Goal: Task Accomplishment & Management: Manage account settings

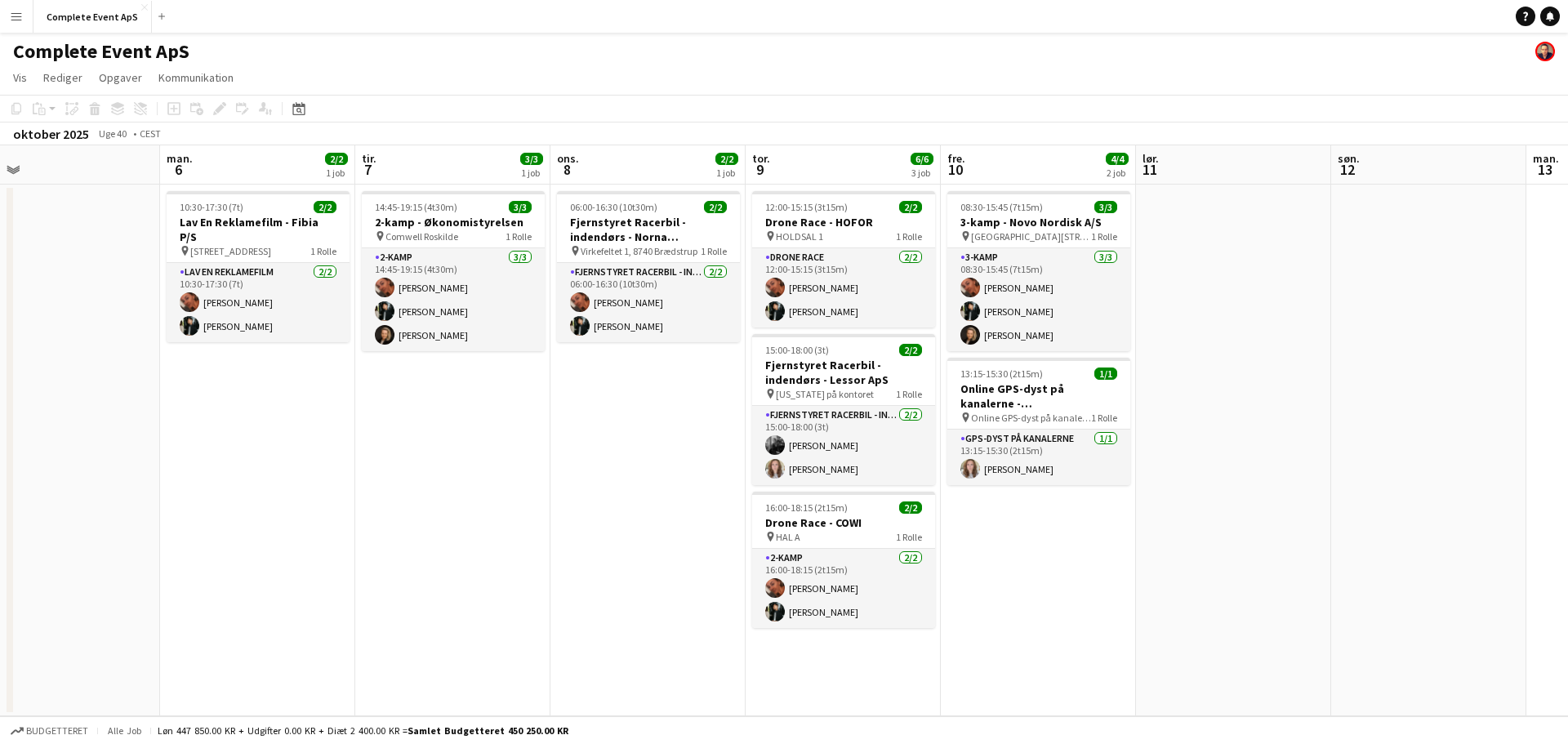
scroll to position [0, 622]
drag, startPoint x: 769, startPoint y: 418, endPoint x: 150, endPoint y: 353, distance: 622.4
click at [150, 353] on app-calendar-viewport "tor. 2 5/5 3 job fre. 3 3/3 1 job lør. 4 søn. 5 man. 6 2/2 1 job tir. 7 3/3 1 j…" at bounding box center [784, 431] width 1568 height 571
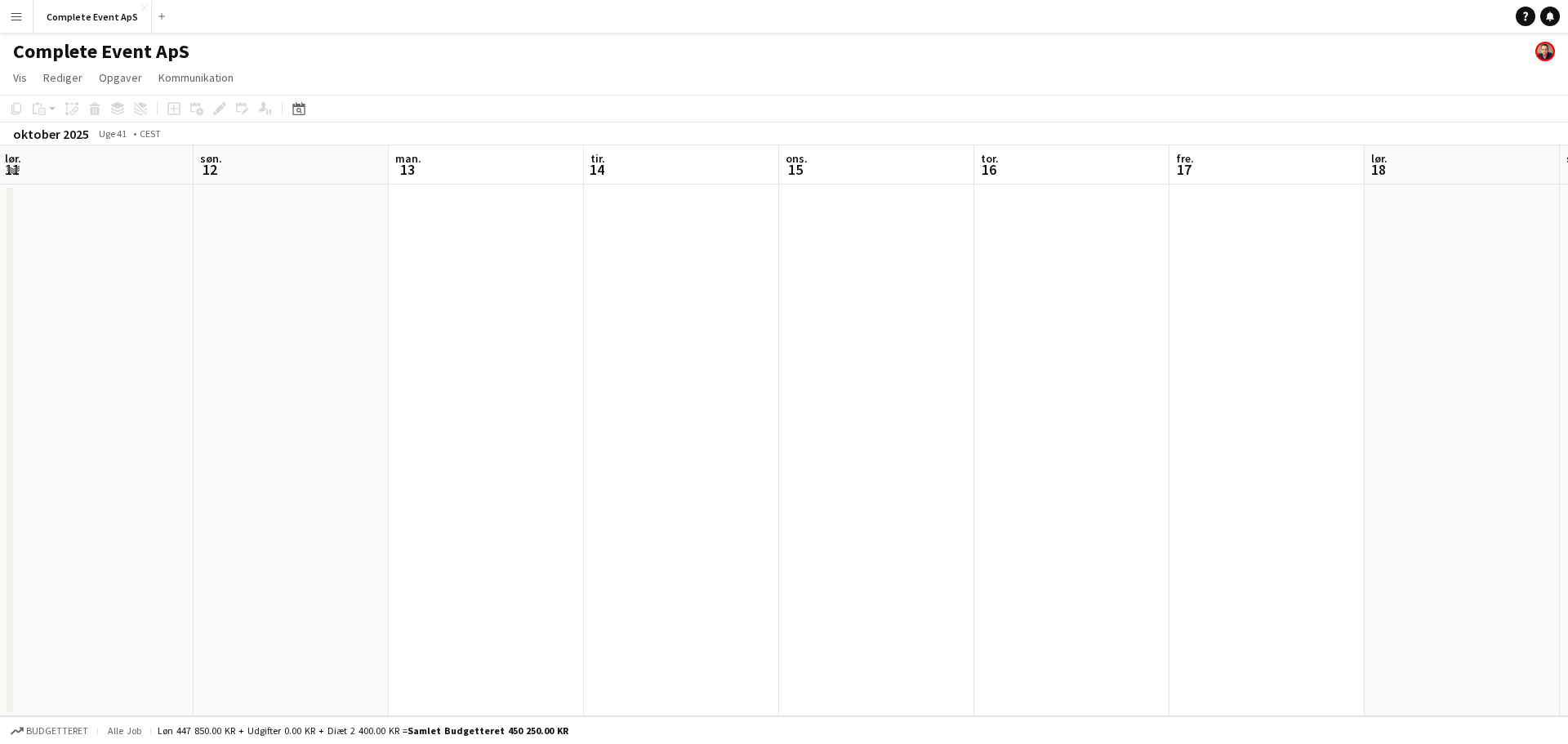
scroll to position [0, 558]
drag, startPoint x: 1180, startPoint y: 529, endPoint x: 0, endPoint y: 446, distance: 1182.9
click at [0, 446] on app-calendar-viewport "tor. 9 6/6 3 job fre. 10 4/4 2 job lør. 11 søn. 12 man. 13 tir. 14 ons. 15 tor.…" at bounding box center [784, 431] width 1568 height 571
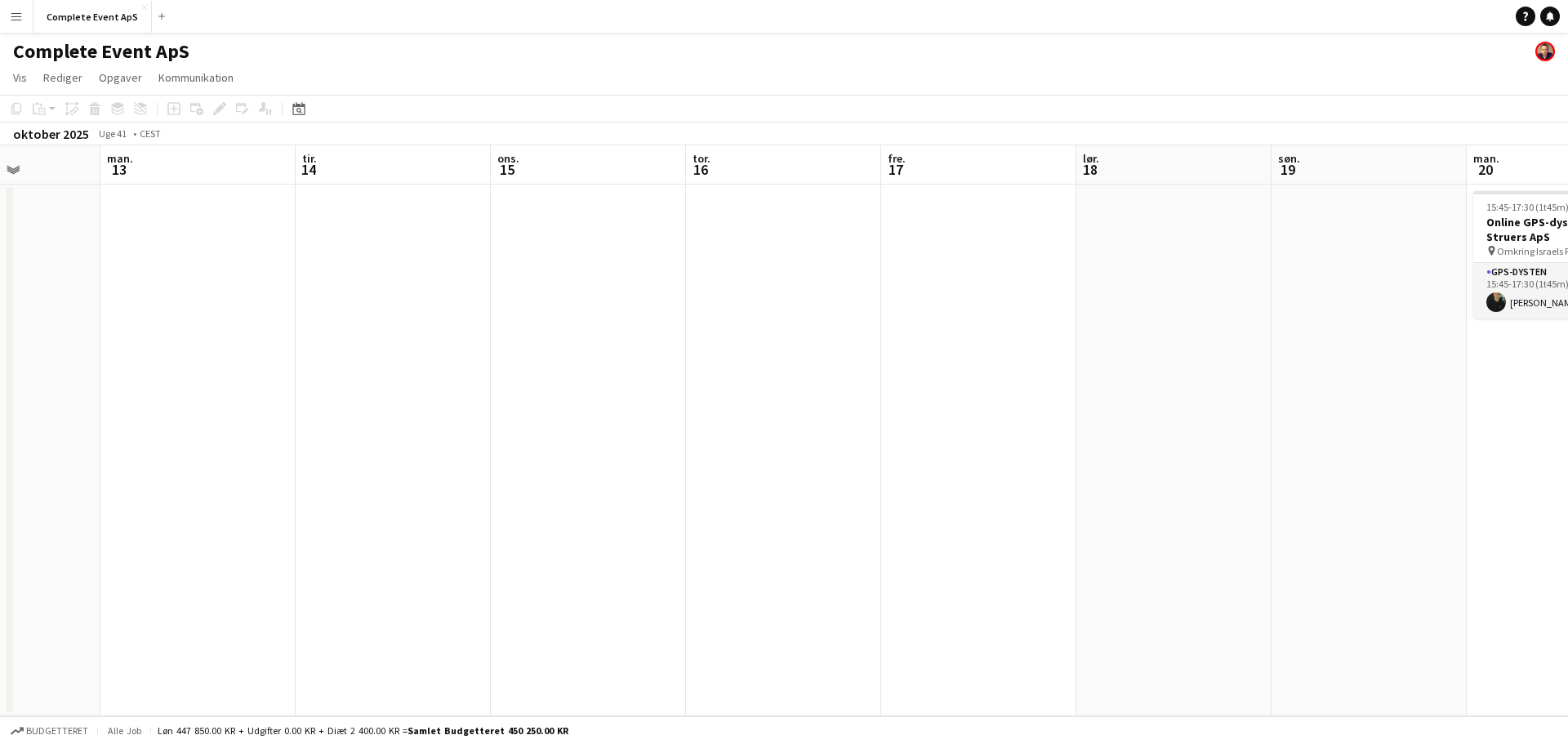
scroll to position [0, 423]
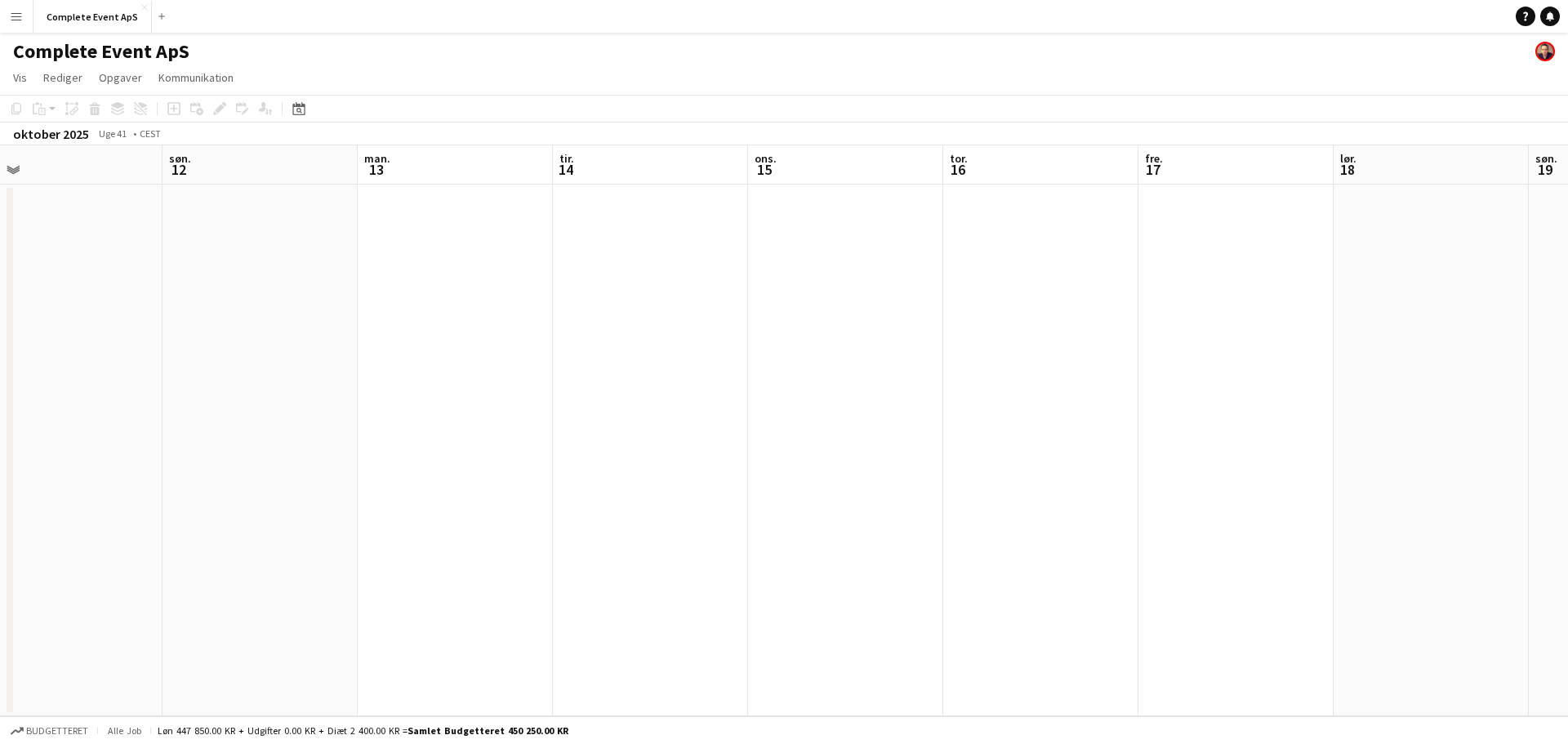
drag, startPoint x: 748, startPoint y: 494, endPoint x: 882, endPoint y: 503, distance: 134.3
click at [882, 503] on app-calendar-viewport "tor. 9 6/6 3 job fre. 10 4/4 2 job lør. 11 søn. 12 man. 13 tir. 14 ons. 15 tor.…" at bounding box center [784, 431] width 1568 height 571
click at [104, 19] on button "Complete Event ApS Luk" at bounding box center [92, 16] width 119 height 31
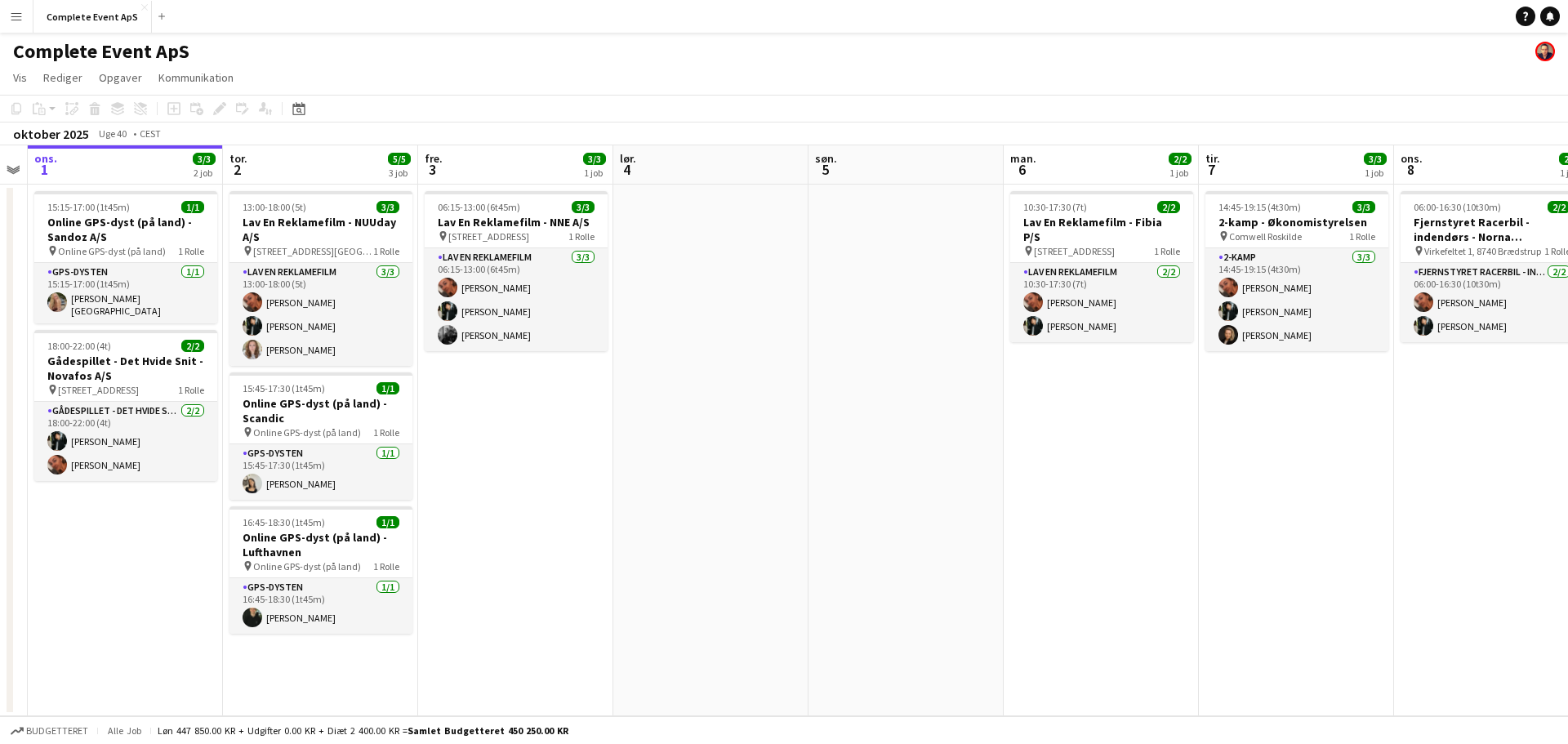
scroll to position [0, 504]
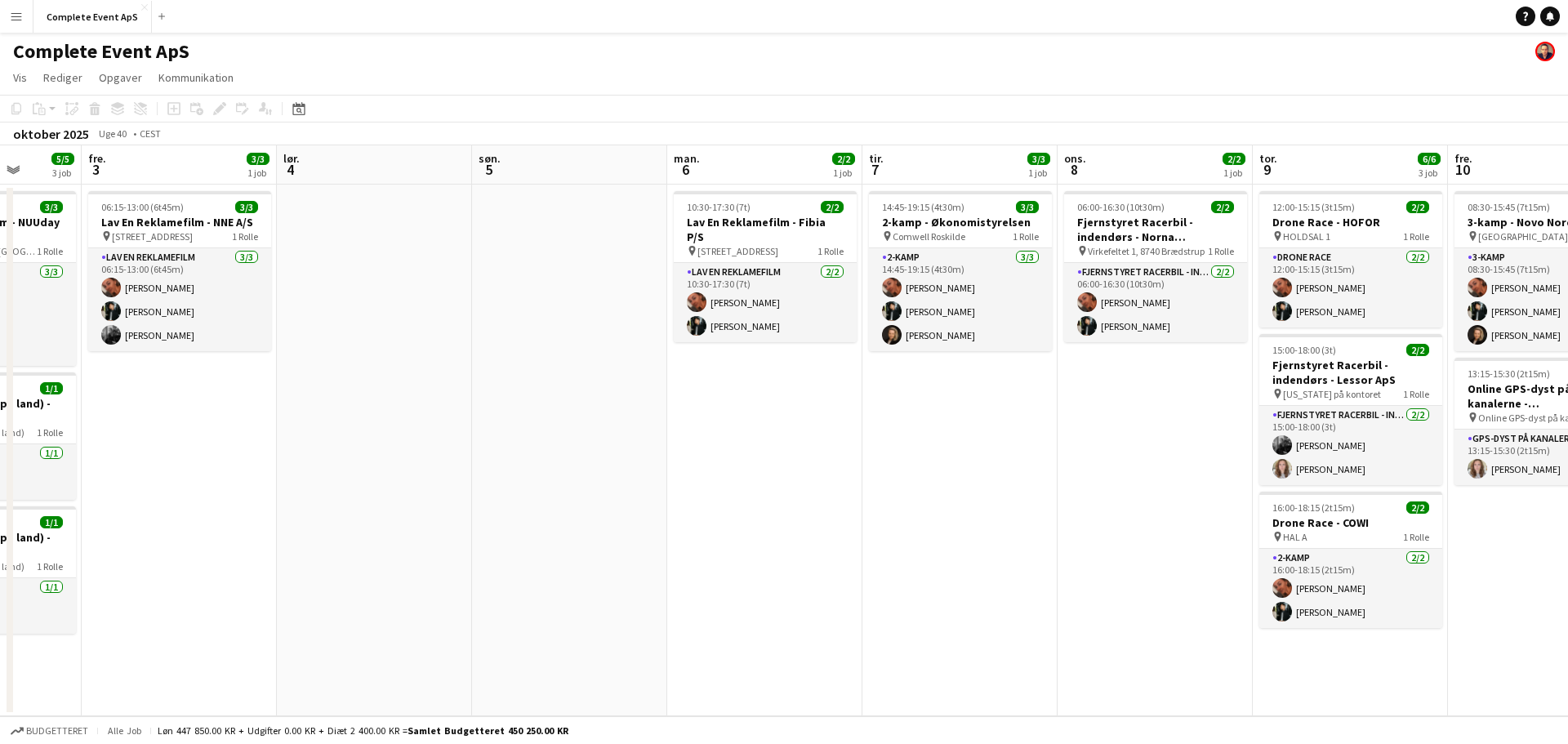
drag, startPoint x: 1096, startPoint y: 544, endPoint x: 593, endPoint y: 525, distance: 503.4
click at [593, 525] on app-calendar-viewport "tir. 30 ons. 1 3/3 2 job tor. 2 5/5 3 job fre. 3 3/3 1 job lør. 4 søn. 5 man. 6…" at bounding box center [784, 431] width 1568 height 571
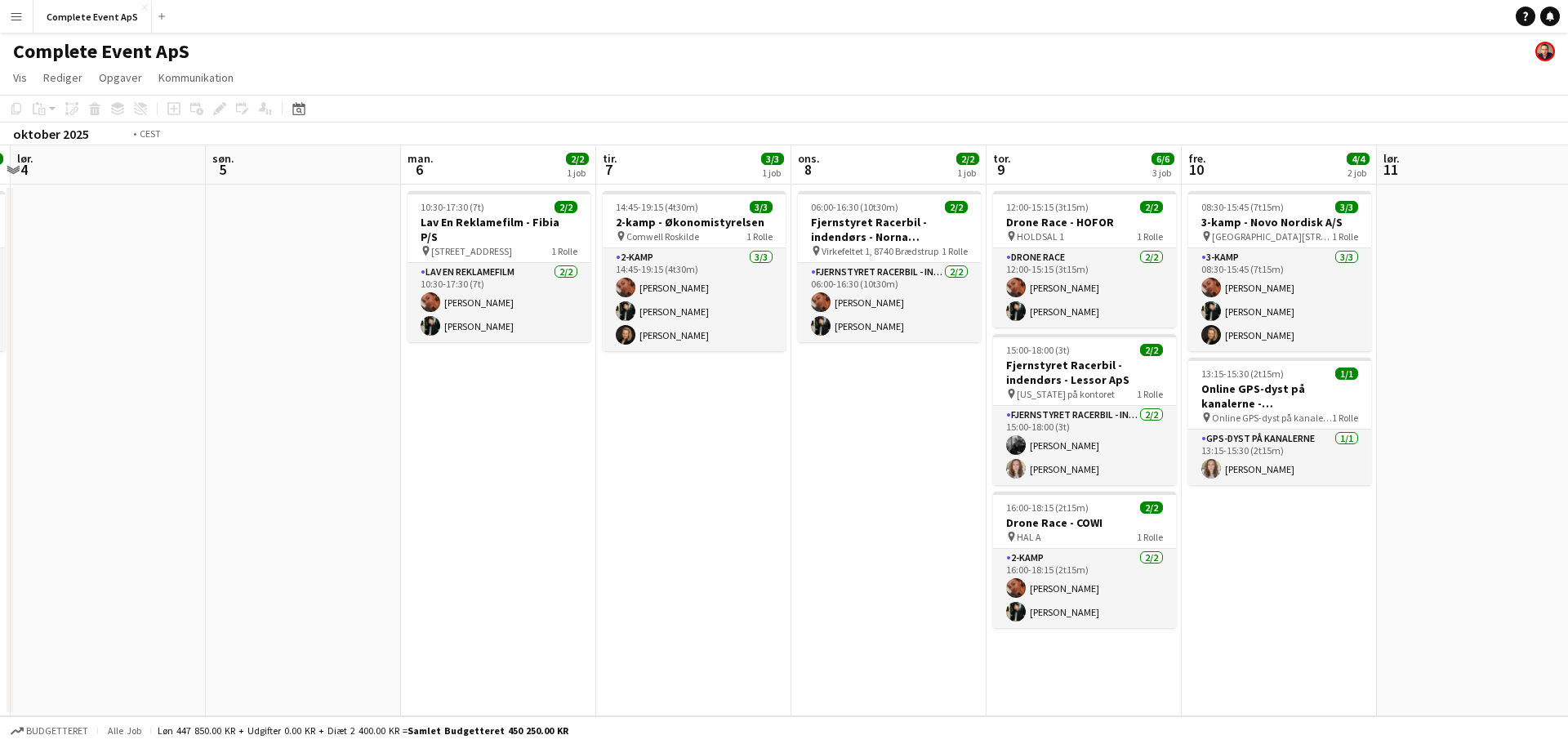
drag, startPoint x: 675, startPoint y: 518, endPoint x: 0, endPoint y: 408, distance: 683.9
click at [0, 408] on app-calendar-viewport "ons. 1 3/3 2 job tor. 2 5/5 3 job fre. 3 3/3 1 job lør. 4 søn. 5 man. 6 2/2 1 j…" at bounding box center [784, 431] width 1568 height 571
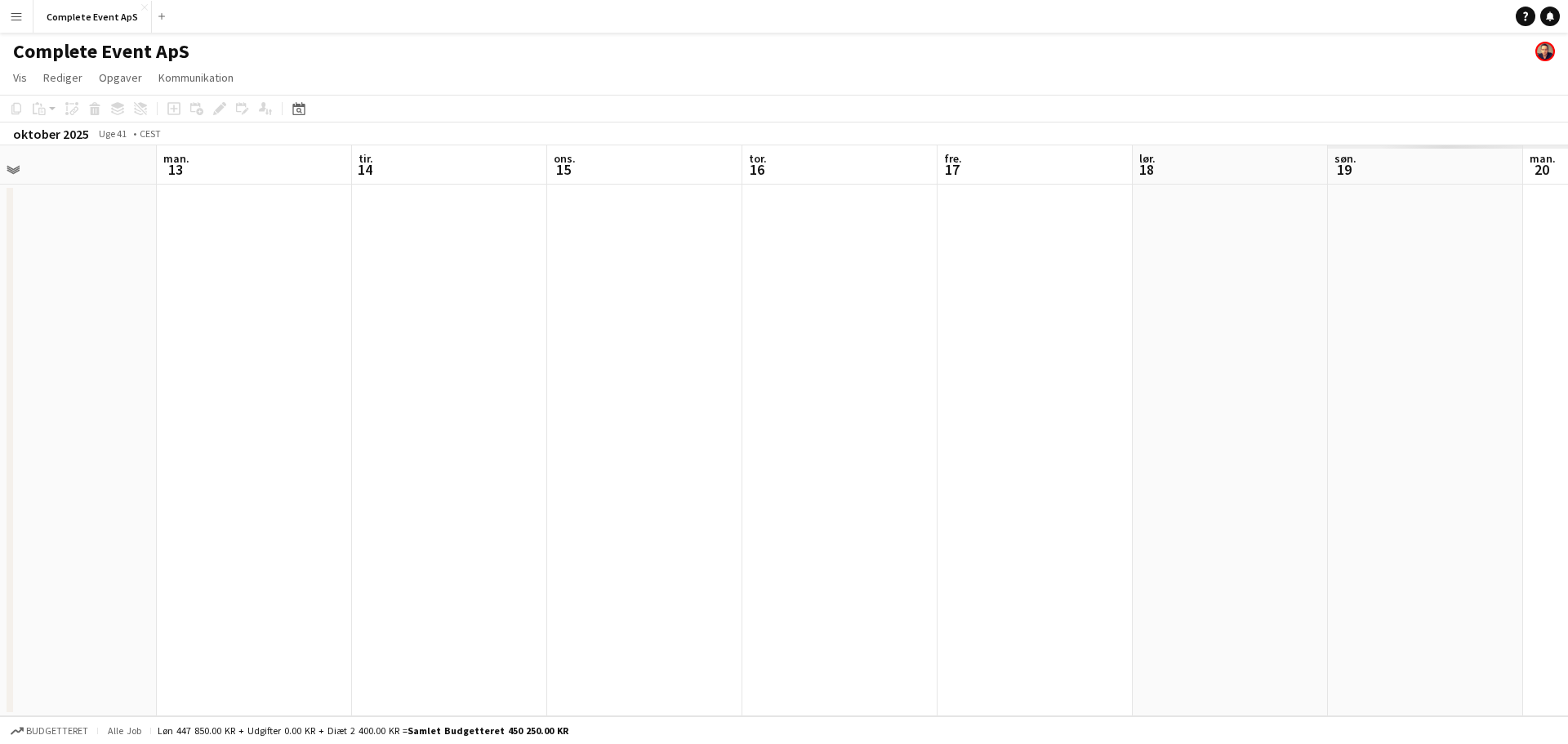
drag, startPoint x: 390, startPoint y: 375, endPoint x: 152, endPoint y: 334, distance: 241.5
click at [151, 341] on app-calendar-viewport "tor. 9 6/6 3 job fre. 10 4/4 2 job lør. 11 søn. 12 man. 13 tir. 14 ons. 15 tor.…" at bounding box center [784, 431] width 1568 height 571
drag, startPoint x: 900, startPoint y: 356, endPoint x: 990, endPoint y: 406, distance: 103.0
click at [990, 406] on app-calendar-viewport "fre. 10 4/4 2 job lør. 11 søn. 12 man. 13 tir. 14 ons. 15 tor. 16 fre. 17 lør. …" at bounding box center [784, 431] width 1568 height 571
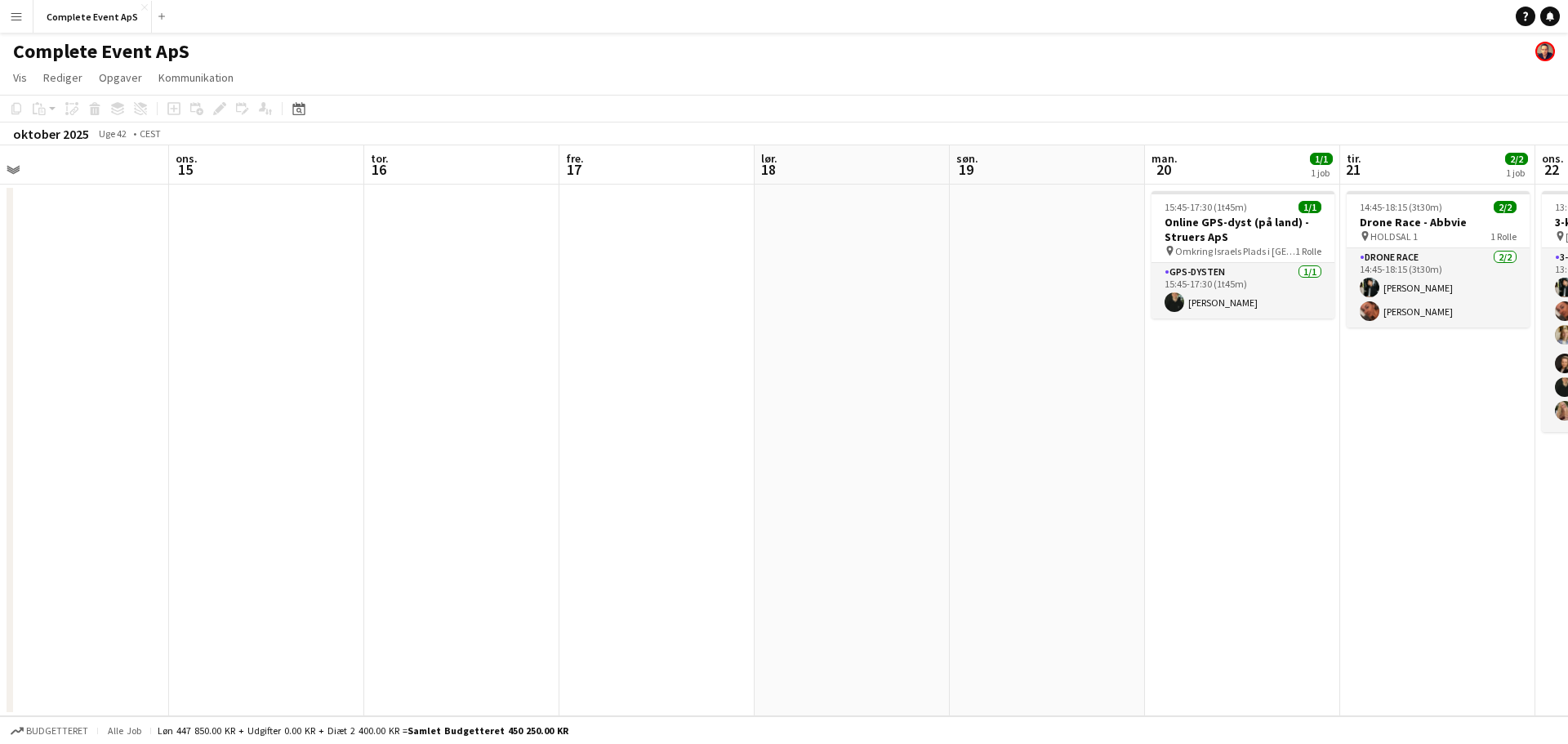
drag, startPoint x: 571, startPoint y: 363, endPoint x: 103, endPoint y: 356, distance: 468.1
click at [103, 356] on app-calendar-viewport "lør. 11 søn. 12 man. 13 tir. 14 ons. 15 tor. 16 fre. 17 lør. 18 søn. 19 man. 20…" at bounding box center [784, 431] width 1568 height 571
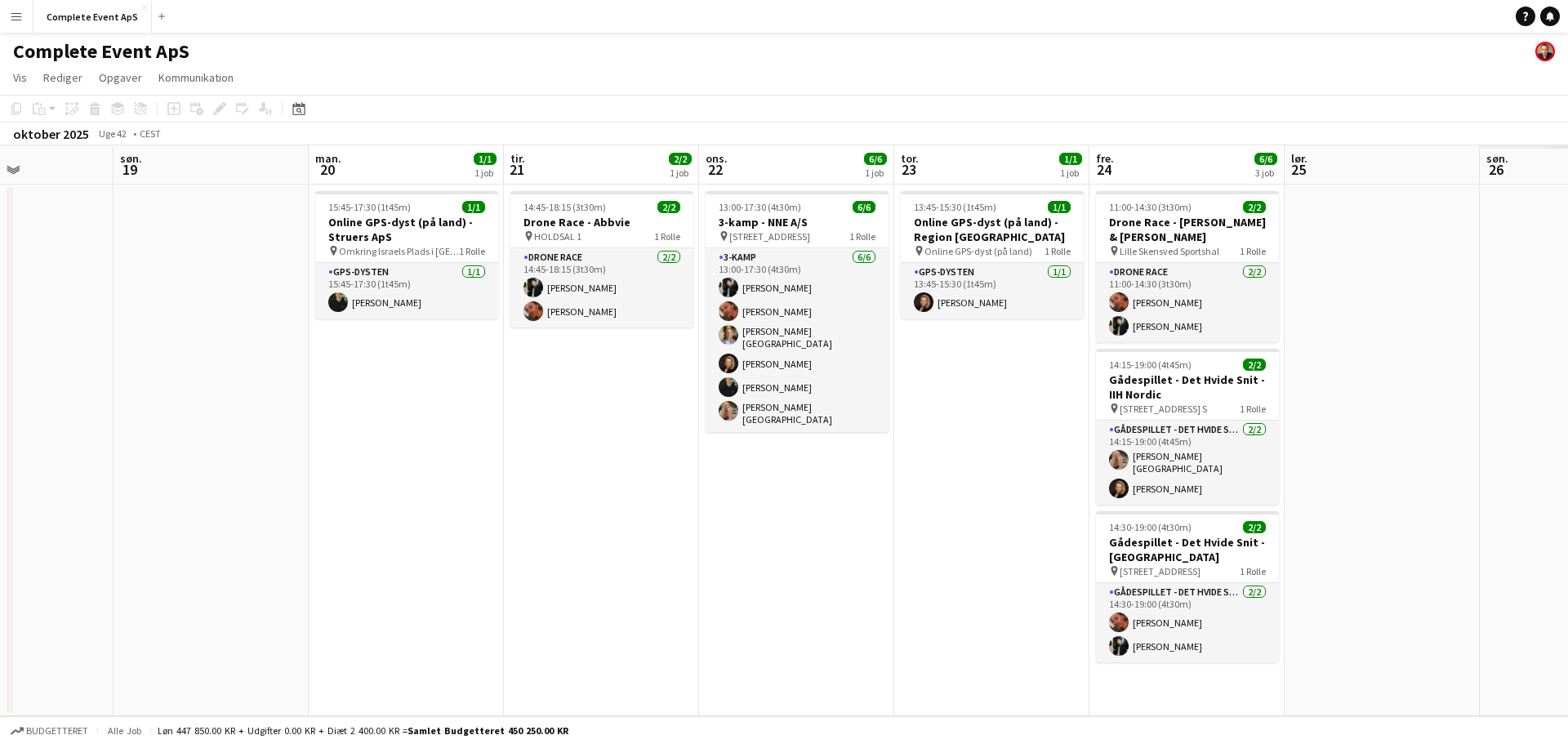
drag, startPoint x: 364, startPoint y: 378, endPoint x: 68, endPoint y: 340, distance: 298.4
click at [68, 342] on app-calendar-viewport "ons. 15 tor. 16 fre. 17 lør. 18 søn. 19 man. 20 1/1 1 job tir. 21 2/2 1 job ons…" at bounding box center [784, 431] width 1568 height 571
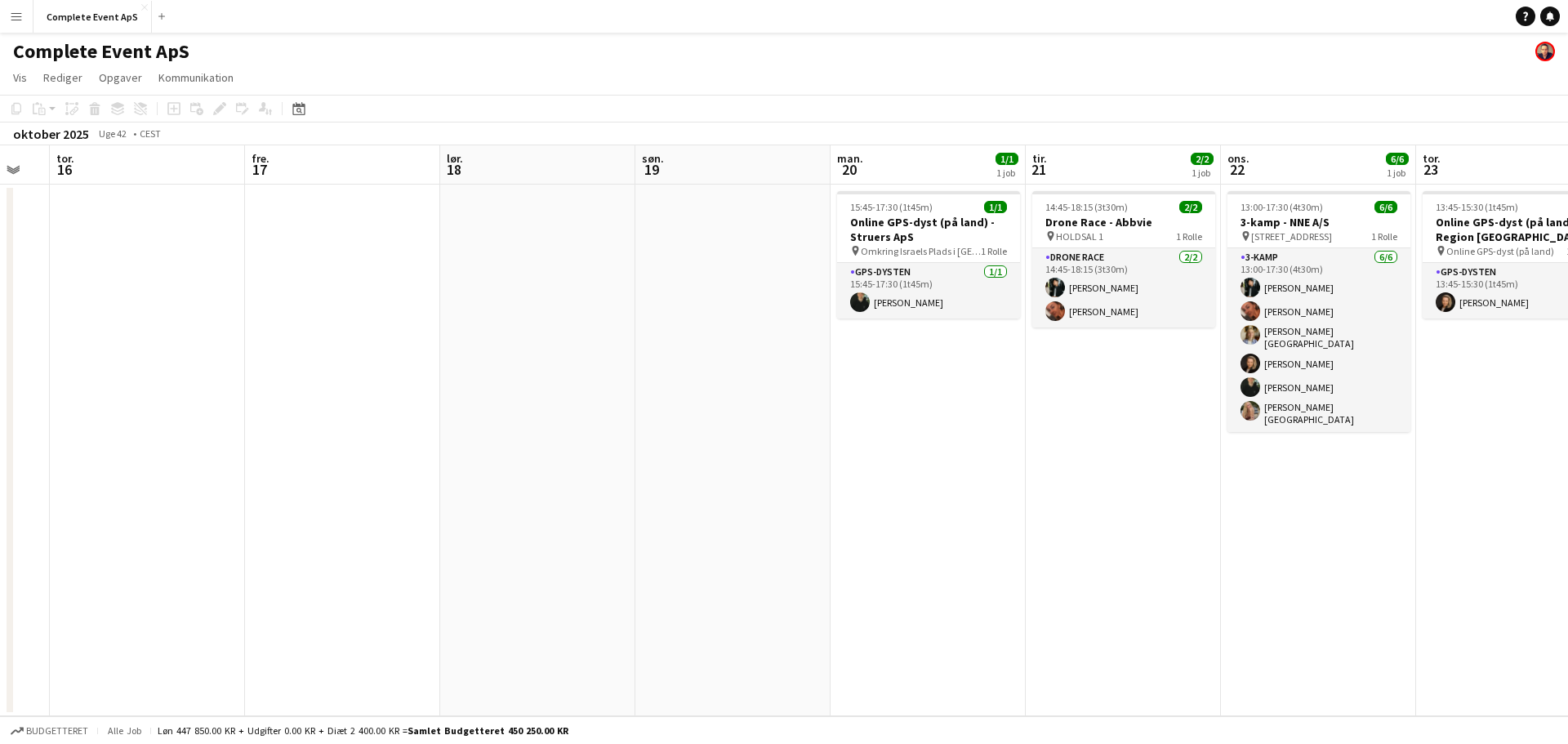
drag, startPoint x: 285, startPoint y: 491, endPoint x: 68, endPoint y: 433, distance: 224.6
click at [16, 433] on app-calendar-viewport "søn. 12 man. 13 tir. 14 ons. 15 tor. 16 fre. 17 lør. 18 søn. 19 man. 20 1/1 1 j…" at bounding box center [784, 431] width 1568 height 571
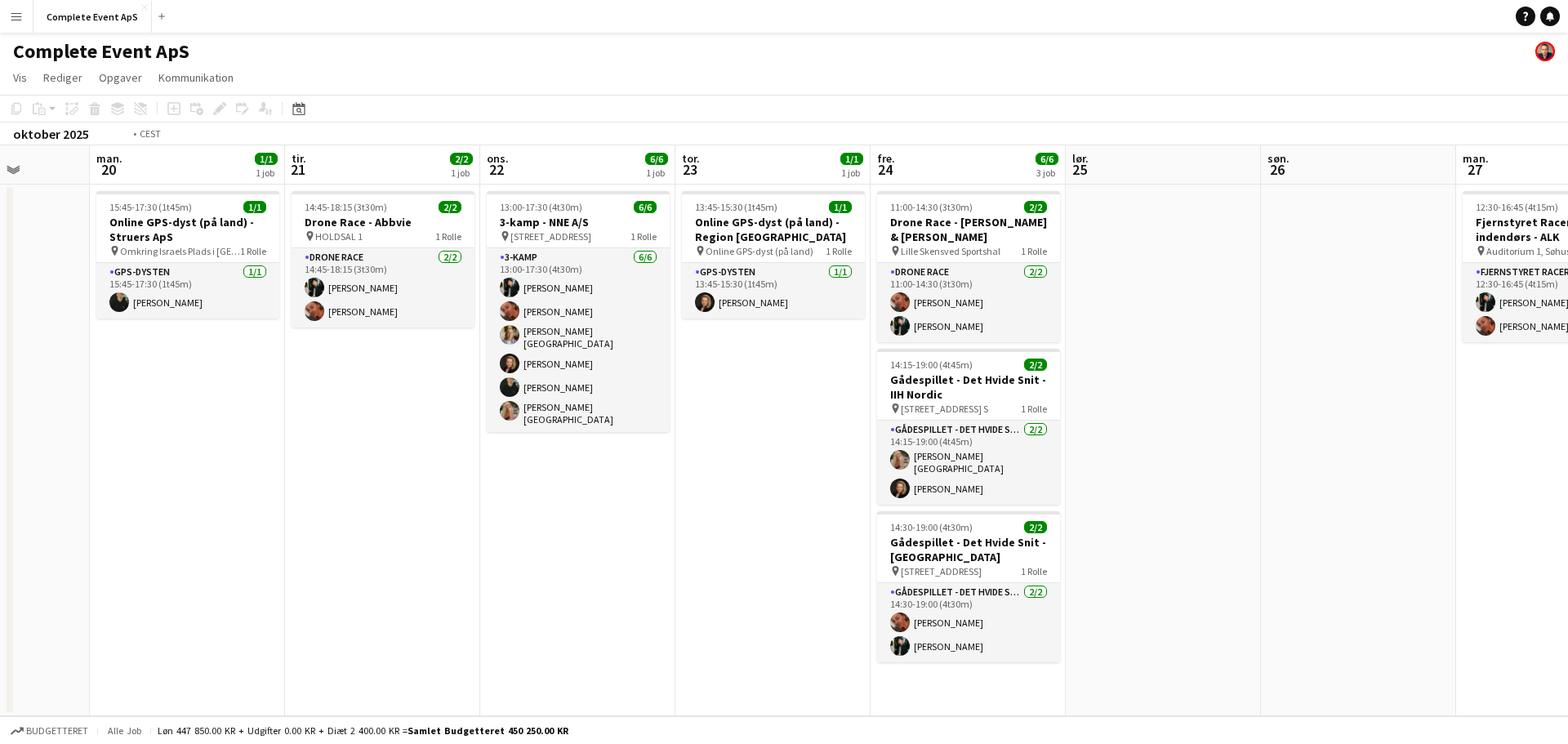
drag, startPoint x: 1340, startPoint y: 536, endPoint x: 5, endPoint y: 378, distance: 1344.3
click at [0, 378] on app-calendar-viewport "fre. 17 lør. 18 søn. 19 man. 20 1/1 1 job tir. 21 2/2 1 job ons. 22 6/6 1 job t…" at bounding box center [784, 431] width 1568 height 571
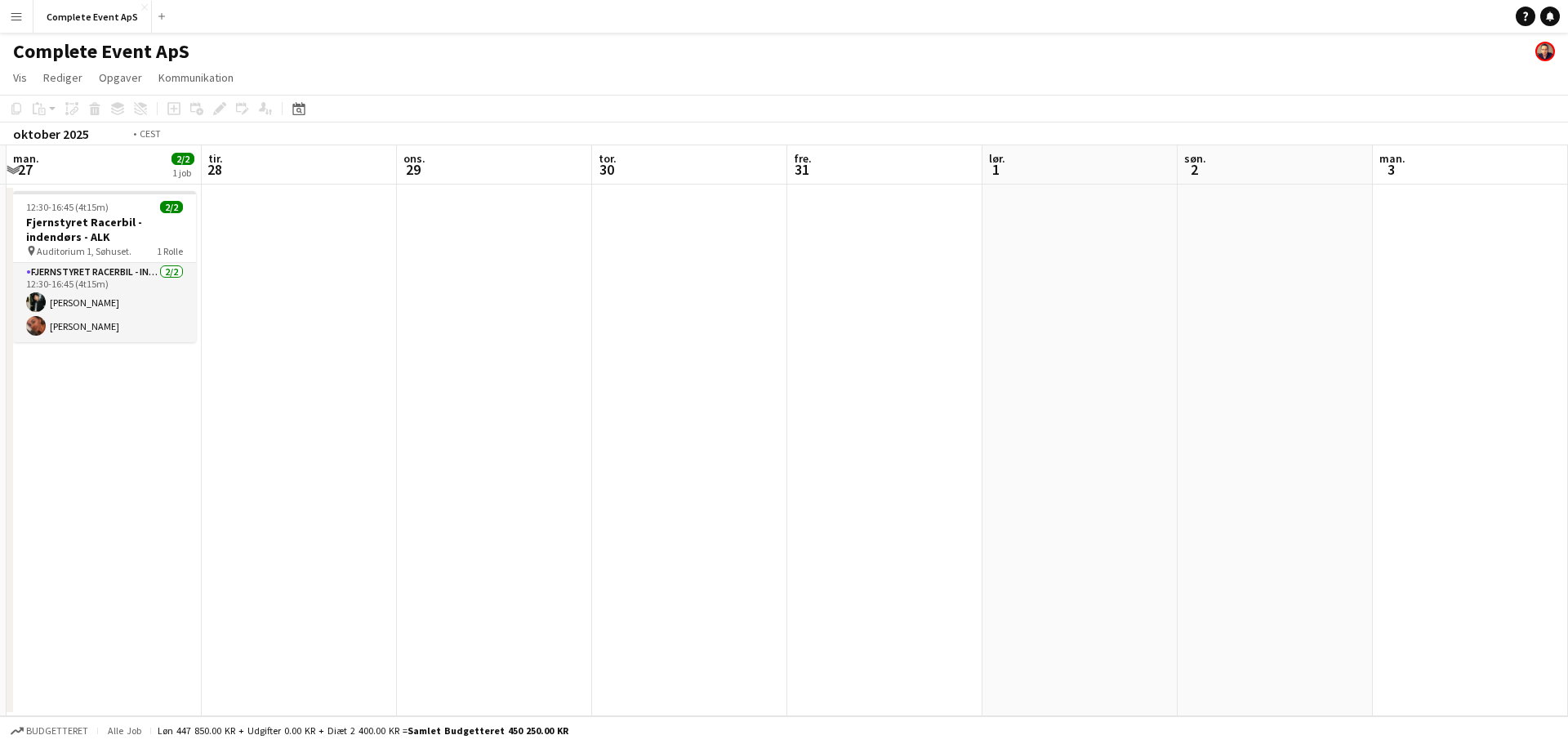
drag, startPoint x: 842, startPoint y: 479, endPoint x: 0, endPoint y: 323, distance: 856.3
click at [0, 323] on app-calendar-viewport "fre. 24 6/6 3 job lør. 25 søn. 26 man. 27 2/2 1 job tir. 28 ons. 29 tor. 30 fre…" at bounding box center [784, 431] width 1568 height 571
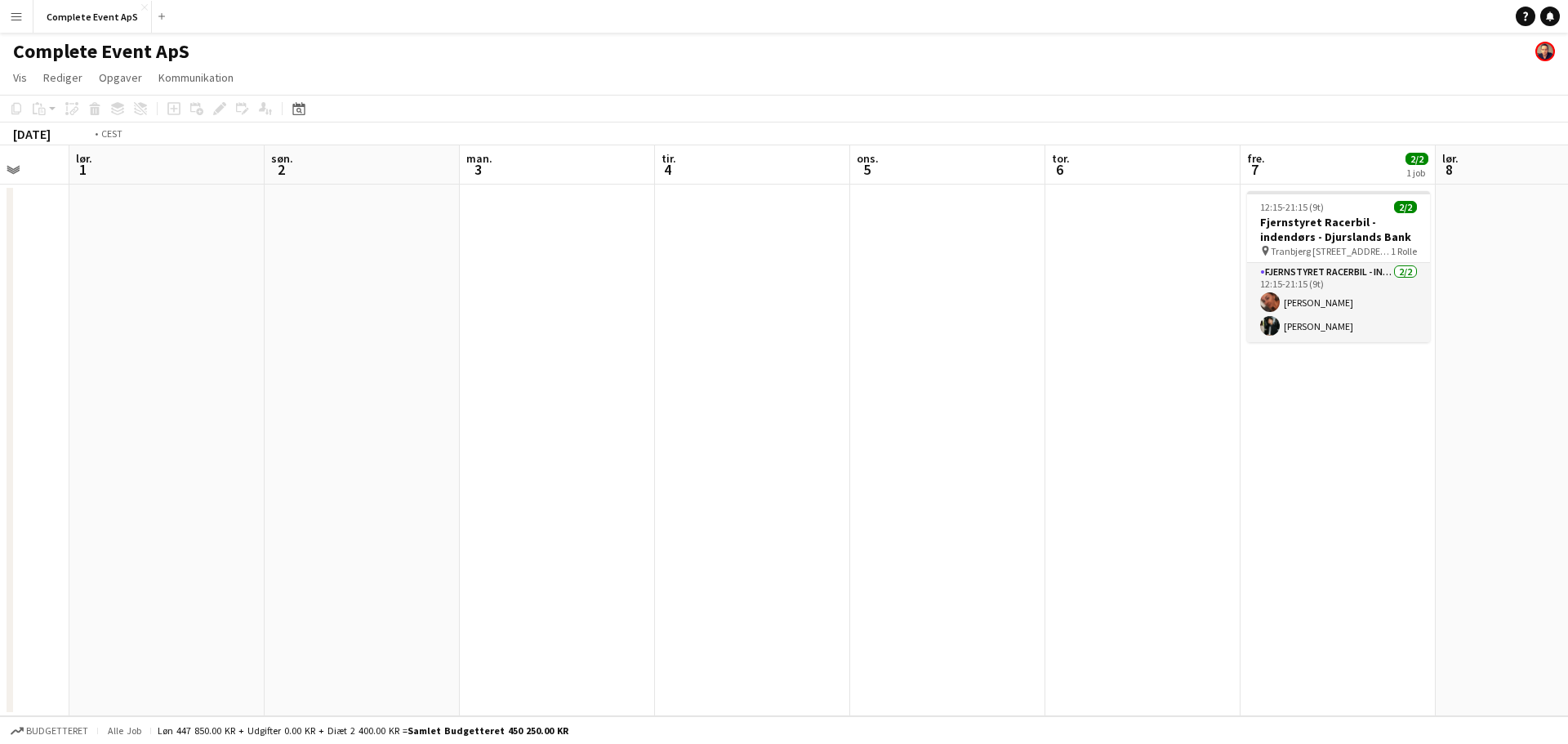
drag, startPoint x: 1162, startPoint y: 450, endPoint x: 13, endPoint y: 310, distance: 1157.5
click at [14, 310] on app-calendar-viewport "ons. 29 tor. 30 fre. 31 lør. 1 søn. 2 man. 3 tir. 4 ons. 5 tor. 6 fre. 7 2/2 1 …" at bounding box center [784, 431] width 1568 height 571
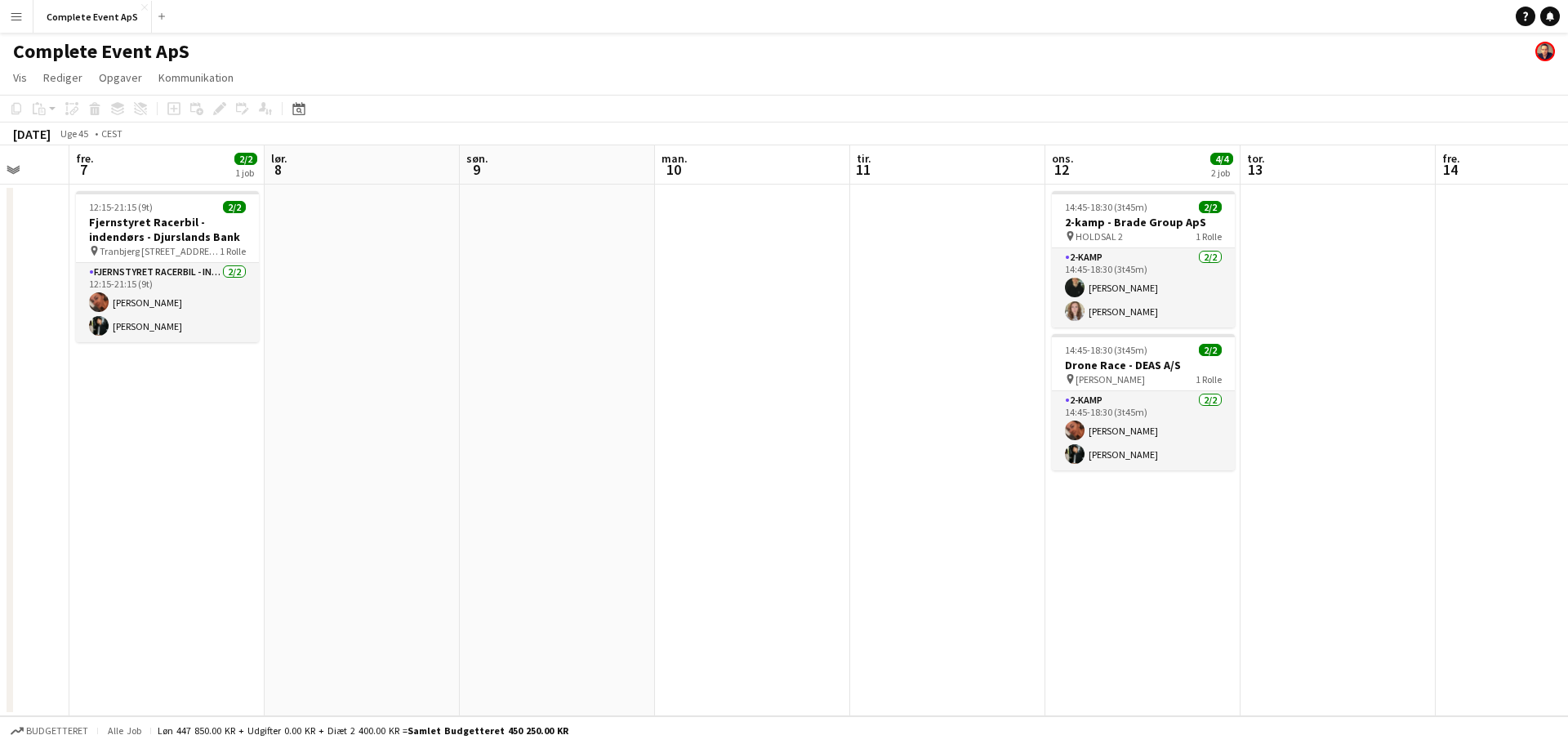
scroll to position [0, 487]
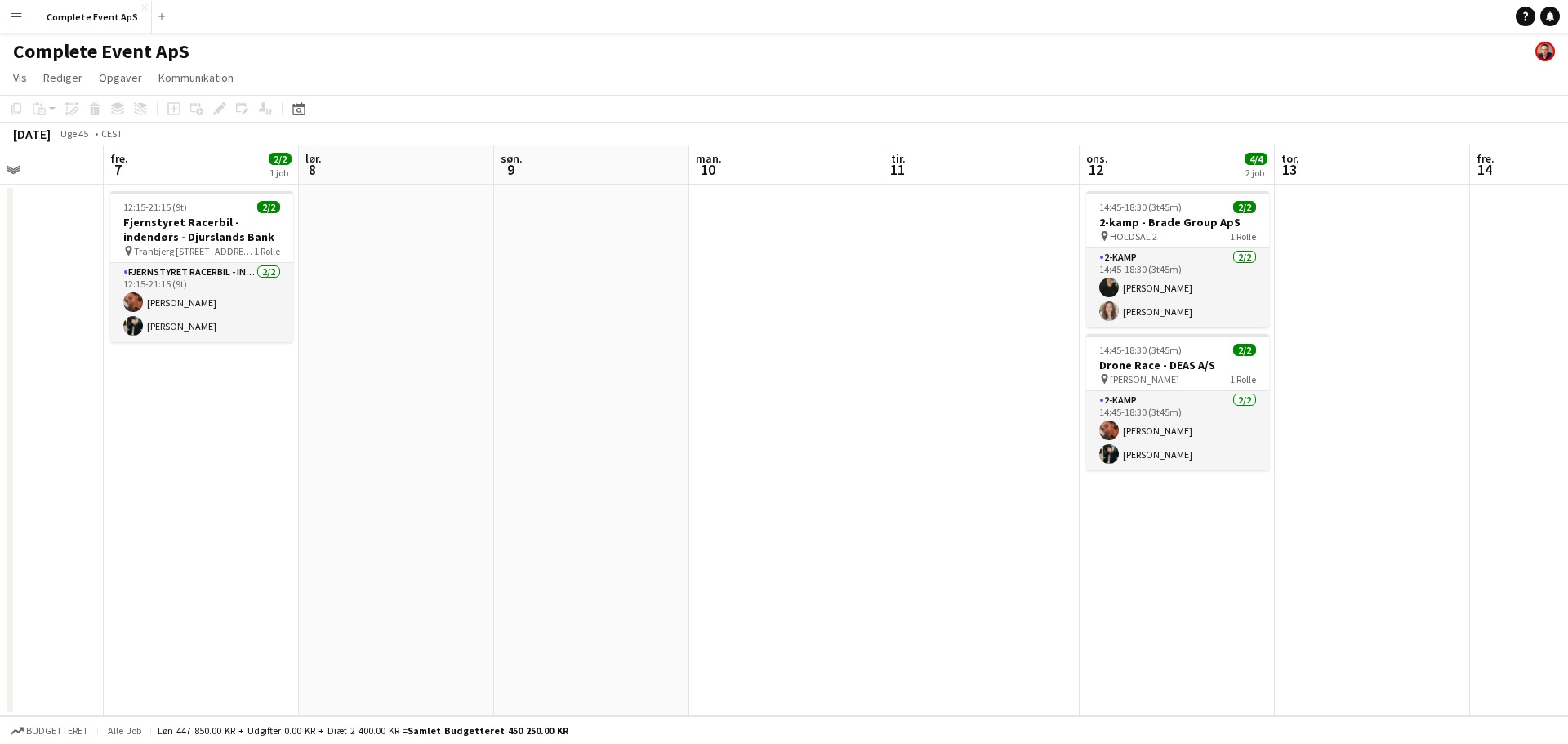
drag, startPoint x: 678, startPoint y: 440, endPoint x: 39, endPoint y: 411, distance: 639.7
click at [44, 414] on app-calendar-viewport "tir. 4 ons. 5 tor. 6 fre. 7 2/2 1 job lør. 8 søn. 9 man. 10 tir. 11 ons. 12 4/4…" at bounding box center [784, 431] width 1568 height 571
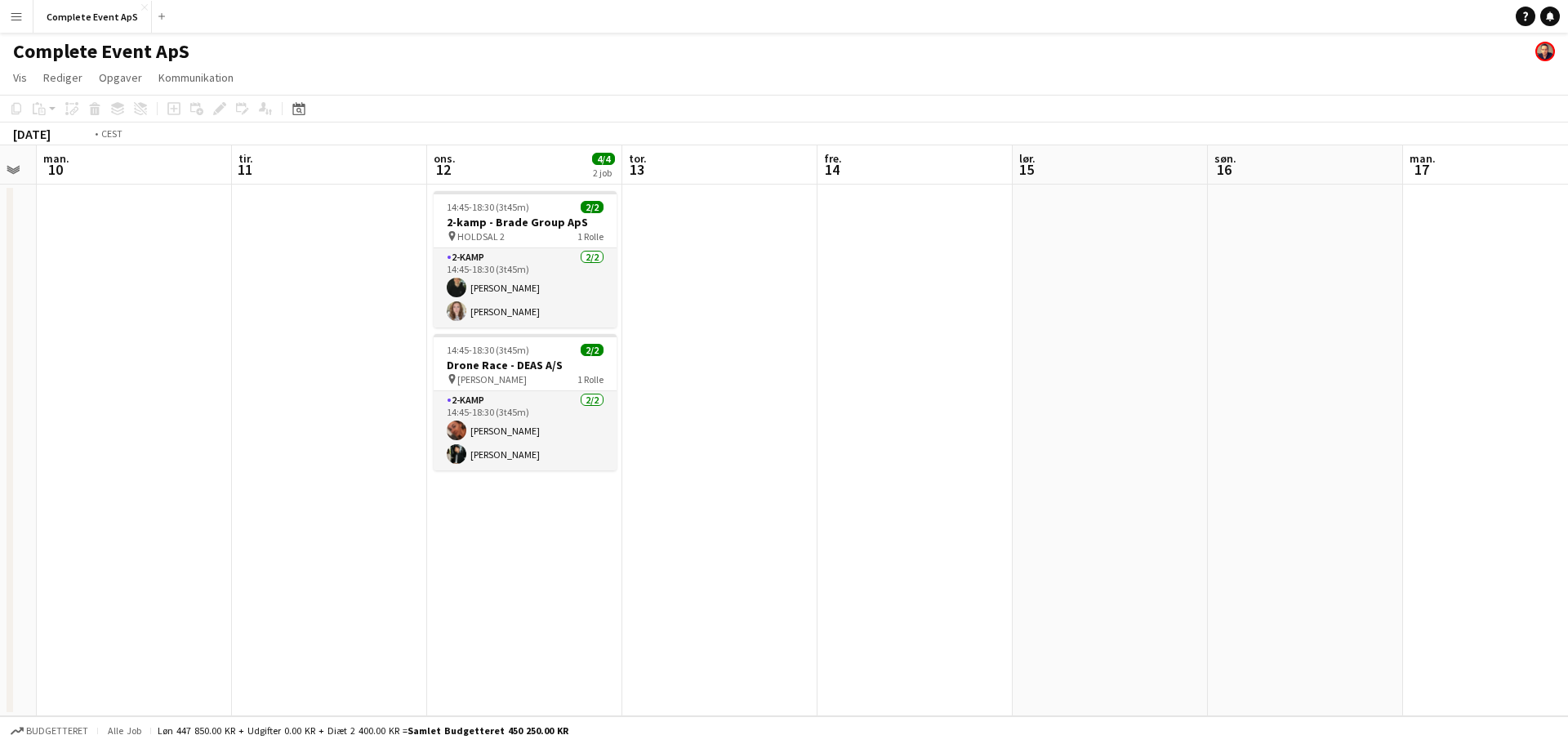
drag, startPoint x: 916, startPoint y: 521, endPoint x: 171, endPoint y: 393, distance: 755.9
click at [171, 393] on app-calendar-viewport "fre. 7 2/2 1 job lør. 8 søn. 9 man. 10 tir. 11 ons. 12 4/4 2 job tor. 13 fre. 1…" at bounding box center [784, 431] width 1568 height 571
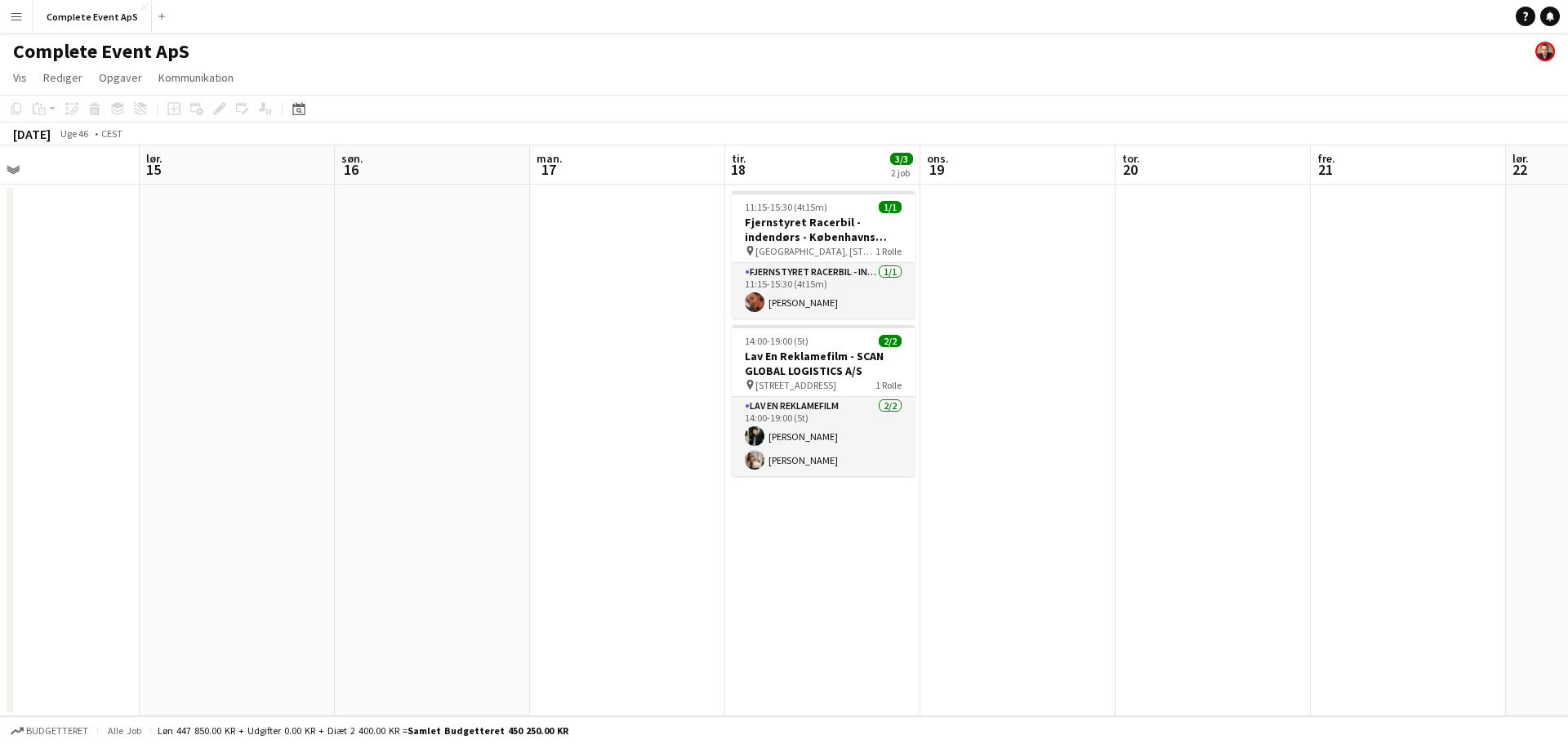
drag, startPoint x: 524, startPoint y: 448, endPoint x: 42, endPoint y: 382, distance: 486.5
click at [42, 382] on app-calendar-viewport "tir. 11 ons. 12 4/4 2 job tor. 13 fre. 14 lør. 15 søn. 16 man. 17 tir. 18 3/3 2…" at bounding box center [784, 431] width 1568 height 571
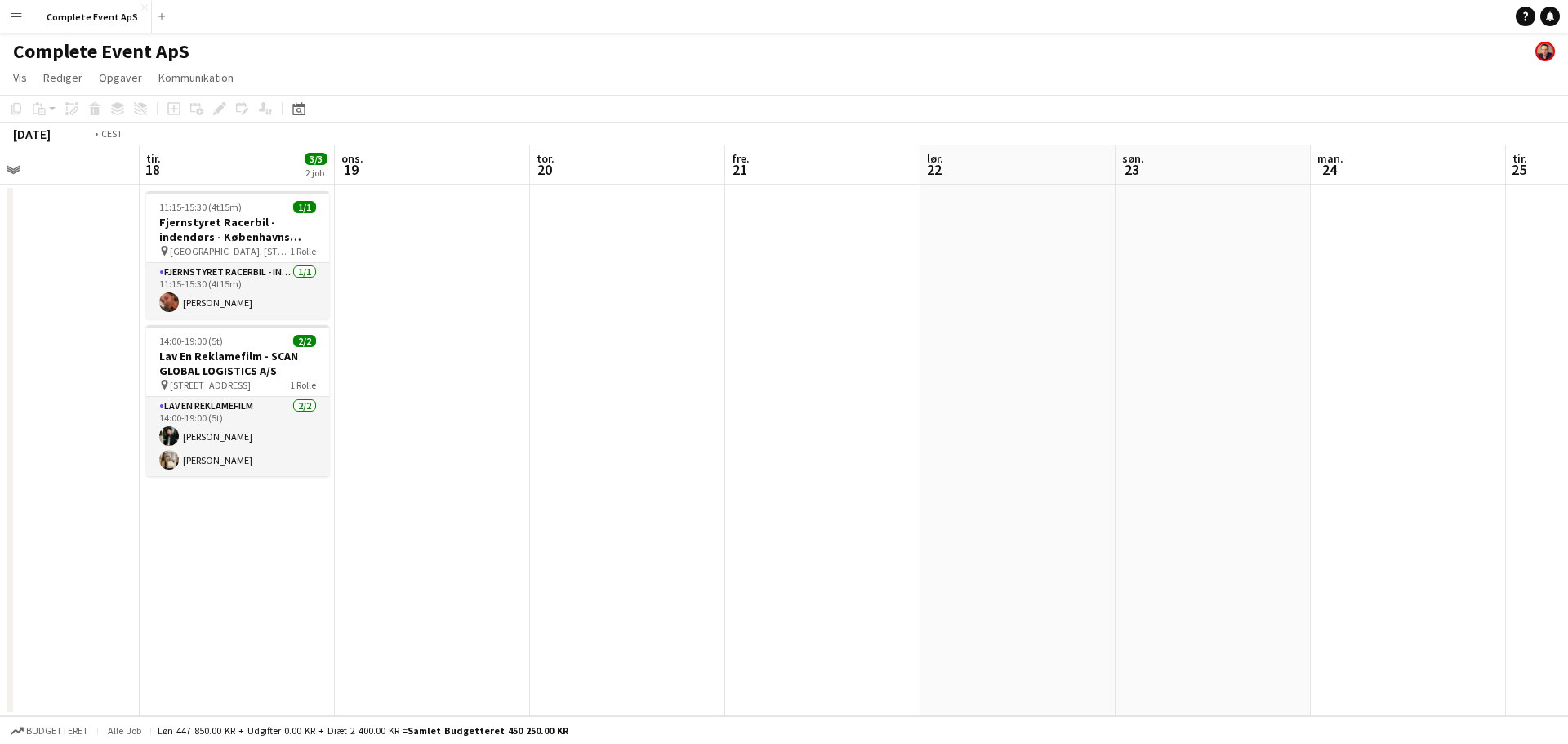
scroll to position [0, 473]
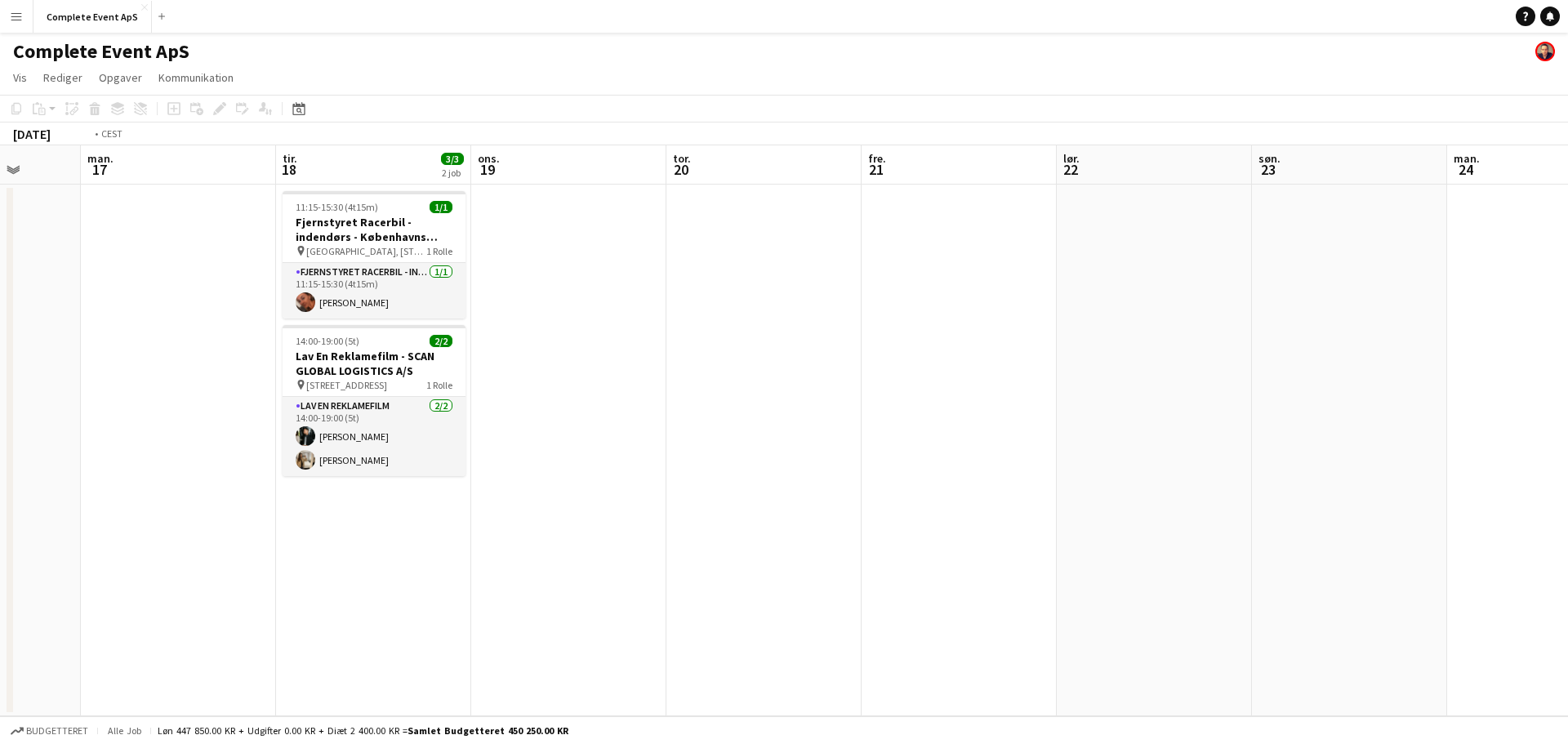
drag, startPoint x: 1134, startPoint y: 545, endPoint x: 136, endPoint y: 385, distance: 1010.7
click at [188, 399] on app-calendar-viewport "fre. 14 lør. 15 søn. 16 man. 17 tir. 18 3/3 2 job ons. 19 tor. 20 fre. 21 lør. …" at bounding box center [784, 431] width 1568 height 571
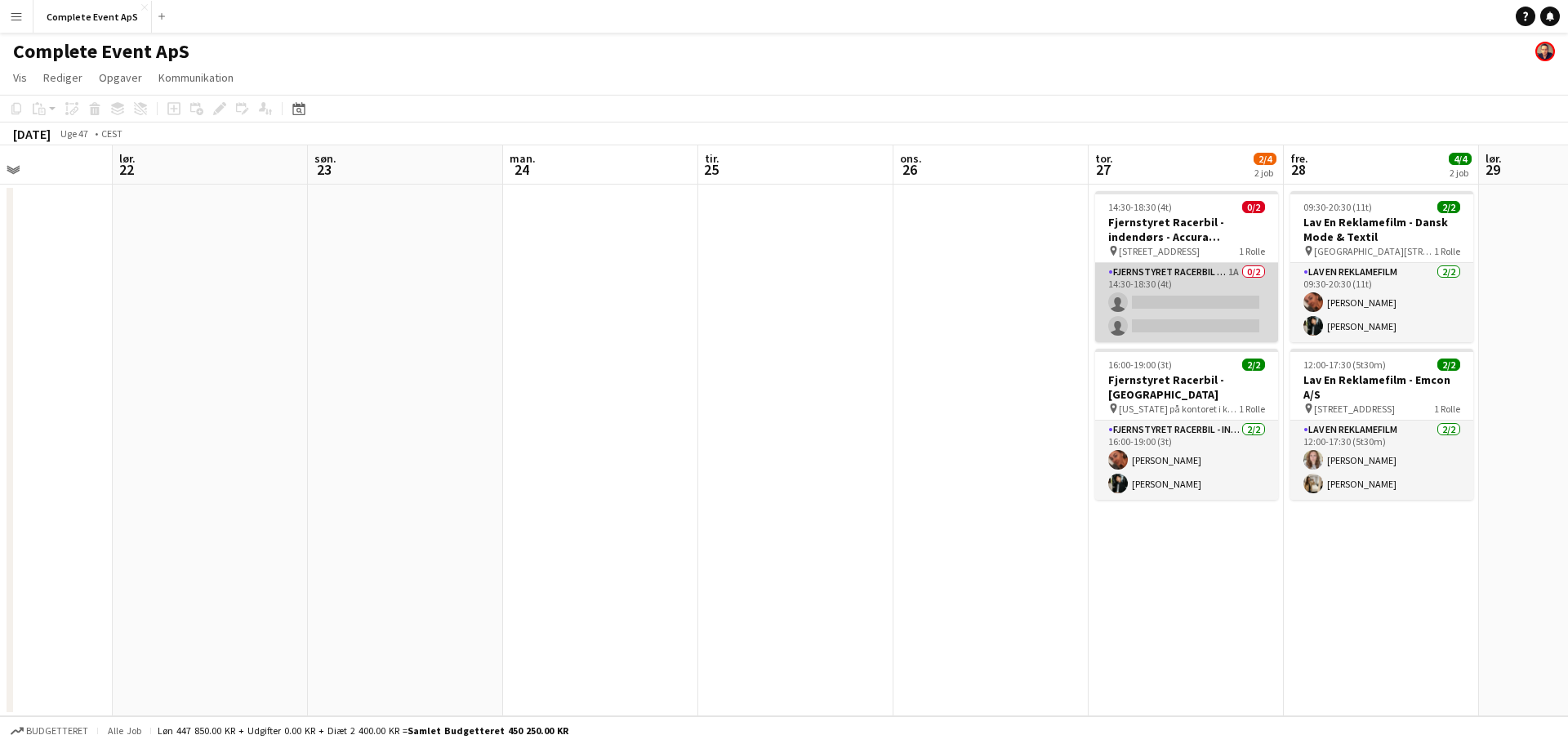
click at [1190, 282] on app-card-role "Fjernstyret Racerbil - indendørs 1A 0/2 14:30-18:30 (4t) single-neutral-actions…" at bounding box center [1187, 303] width 183 height 79
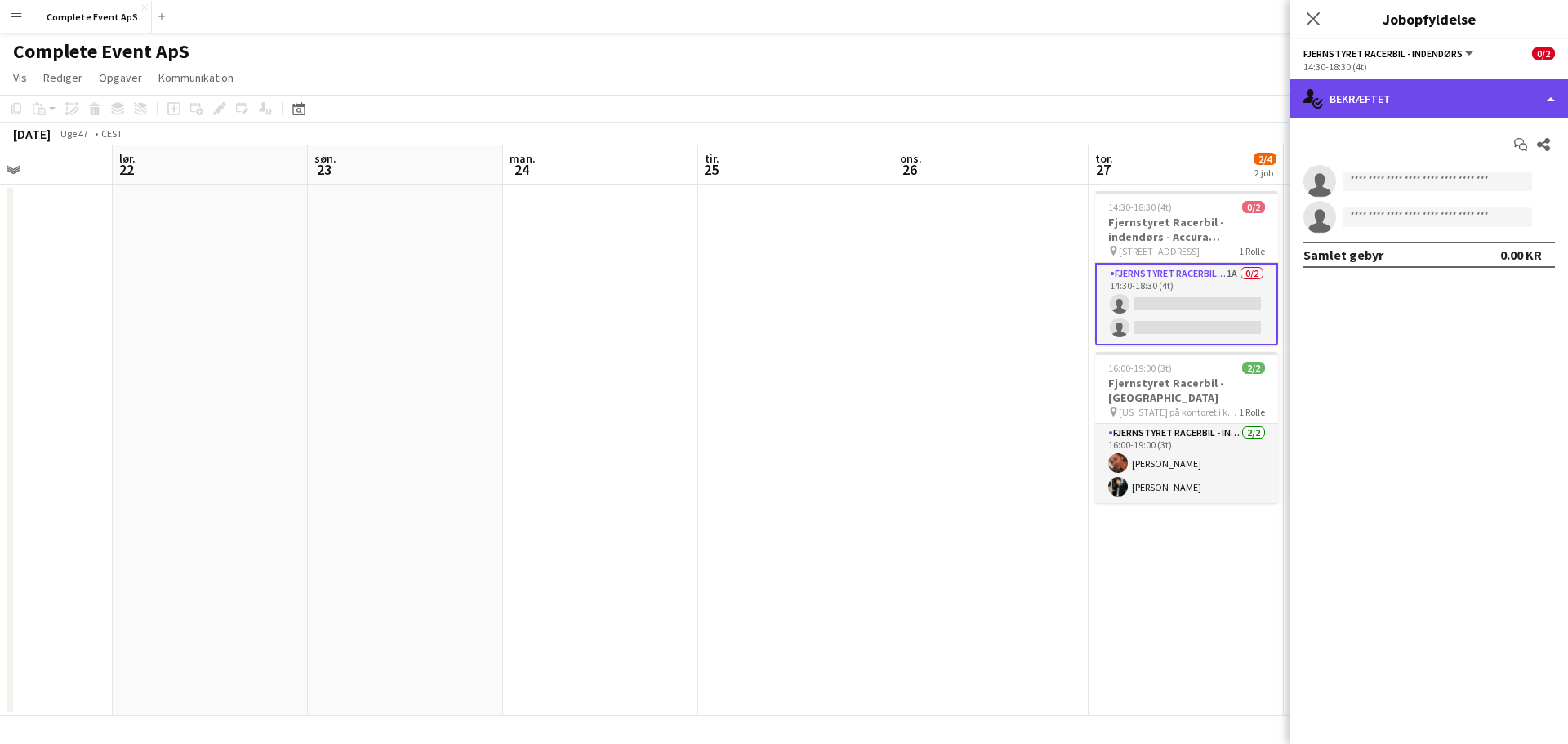
click at [1415, 95] on div "single-neutral-actions-check-2 Bekræftet" at bounding box center [1429, 98] width 278 height 39
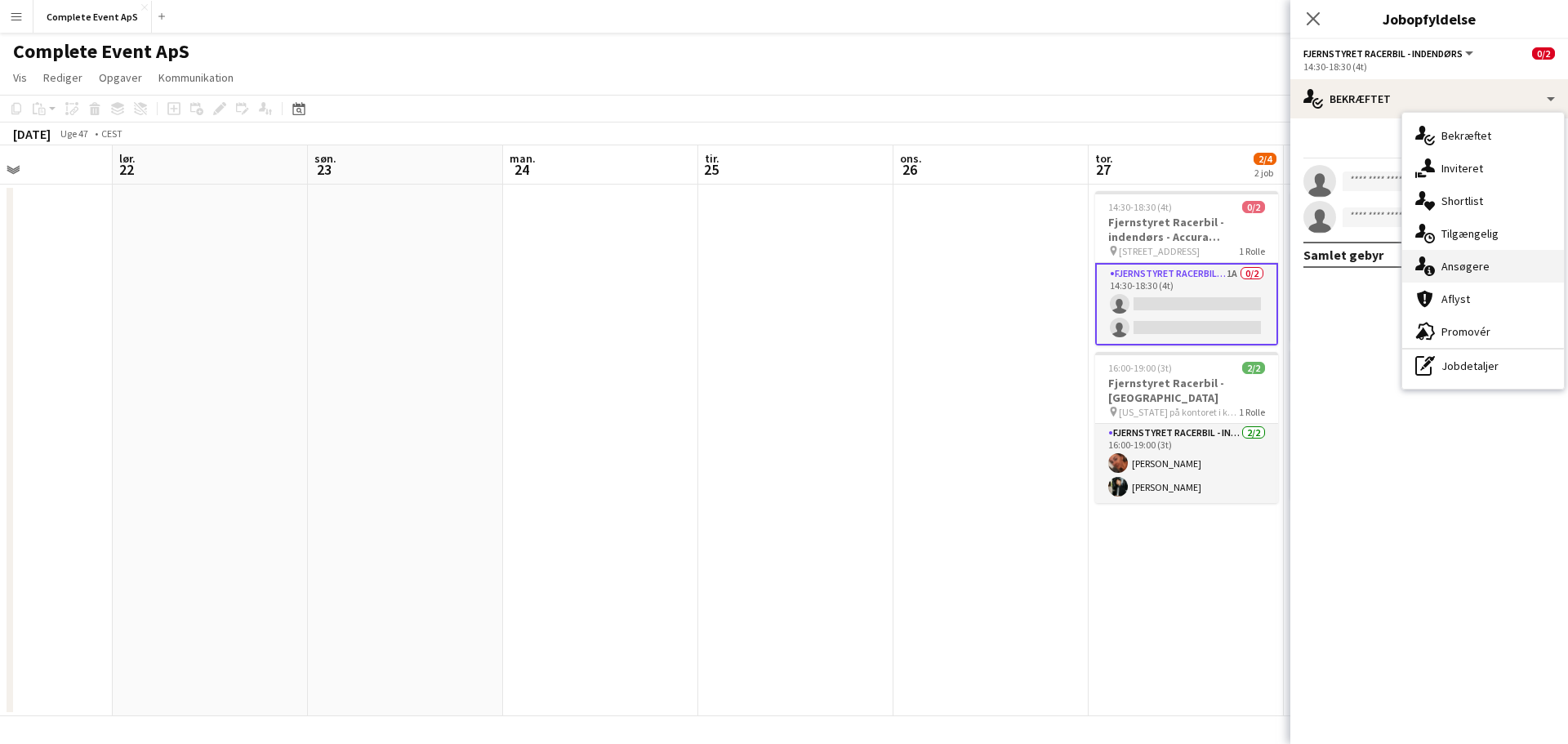
click at [1474, 269] on span "Ansøgere" at bounding box center [1465, 265] width 48 height 14
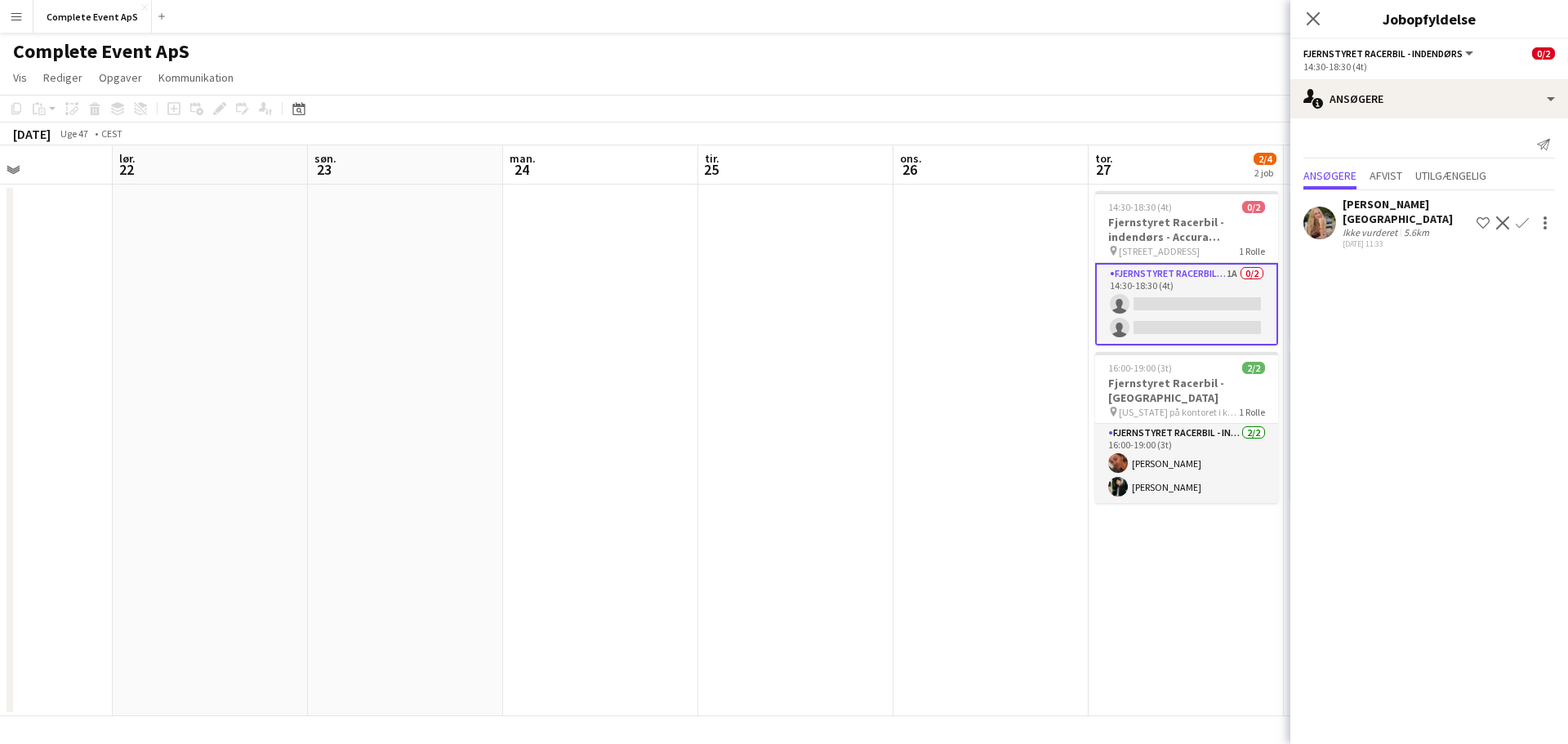
click at [1523, 217] on app-icon "Bekræft" at bounding box center [1522, 224] width 13 height 13
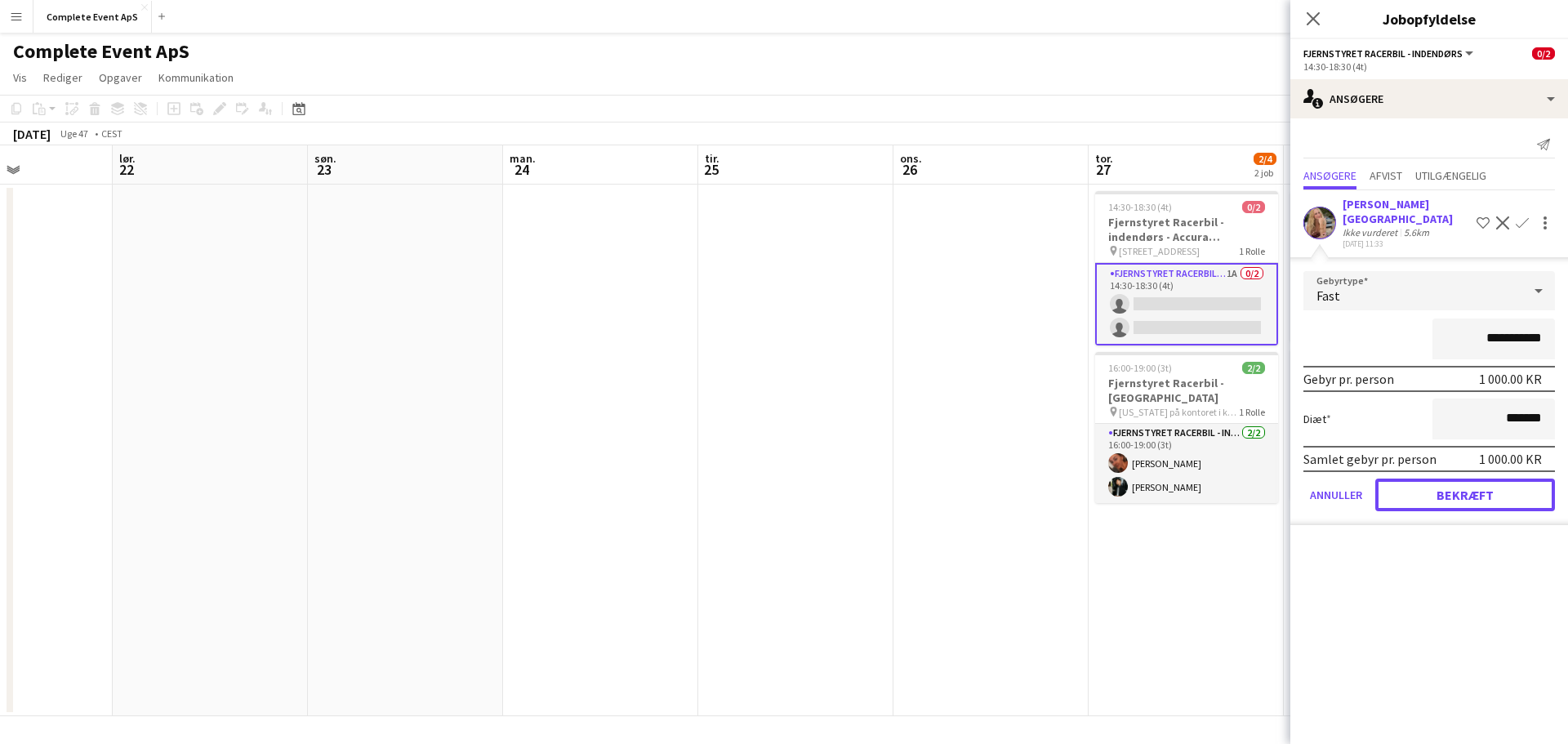
click at [1476, 479] on button "Bekræft" at bounding box center [1464, 495] width 180 height 32
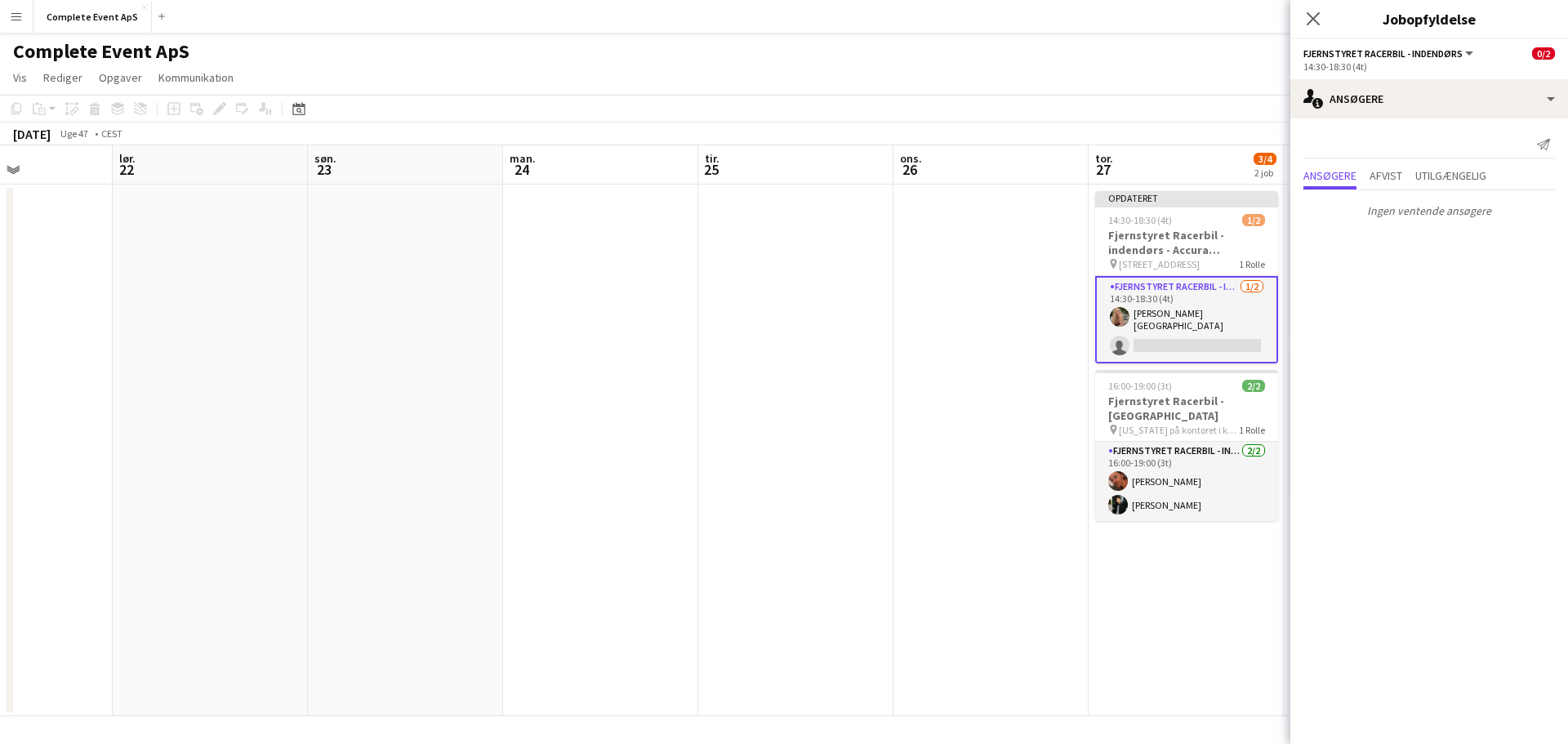
click at [742, 351] on app-date-cell at bounding box center [795, 450] width 195 height 532
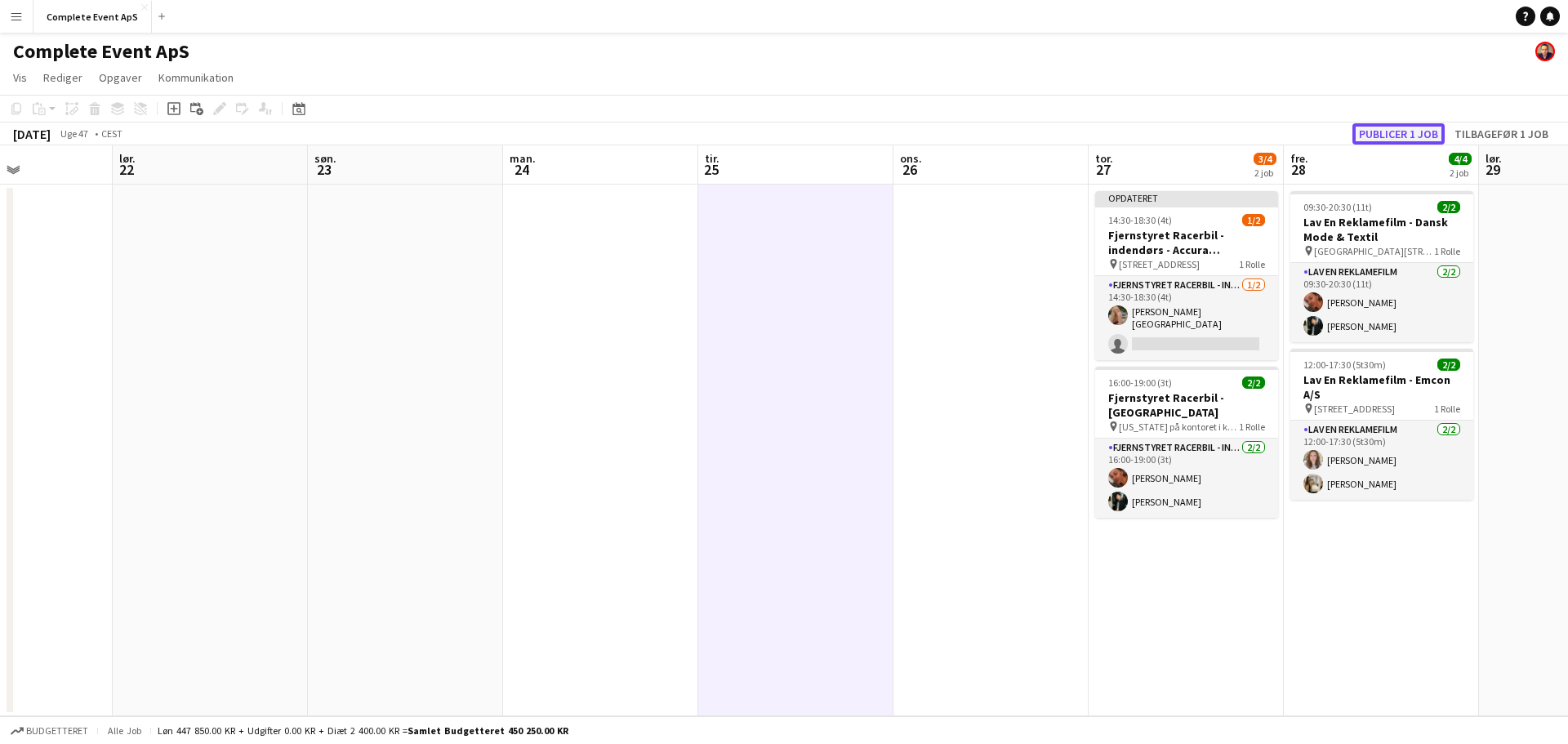
click at [1393, 134] on button "Publicer 1 job" at bounding box center [1398, 134] width 92 height 21
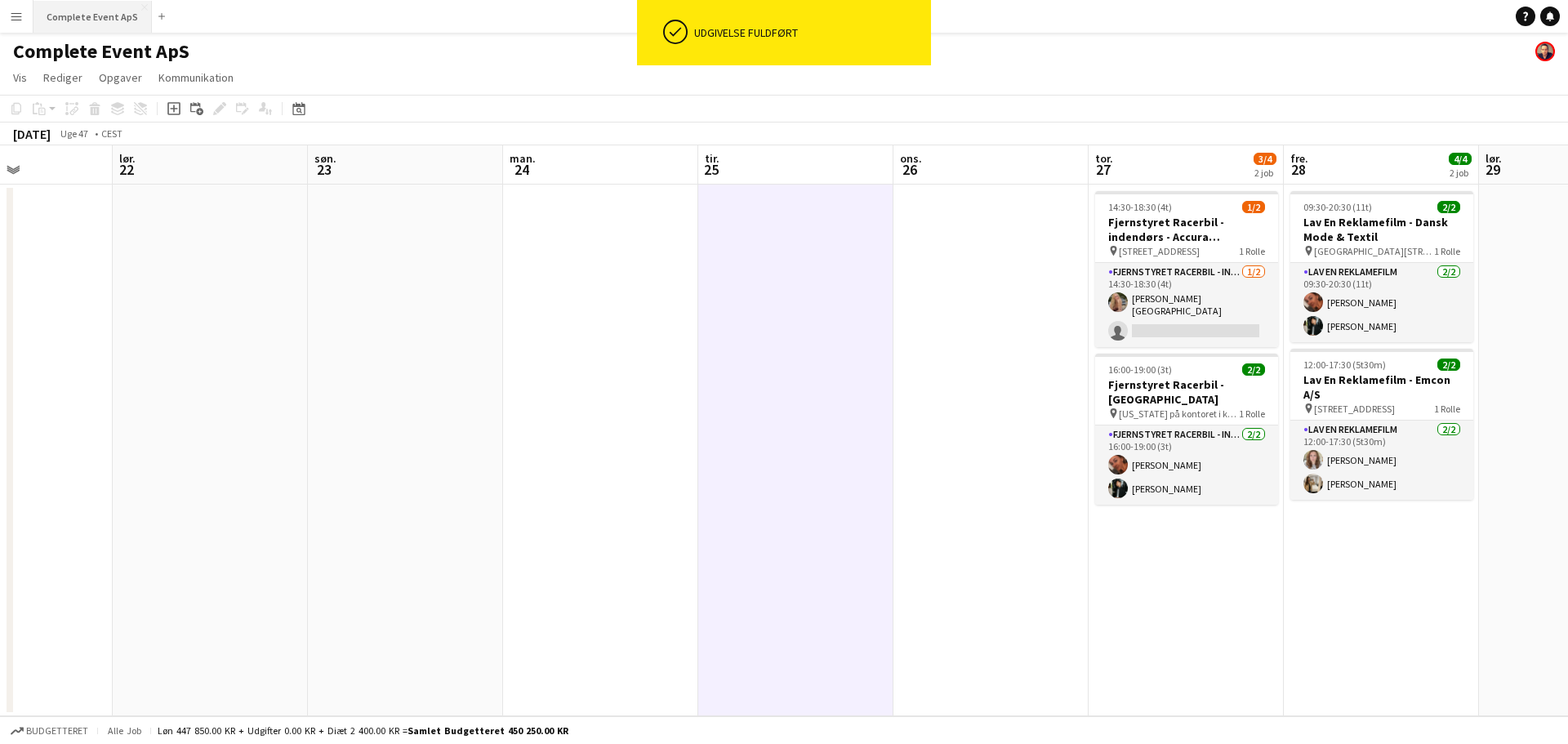
click at [96, 14] on button "Complete Event ApS Luk" at bounding box center [92, 16] width 119 height 31
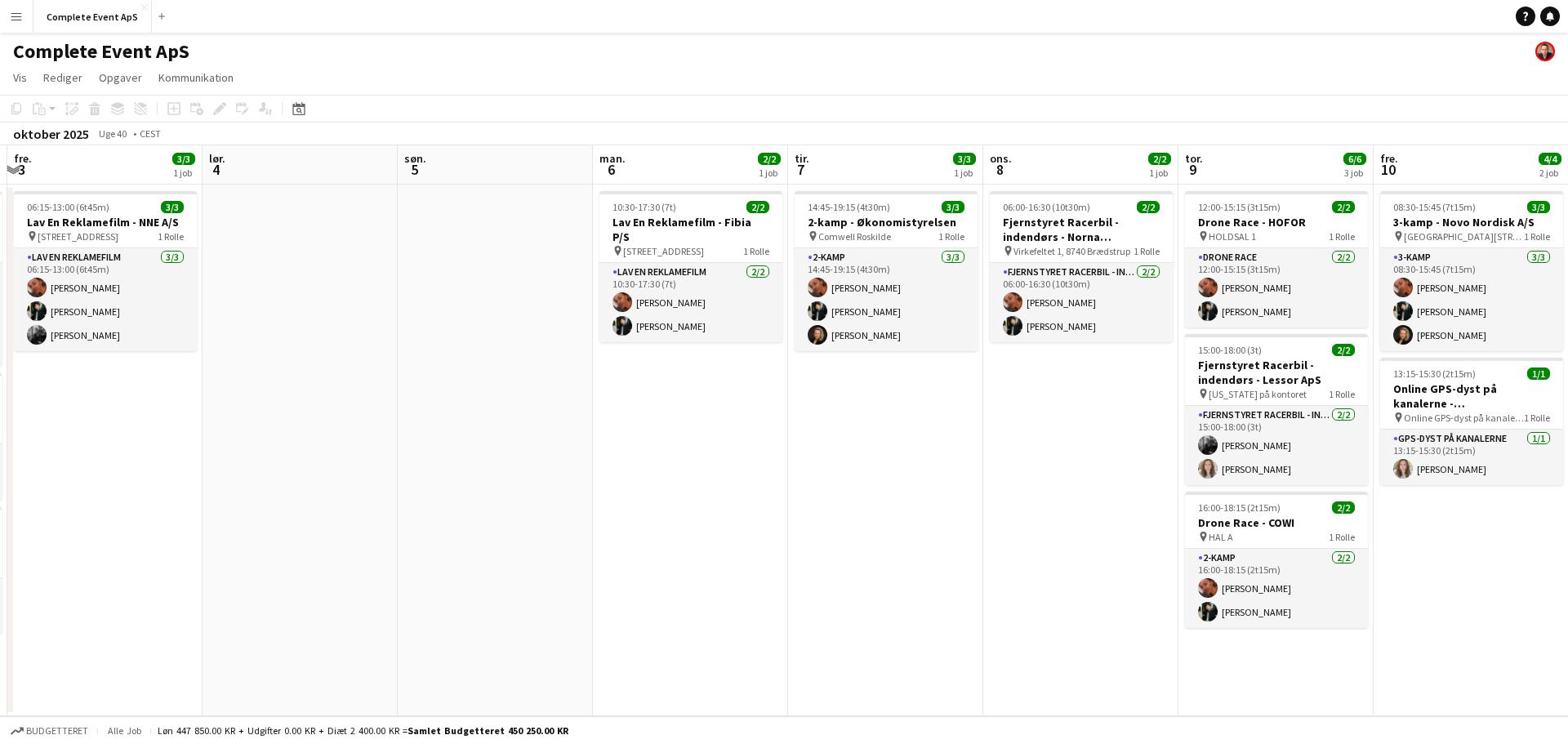
scroll to position [0, 523]
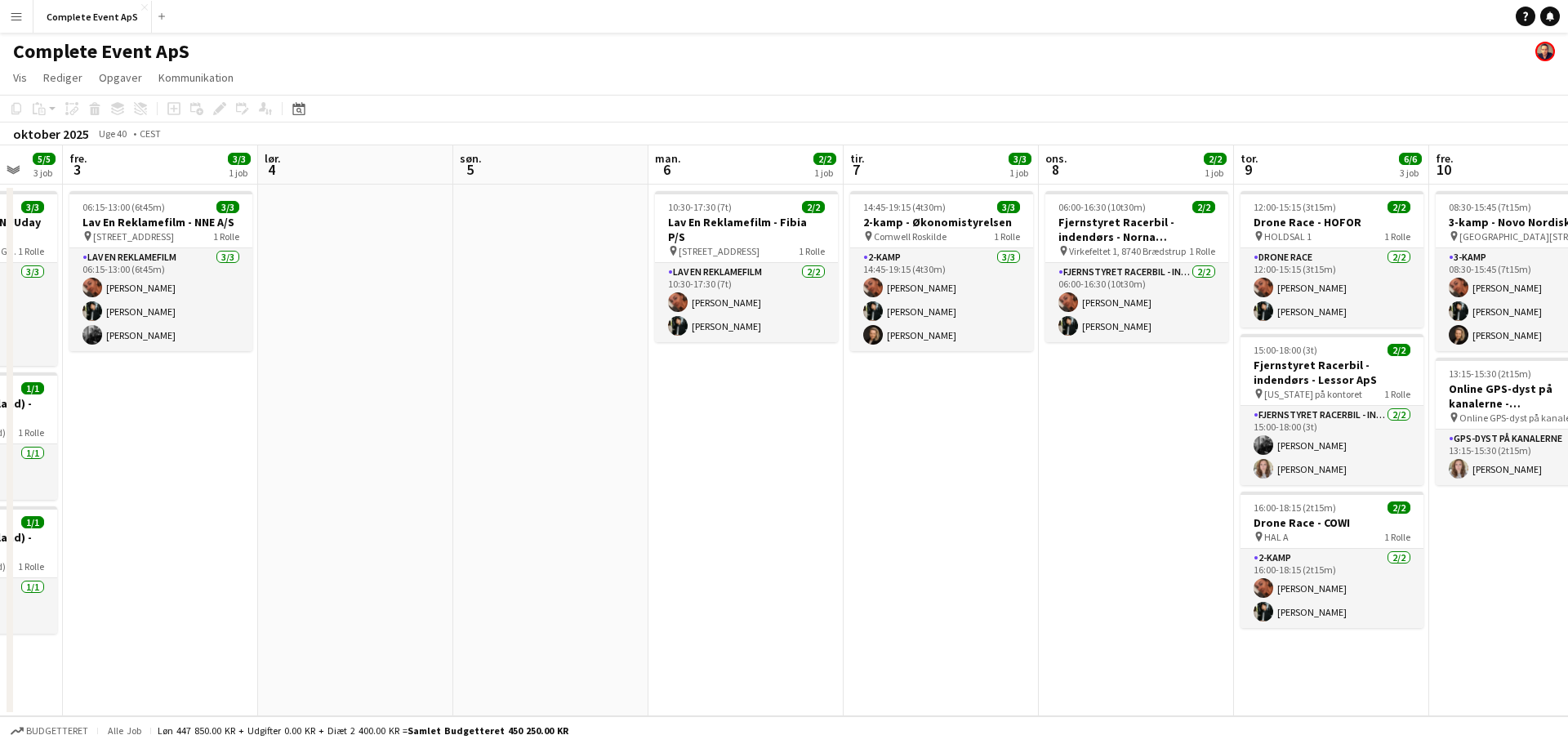
drag, startPoint x: 1140, startPoint y: 483, endPoint x: 635, endPoint y: 466, distance: 505.3
click at [635, 466] on app-calendar-viewport "tir. 30 ons. 1 3/3 2 job tor. 2 5/5 3 job fre. 3 3/3 1 job lør. 4 søn. 5 man. 6…" at bounding box center [784, 431] width 1568 height 571
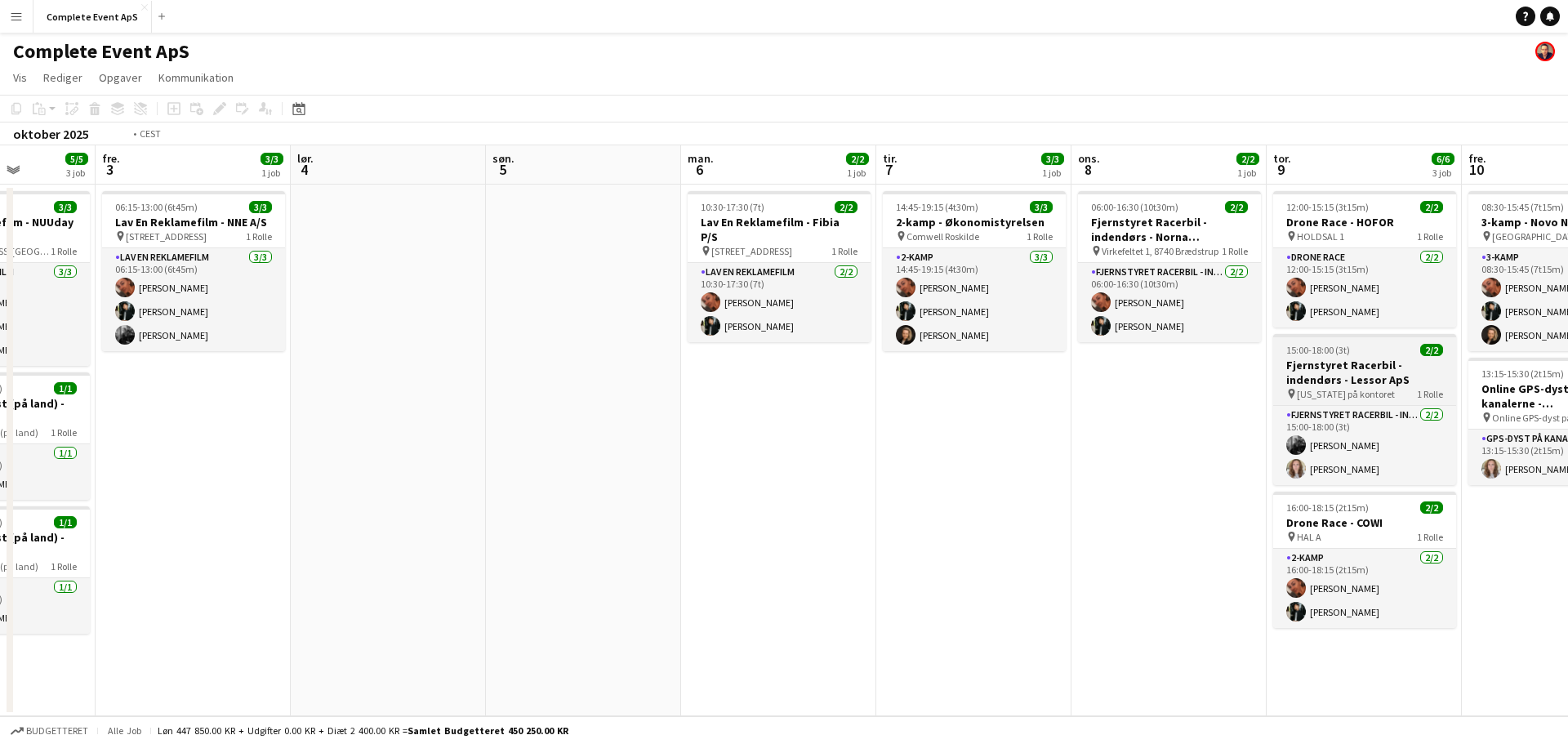
drag, startPoint x: 1065, startPoint y: 474, endPoint x: 240, endPoint y: 339, distance: 836.0
click at [0, 319] on app-calendar-viewport "tir. 30 ons. 1 3/3 2 job tor. 2 5/5 3 job fre. 3 3/3 1 job lør. 4 søn. 5 man. 6…" at bounding box center [784, 431] width 1568 height 571
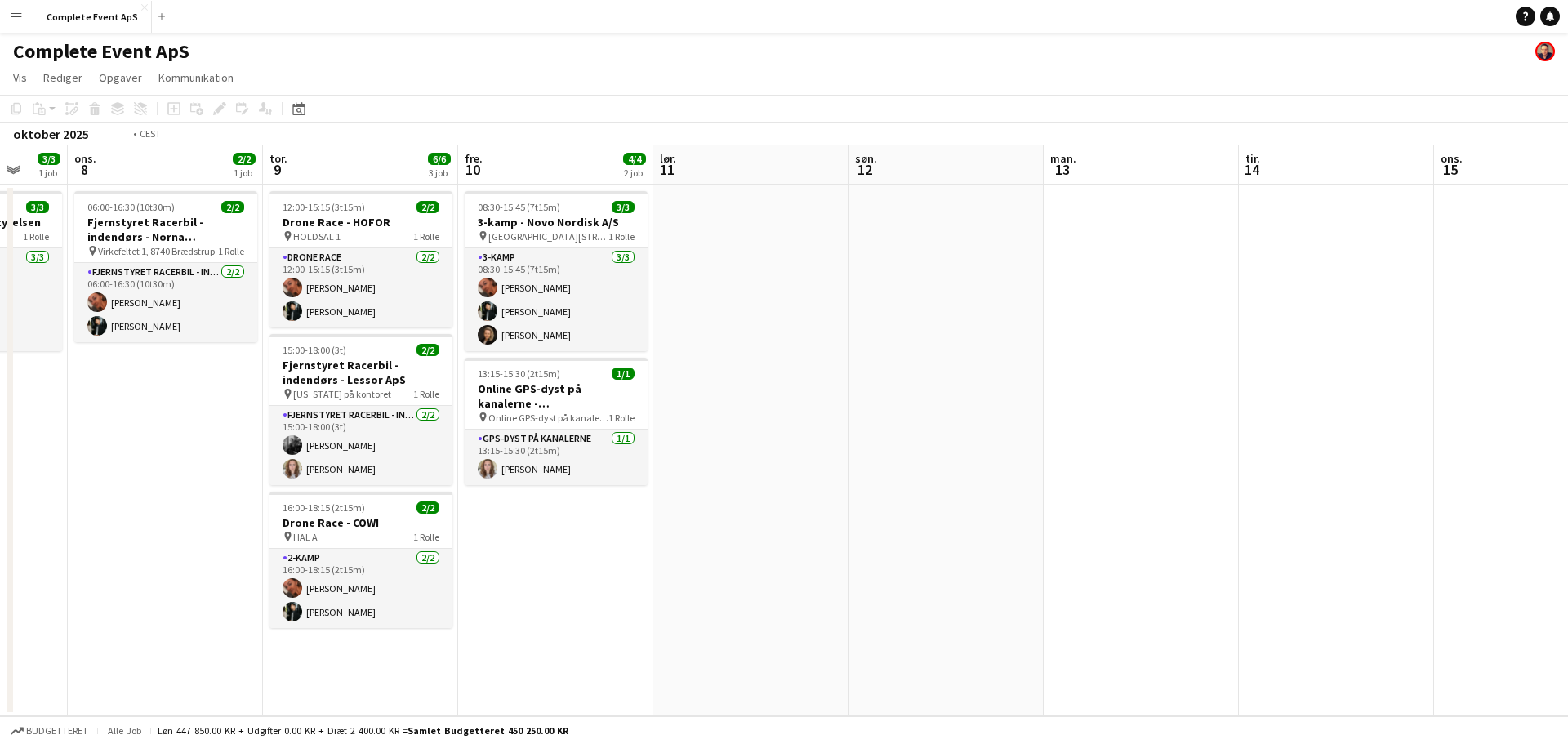
drag, startPoint x: 1236, startPoint y: 466, endPoint x: 636, endPoint y: 414, distance: 602.2
click at [104, 355] on app-calendar-viewport "søn. 5 man. 6 2/2 1 job tir. 7 3/3 1 job ons. 8 2/2 1 job tor. 9 6/6 3 job fre.…" at bounding box center [784, 431] width 1568 height 571
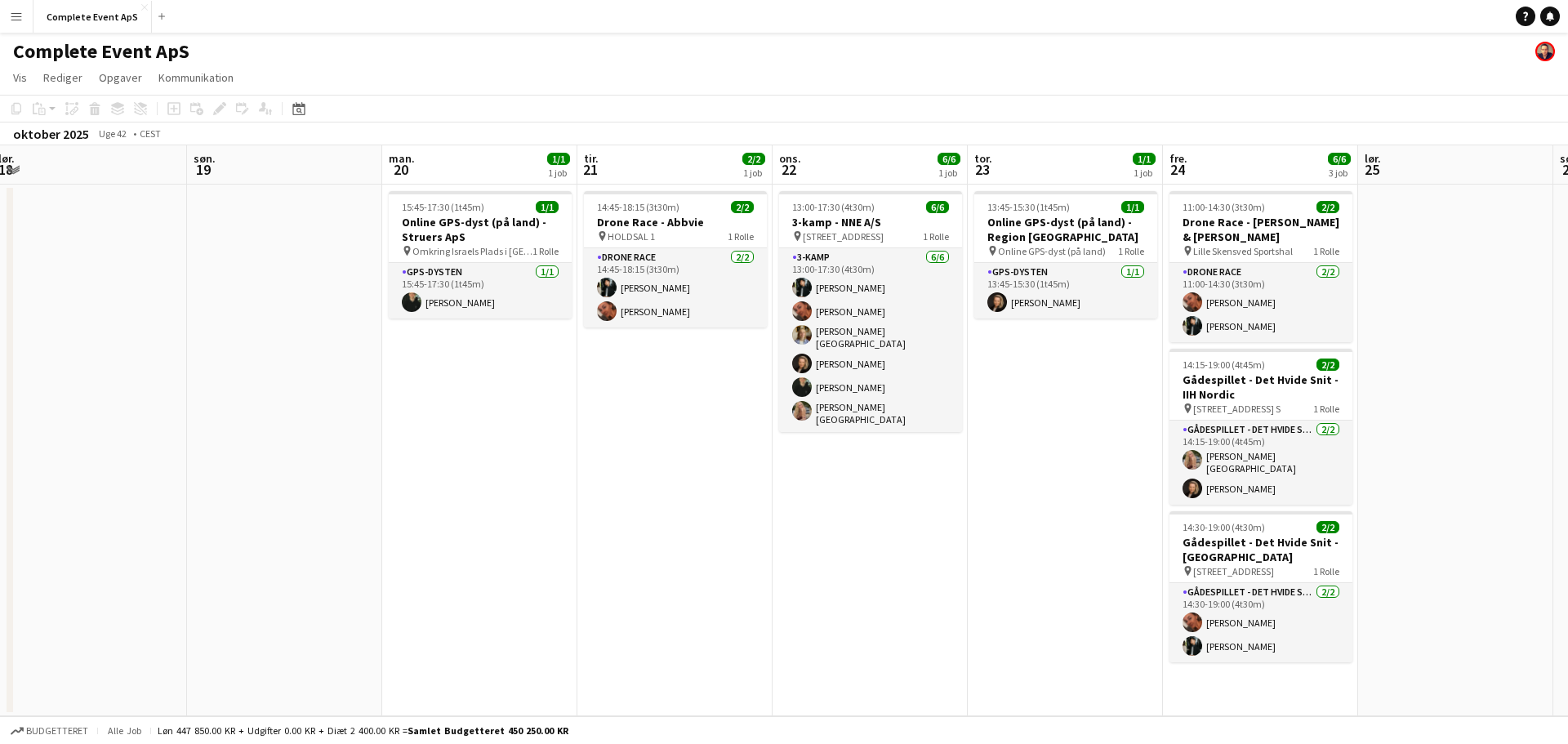
drag, startPoint x: 1326, startPoint y: 480, endPoint x: 297, endPoint y: 374, distance: 1034.4
click at [347, 381] on app-calendar-viewport "tor. 16 fre. 17 lør. 18 søn. 19 man. 20 1/1 1 job tir. 21 2/2 1 job ons. 22 6/6…" at bounding box center [784, 431] width 1568 height 571
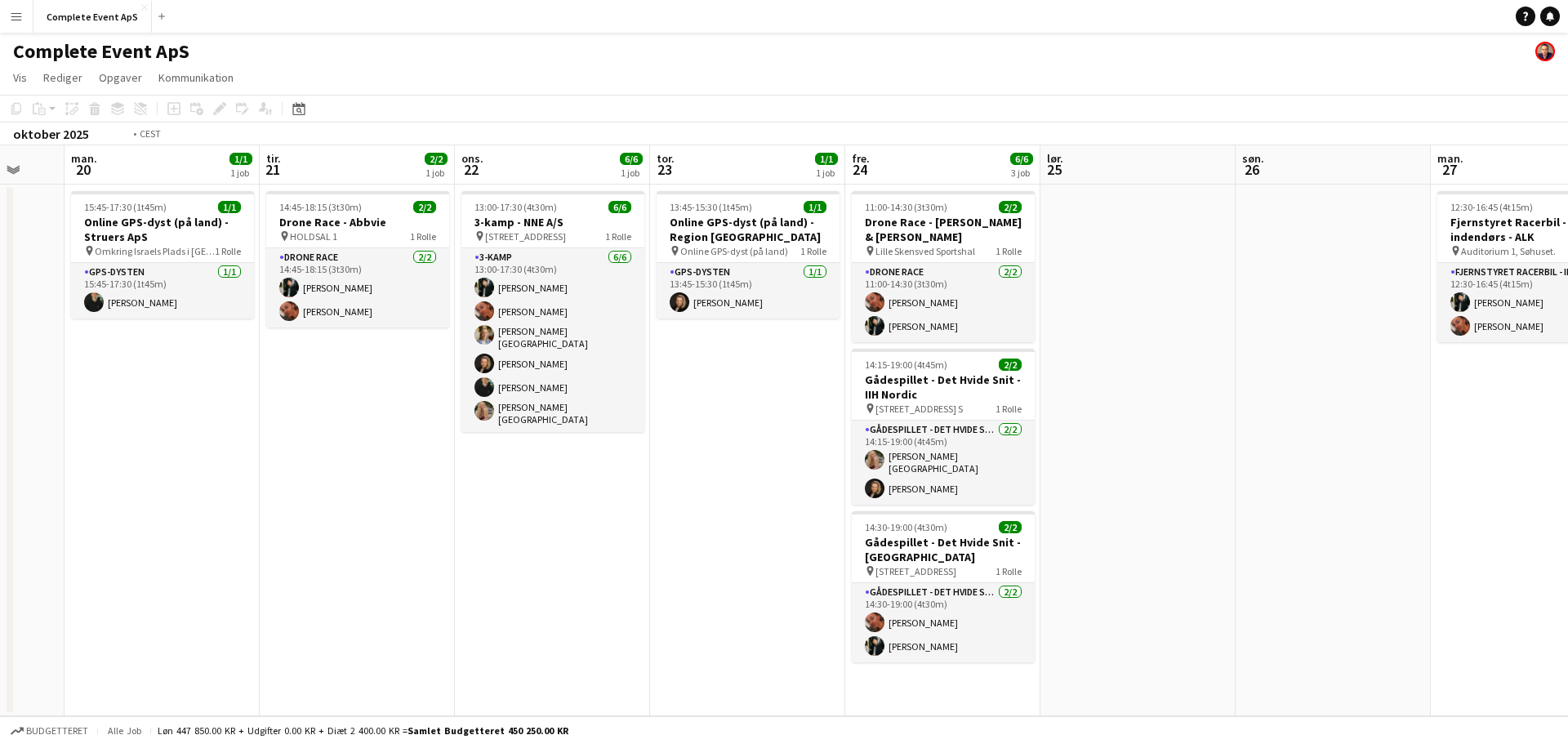
drag, startPoint x: 1239, startPoint y: 529, endPoint x: 417, endPoint y: 391, distance: 833.5
click at [439, 394] on app-calendar-viewport "fre. 17 lør. 18 søn. 19 man. 20 1/1 1 job tir. 21 2/2 1 job ons. 22 6/6 1 job t…" at bounding box center [784, 431] width 1568 height 571
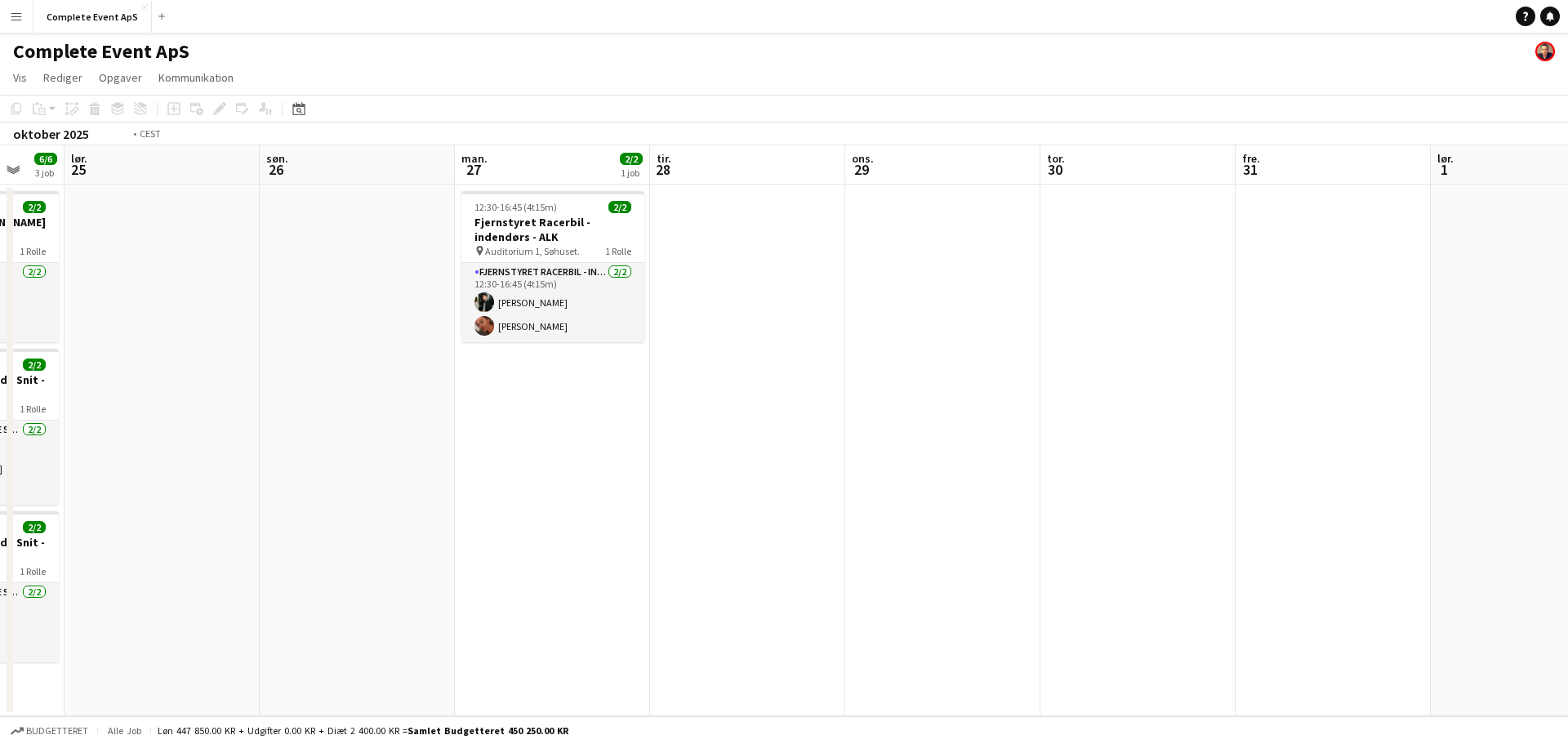
drag, startPoint x: 784, startPoint y: 441, endPoint x: 271, endPoint y: 380, distance: 516.6
click at [175, 363] on app-calendar-viewport "ons. 22 6/6 1 job tor. 23 1/1 1 job fre. 24 6/6 3 job lør. 25 søn. 26 man. 27 2…" at bounding box center [784, 431] width 1568 height 571
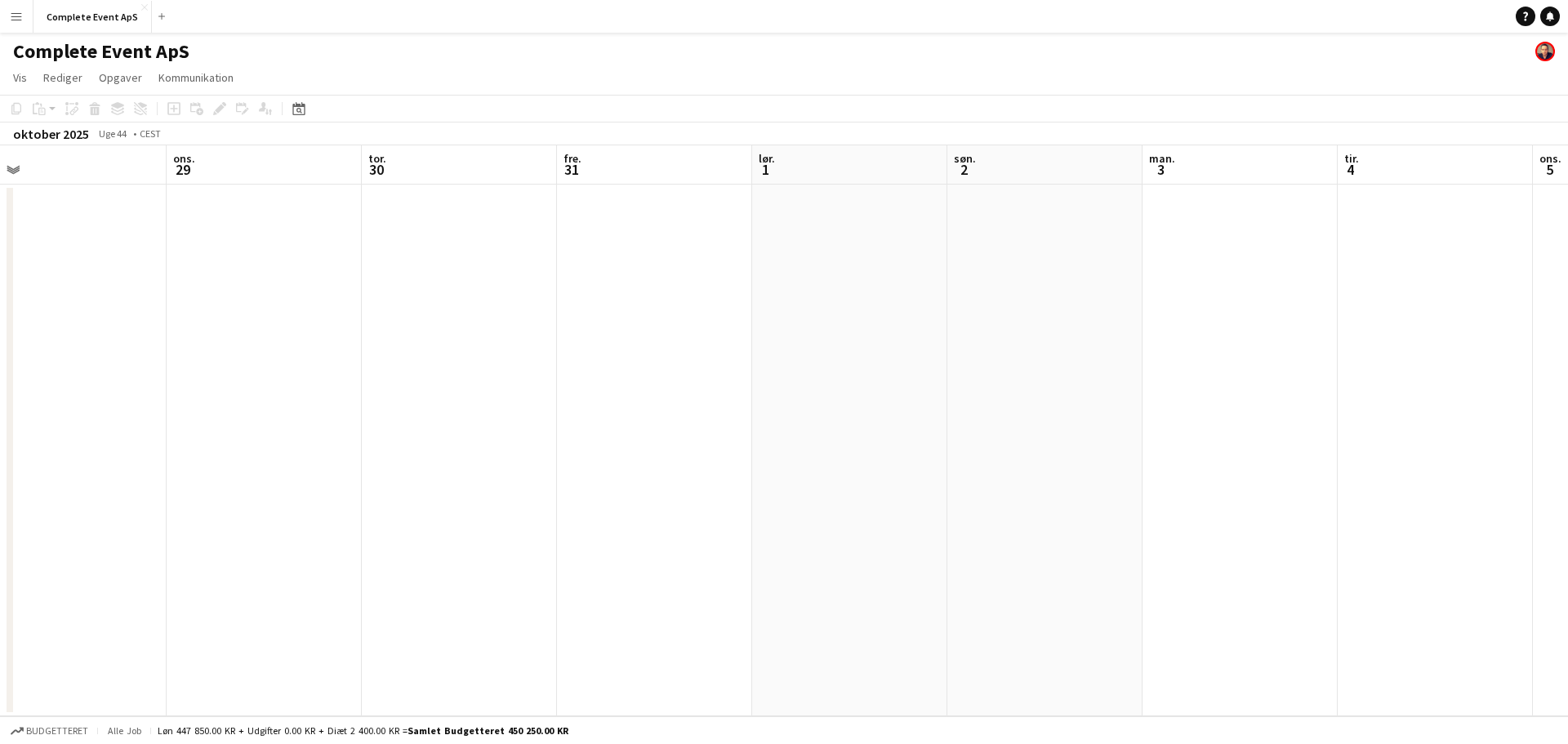
drag, startPoint x: 457, startPoint y: 398, endPoint x: 831, endPoint y: 448, distance: 377.3
click at [228, 369] on app-calendar-viewport "lør. 25 søn. 26 man. 27 2/2 1 job tir. 28 ons. 29 tor. 30 fre. 31 lør. 1 søn. 2…" at bounding box center [784, 431] width 1568 height 571
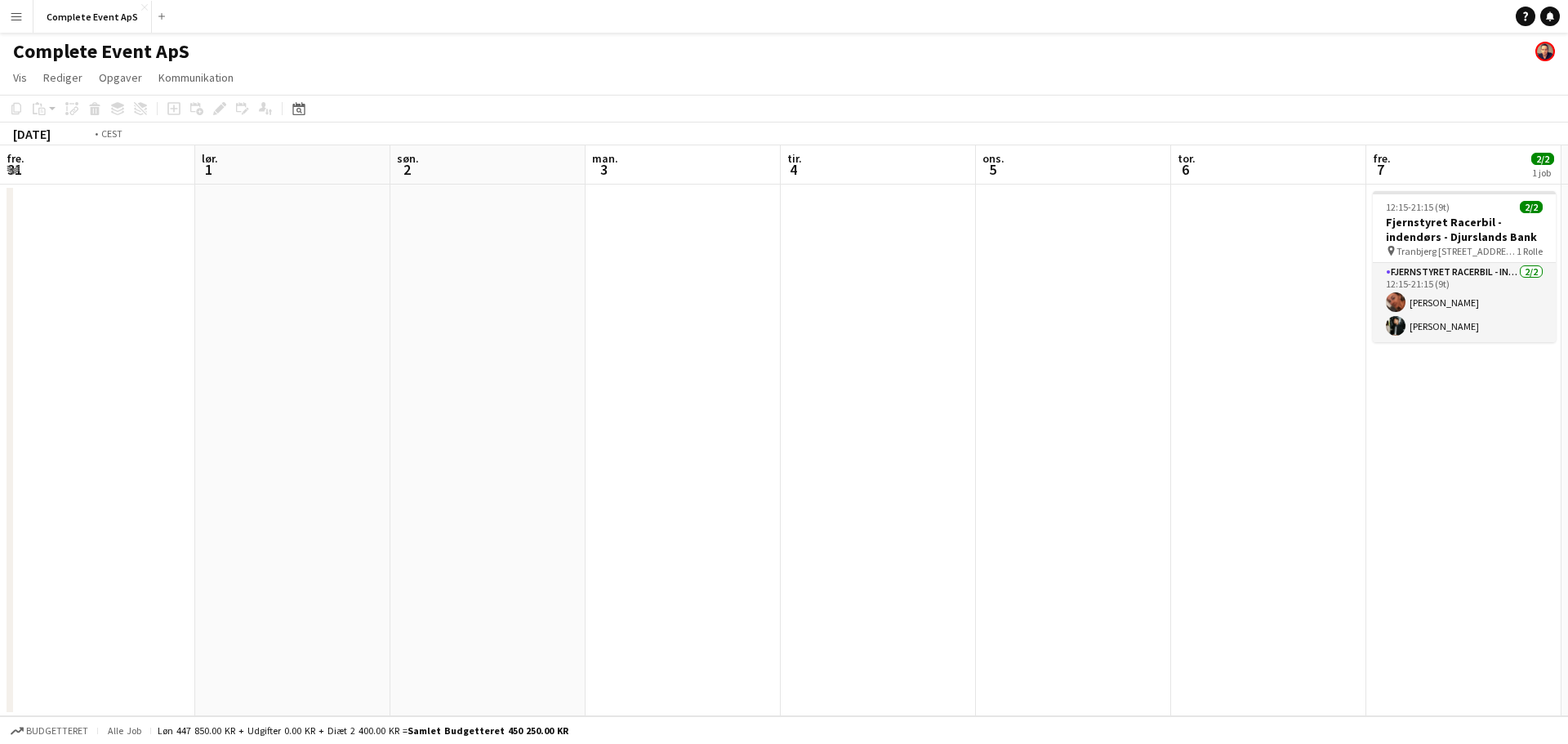
click at [0, 343] on app-calendar-viewport "ons. 29 tor. 30 fre. 31 lør. 1 søn. 2 man. 3 tir. 4 ons. 5 tor. 6 fre. 7 2/2 1 …" at bounding box center [784, 431] width 1568 height 571
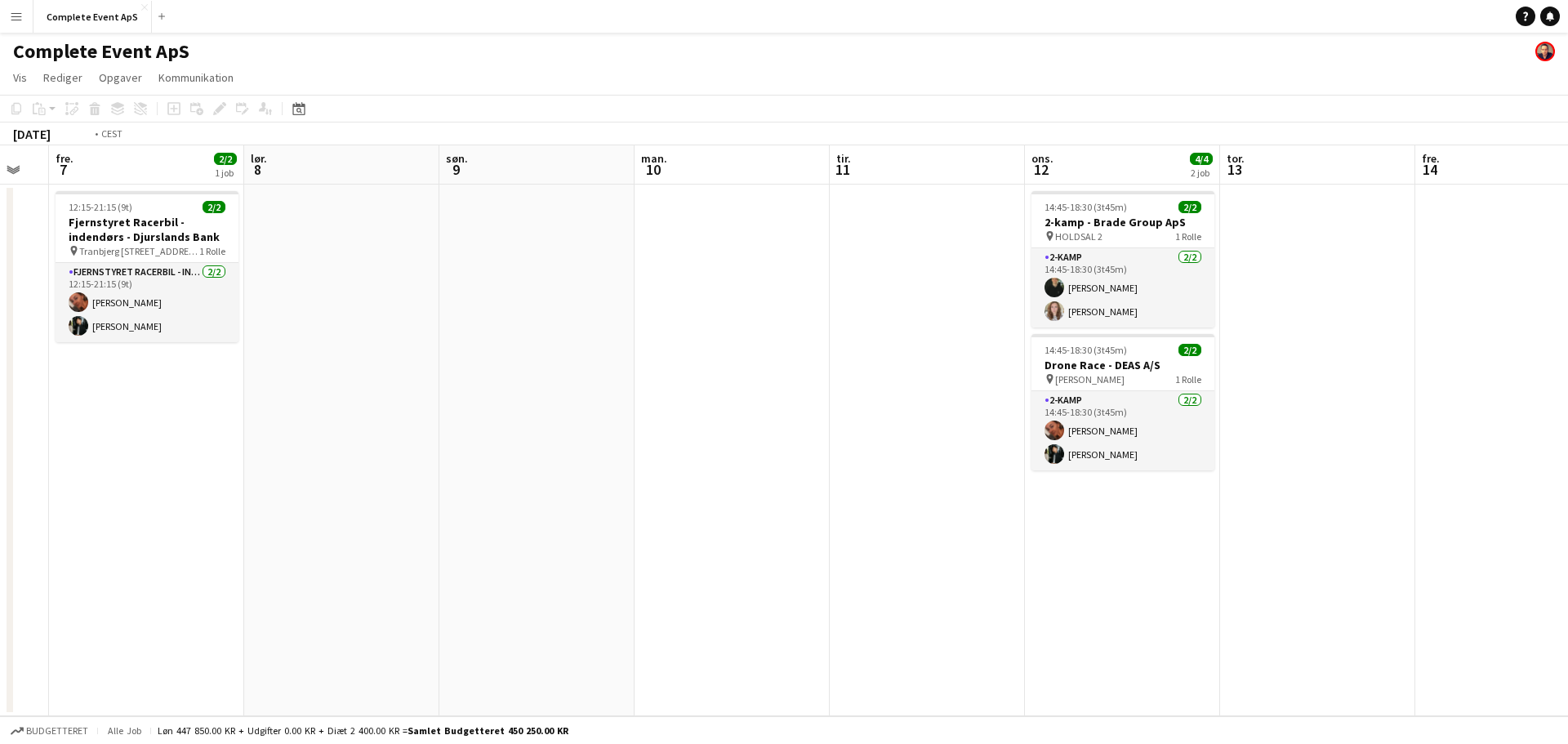
drag, startPoint x: 1227, startPoint y: 473, endPoint x: 174, endPoint y: 338, distance: 1061.6
click at [188, 340] on app-calendar-viewport "tir. 4 ons. 5 tor. 6 fre. 7 2/2 1 job lør. 8 søn. 9 man. 10 tir. 11 ons. 12 4/4…" at bounding box center [784, 431] width 1568 height 571
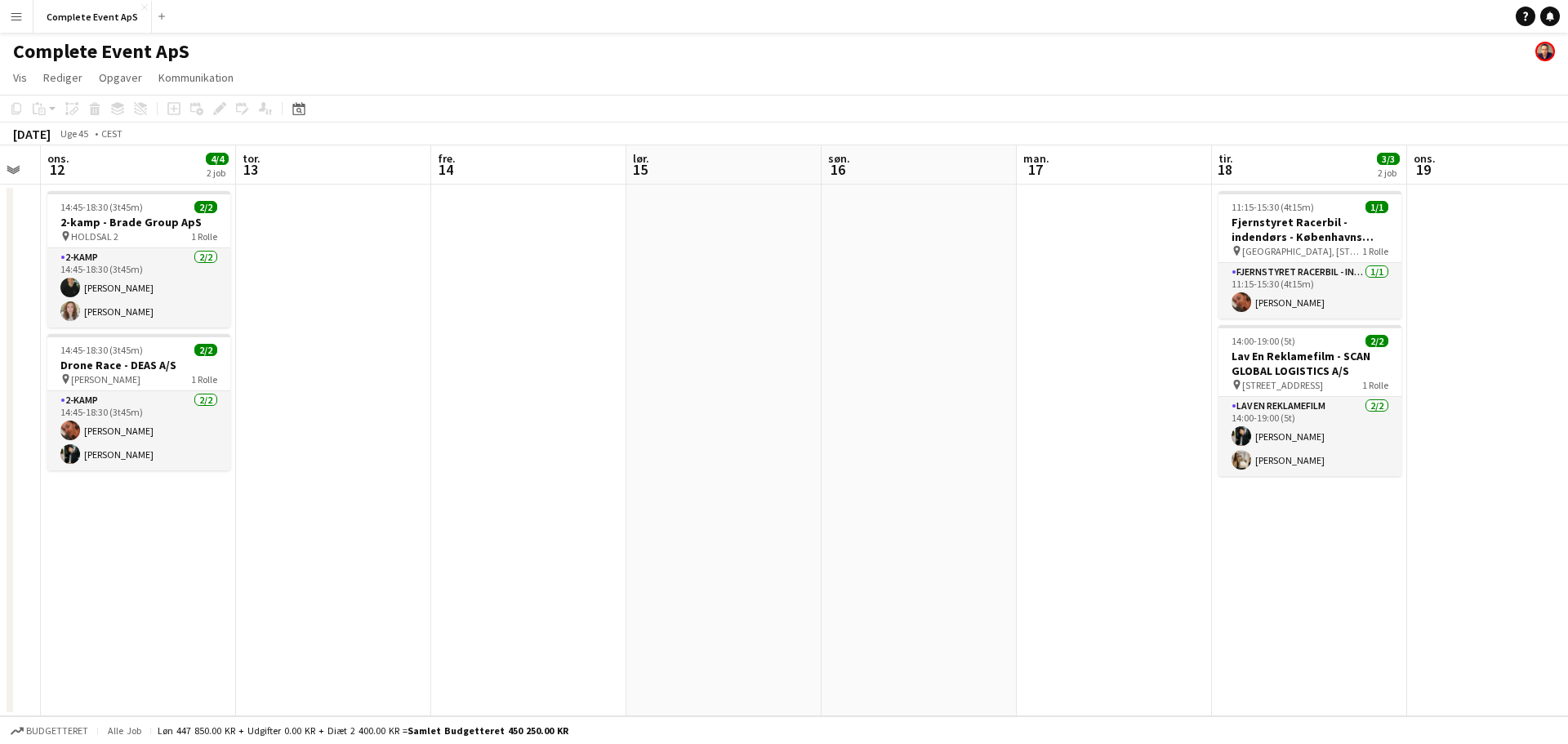
drag, startPoint x: 1236, startPoint y: 480, endPoint x: 436, endPoint y: 372, distance: 807.3
click at [497, 382] on app-calendar-viewport "søn. 9 man. 10 tir. 11 ons. 12 4/4 2 job tor. 13 fre. 14 lør. 15 søn. 16 man. 1…" at bounding box center [784, 431] width 1568 height 571
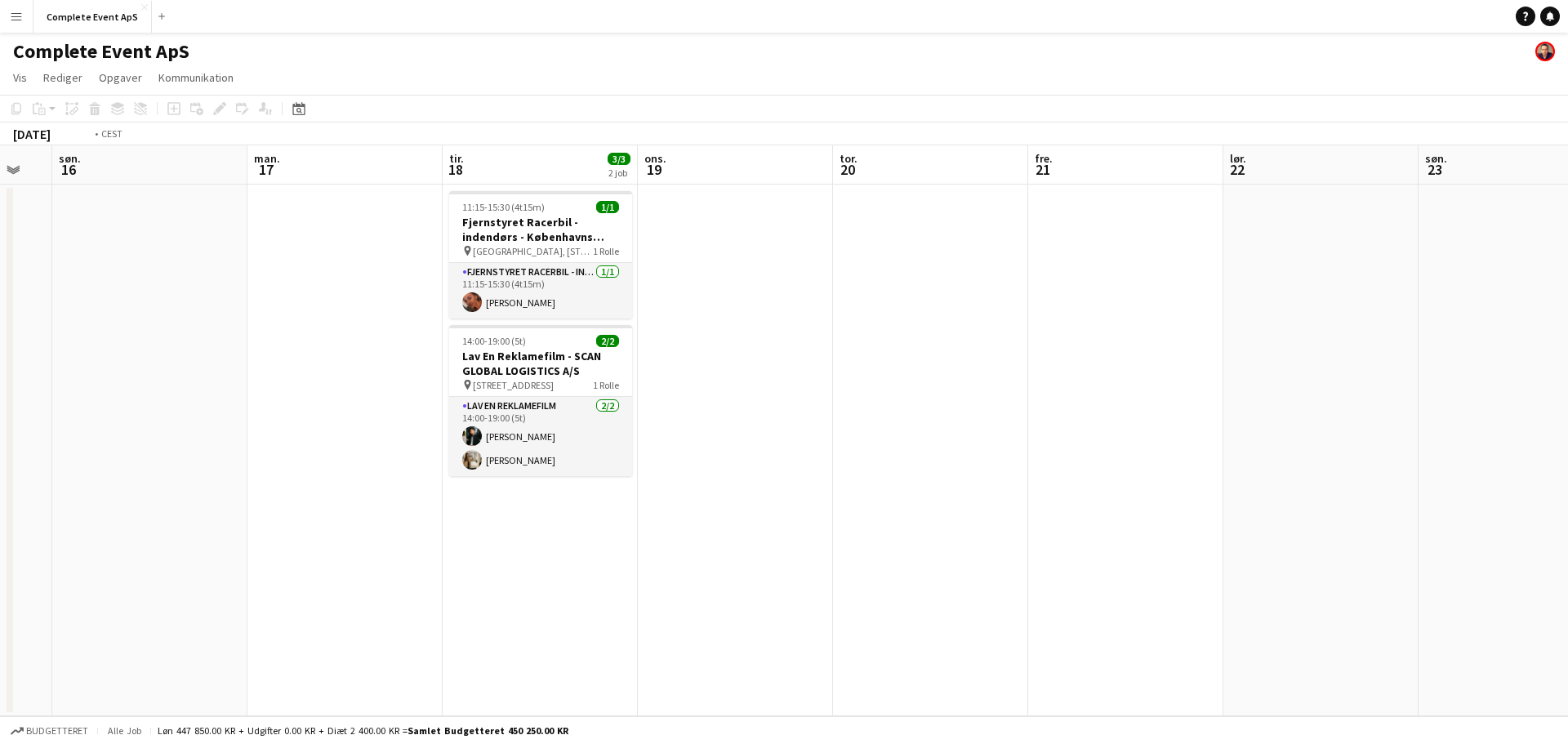
drag, startPoint x: 1335, startPoint y: 497, endPoint x: 416, endPoint y: 350, distance: 930.7
click at [807, 427] on app-calendar-viewport "tor. 13 fre. 14 lør. 15 søn. 16 man. 17 tir. 18 3/3 2 job ons. 19 tor. 20 fre. …" at bounding box center [784, 431] width 1568 height 571
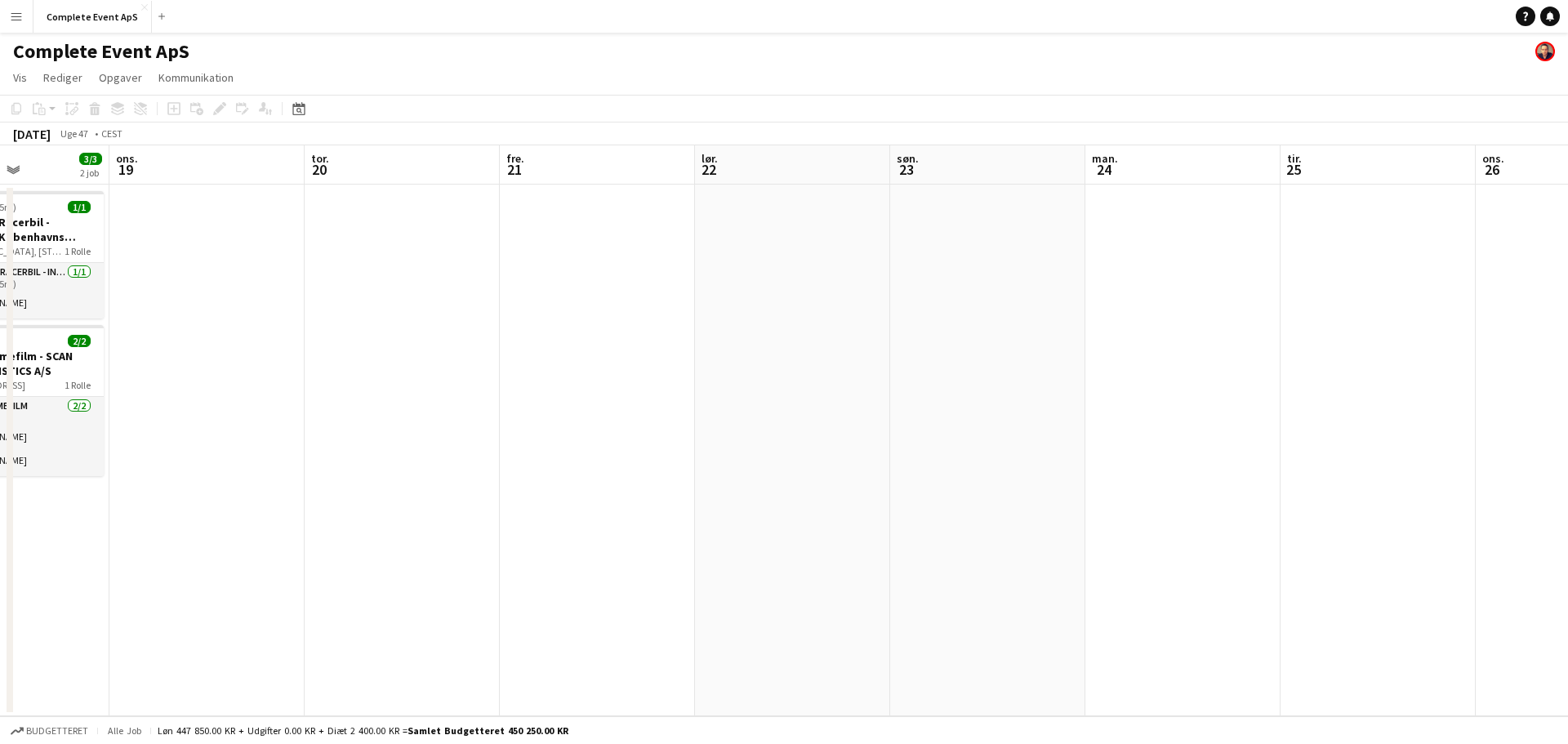
drag, startPoint x: 1229, startPoint y: 483, endPoint x: 347, endPoint y: 351, distance: 891.8
click at [500, 385] on app-calendar-viewport "søn. 16 man. 17 tir. 18 3/3 2 job ons. 19 tor. 20 fre. 21 lør. 22 søn. 23 man. …" at bounding box center [784, 431] width 1568 height 571
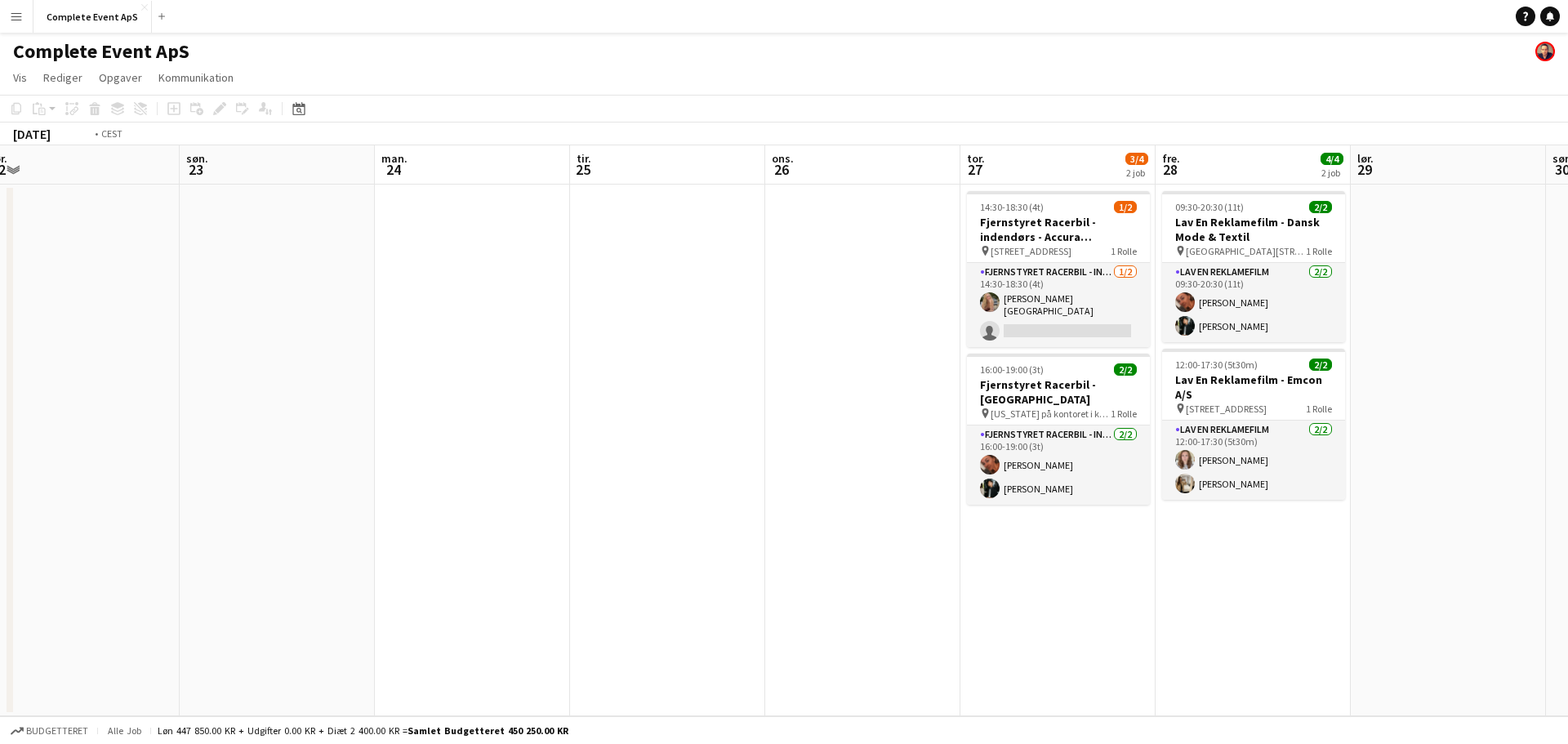
drag, startPoint x: 1044, startPoint y: 516, endPoint x: 311, endPoint y: 388, distance: 744.1
click at [385, 396] on app-calendar-viewport "ons. 19 tor. 20 fre. 21 lør. 22 søn. 23 man. 24 tir. 25 ons. 26 tor. 27 3/4 2 j…" at bounding box center [784, 431] width 1568 height 571
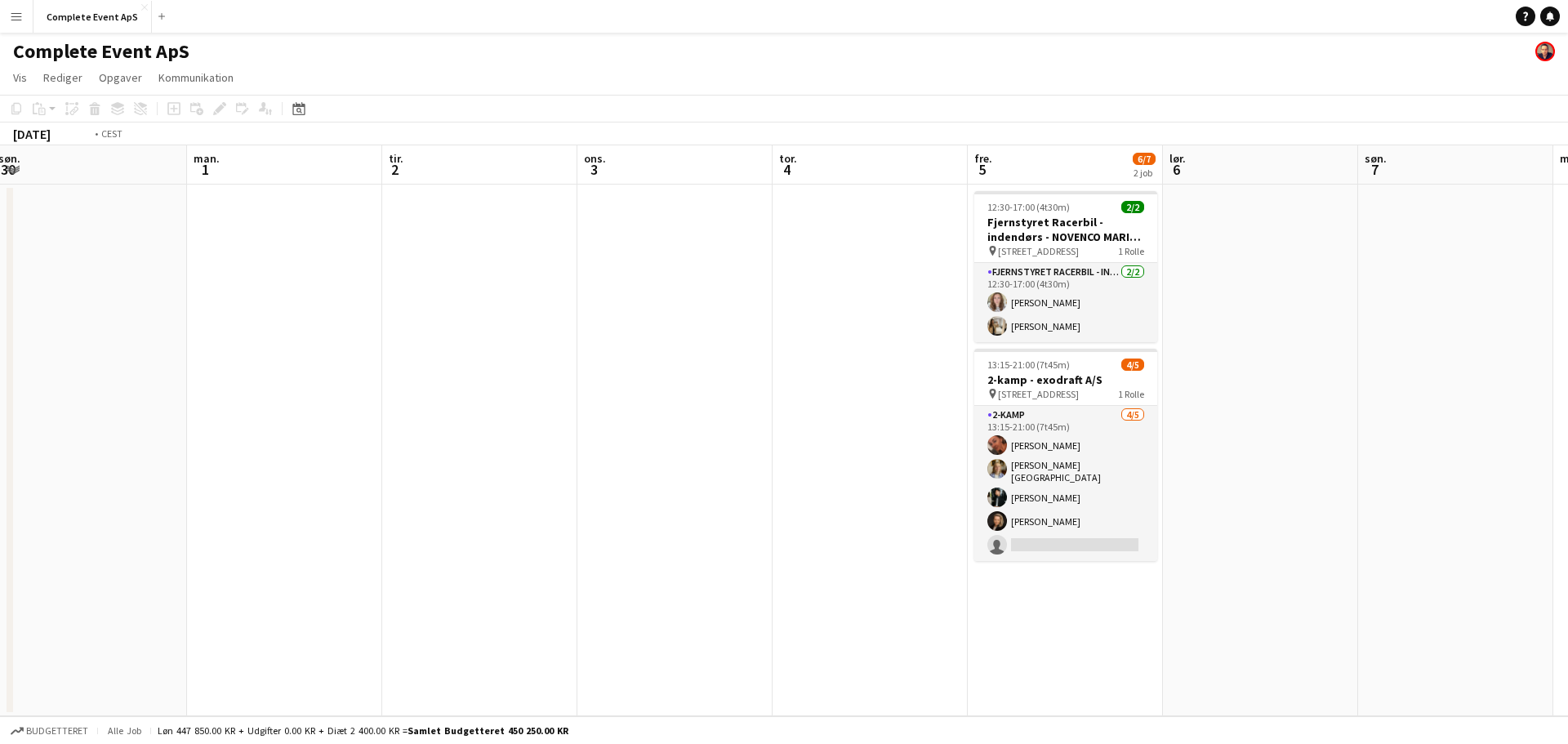
drag, startPoint x: 1018, startPoint y: 441, endPoint x: 292, endPoint y: 350, distance: 731.7
click at [294, 350] on app-calendar-viewport "tor. 27 3/4 2 job fre. 28 4/4 2 job lør. 29 søn. 30 man. 1 tir. 2 ons. 3 tor. 4…" at bounding box center [784, 431] width 1568 height 571
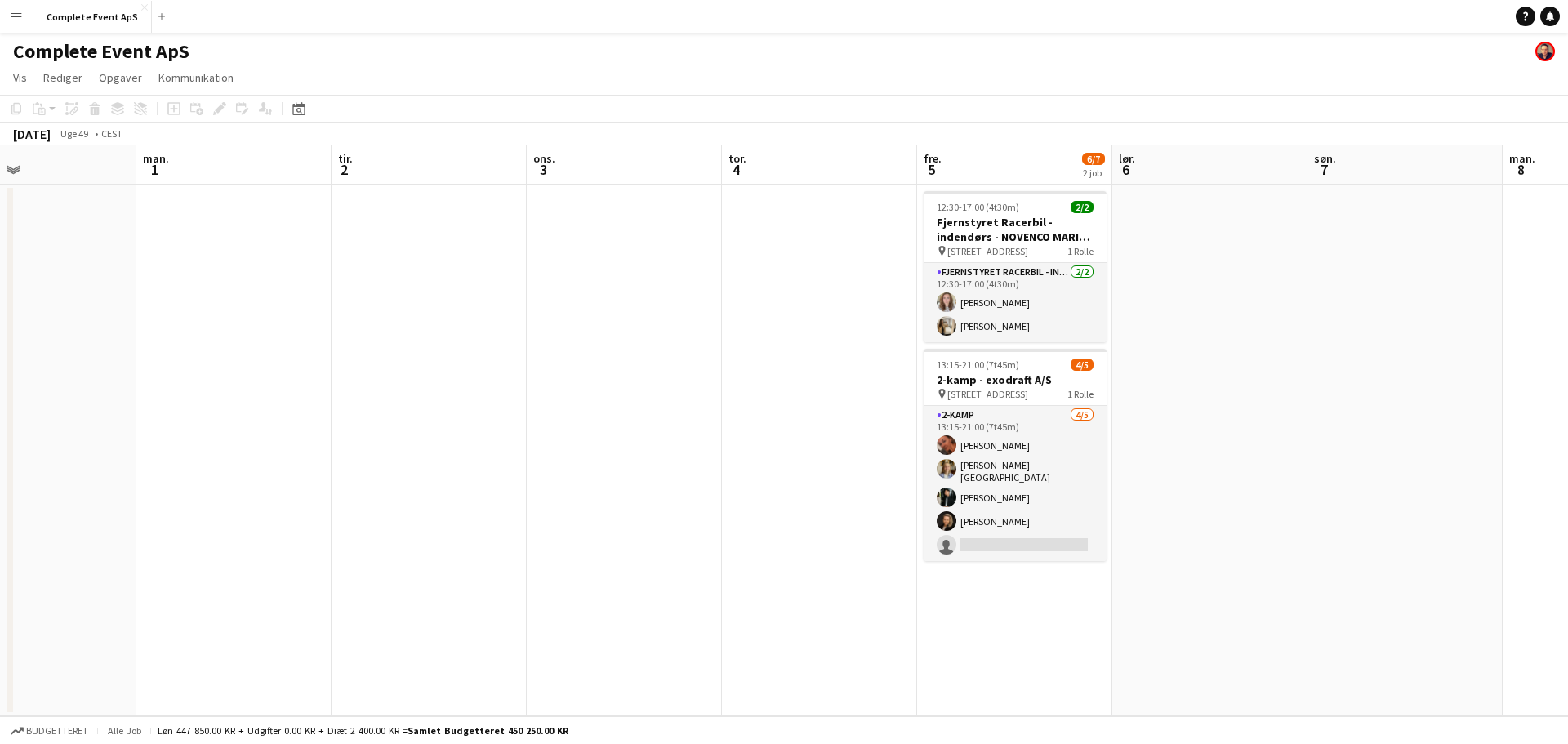
click at [0, 354] on app-calendar-viewport "fre. 28 4/4 2 job lør. 29 søn. 30 man. 1 tir. 2 ons. 3 tor. 4 fre. 5 6/7 2 job …" at bounding box center [784, 431] width 1568 height 571
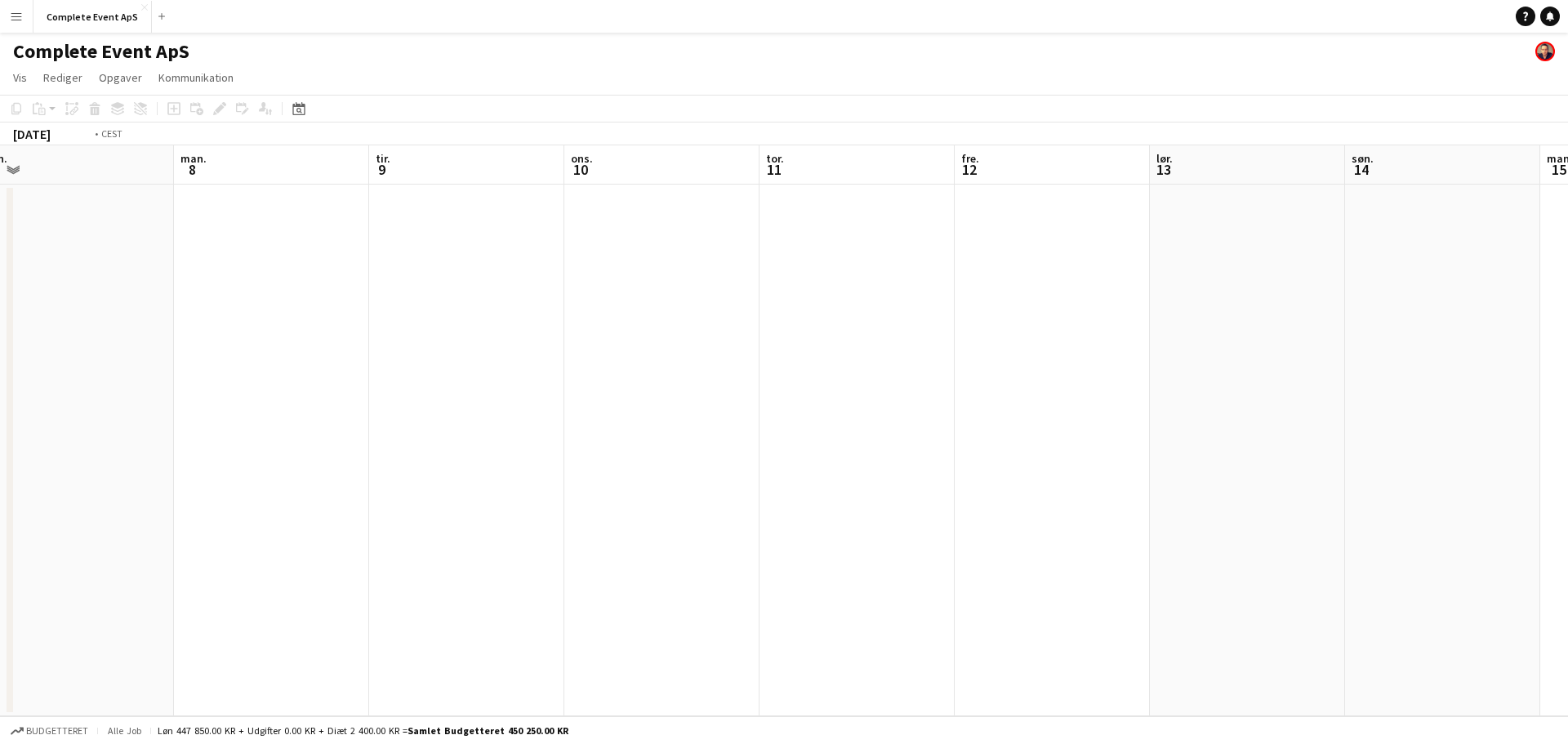
click at [69, 349] on app-calendar-viewport "fre. 5 6/7 2 job lør. 6 søn. 7 man. 8 tir. 9 ons. 10 tor. 11 fre. 12 lør. 13 sø…" at bounding box center [784, 431] width 1568 height 571
drag, startPoint x: 1140, startPoint y: 487, endPoint x: 314, endPoint y: 360, distance: 835.7
click at [111, 335] on app-calendar-viewport "ons. 10 tor. 11 fre. 12 lør. 13 søn. 14 man. 15 tir. 16 ons. 17 tor. 18 fre. 19…" at bounding box center [784, 431] width 1568 height 571
drag, startPoint x: 1068, startPoint y: 444, endPoint x: 0, endPoint y: 277, distance: 1081.0
click at [0, 286] on app-calendar-viewport "lør. 20 søn. 21 man. 22 tir. 23 ons. 24 tor. 25 fre. 26 lør. 27 søn. 28 man. 29…" at bounding box center [784, 431] width 1568 height 571
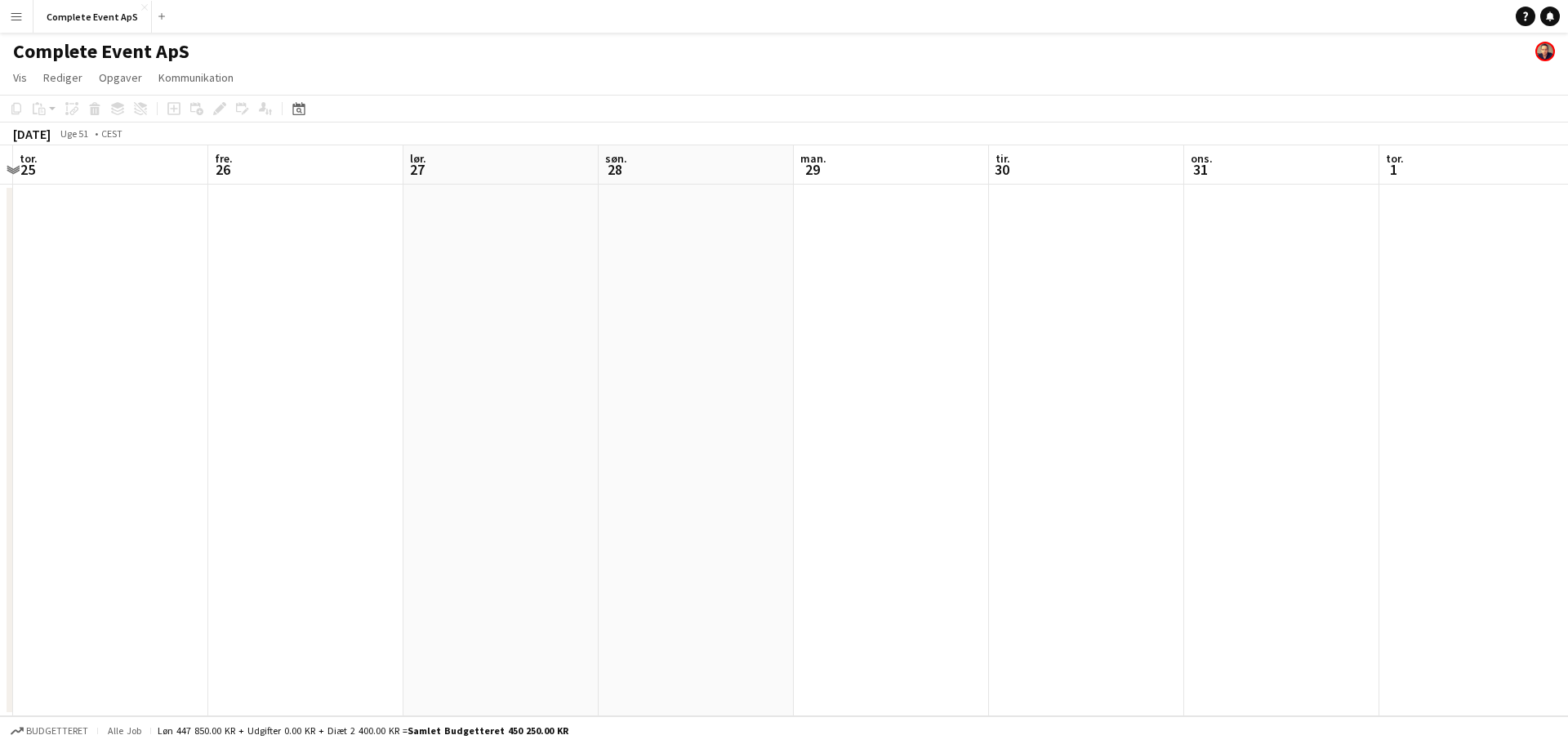
drag
click at [161, 290] on app-calendar-viewport "søn. 21 man. 22 tir. 23 ons. 24 tor. 25 fre. 26 lør. 27 søn. 28 man. 29 tir. 30…" at bounding box center [784, 431] width 1568 height 571
click at [408, 292] on app-calendar-viewport "fre. 26 lør. 27 søn. 28 man. 29 tir. 30 ons. 31 tor. 1 fre. 2 lør. 3 søn. 4 man…" at bounding box center [784, 431] width 1568 height 571
click at [439, 316] on app-calendar-viewport "ons. 31 tor. 1 fre. 2 lør. 3 søn. 4 man. 5 tir. 6 ons. 7 tor. 8 fre. 9 lør. 10 …" at bounding box center [784, 431] width 1568 height 571
click at [151, 275] on app-calendar-viewport "søn. 4 man. 5 tir. 6 ons. 7 tor. 8 fre. 9 lør. 10 søn. 11 man. 12 tir. 13 ons. …" at bounding box center [784, 431] width 1568 height 571
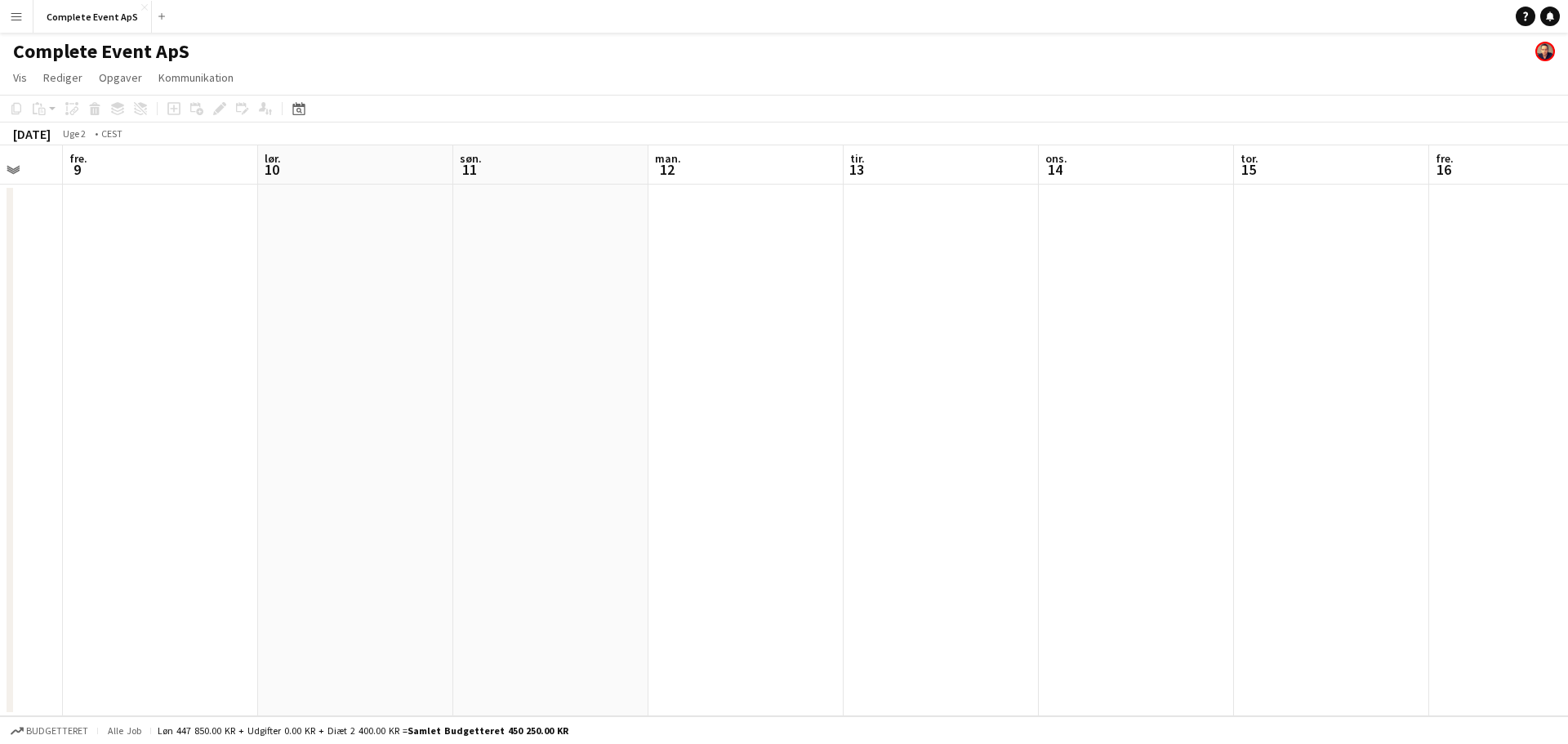
scroll to position [0, 565]
click at [90, 6] on button "Complete Event ApS Luk" at bounding box center [92, 16] width 119 height 31
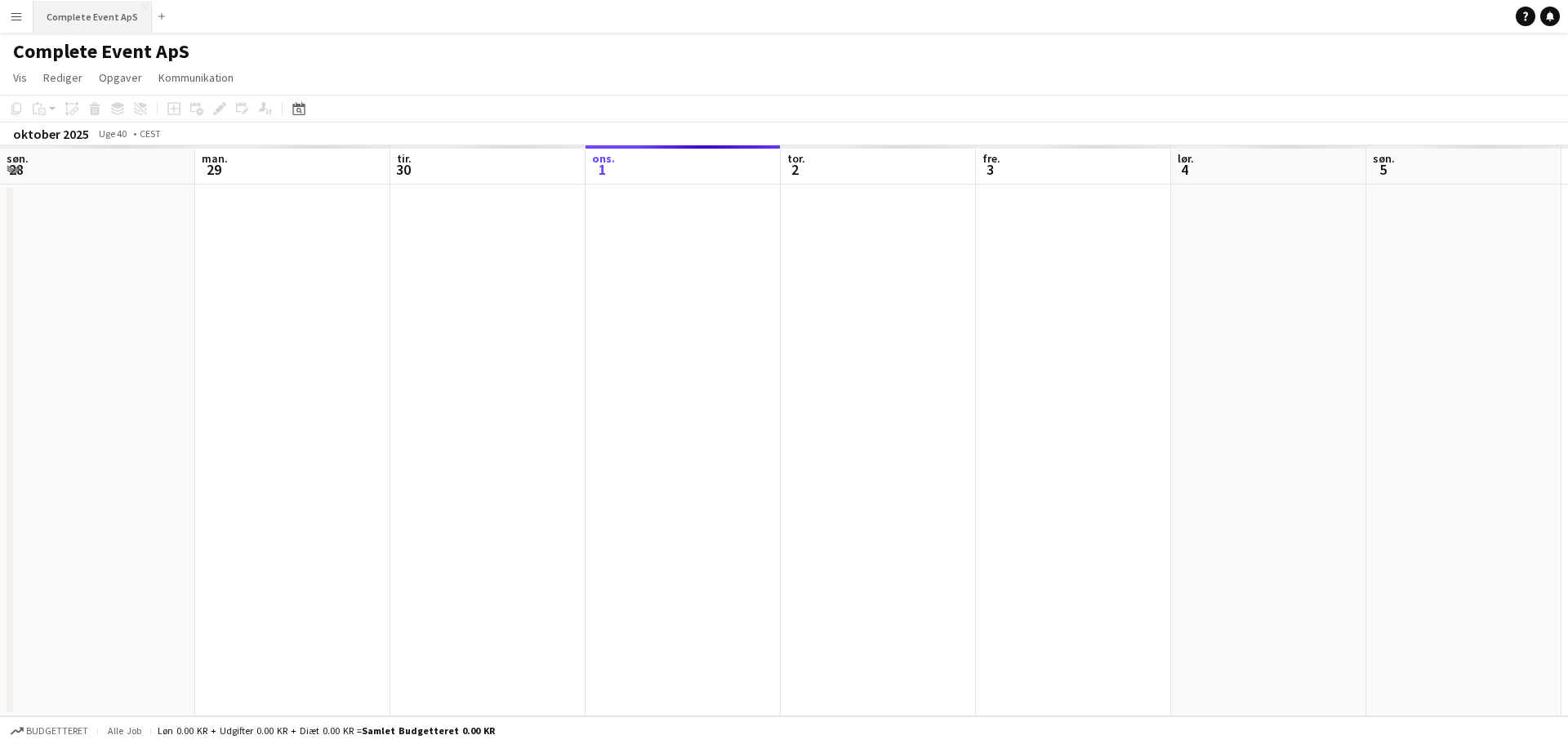
scroll to position [0, 391]
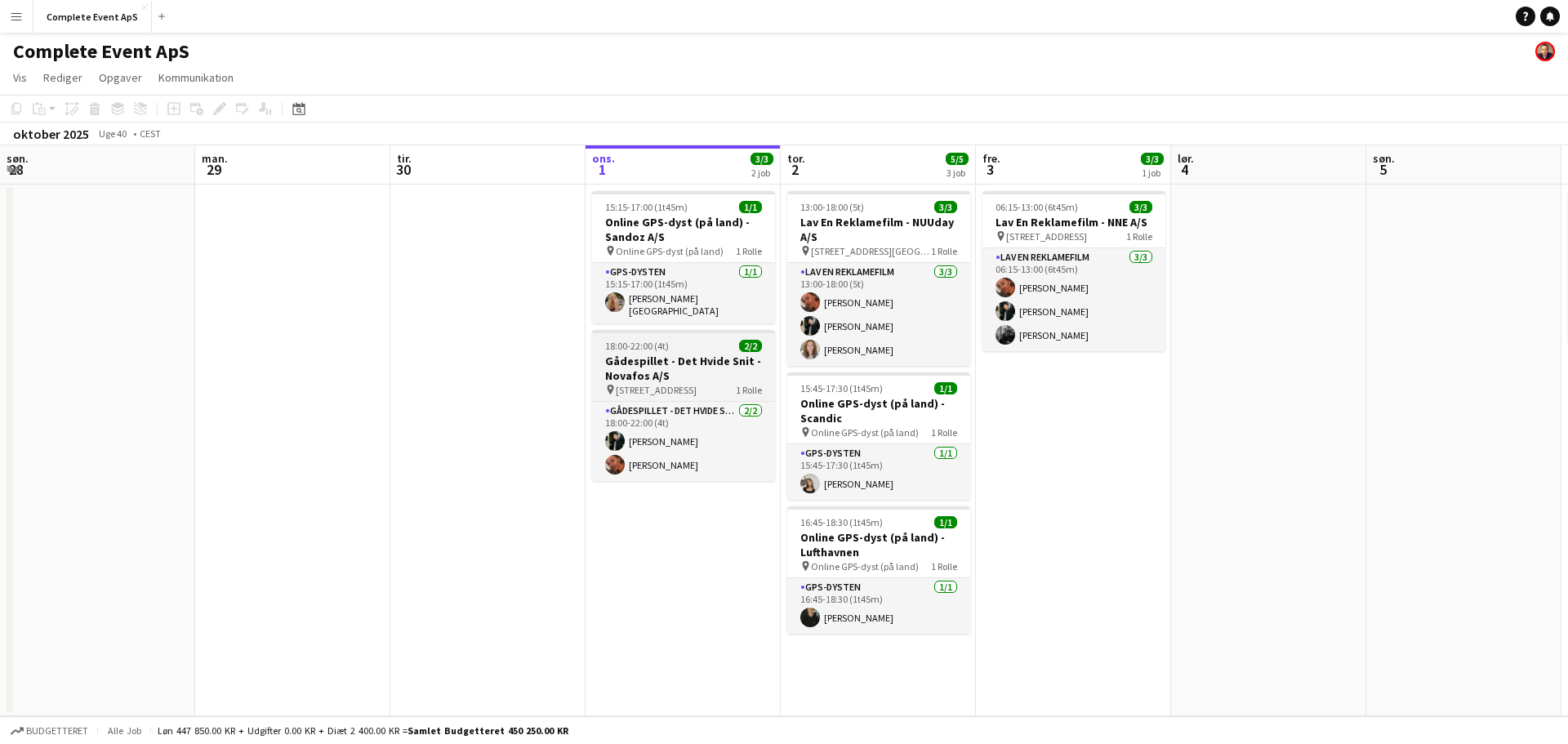
click at [719, 343] on div "18:00-22:00 (4t) 2/2" at bounding box center [684, 345] width 183 height 12
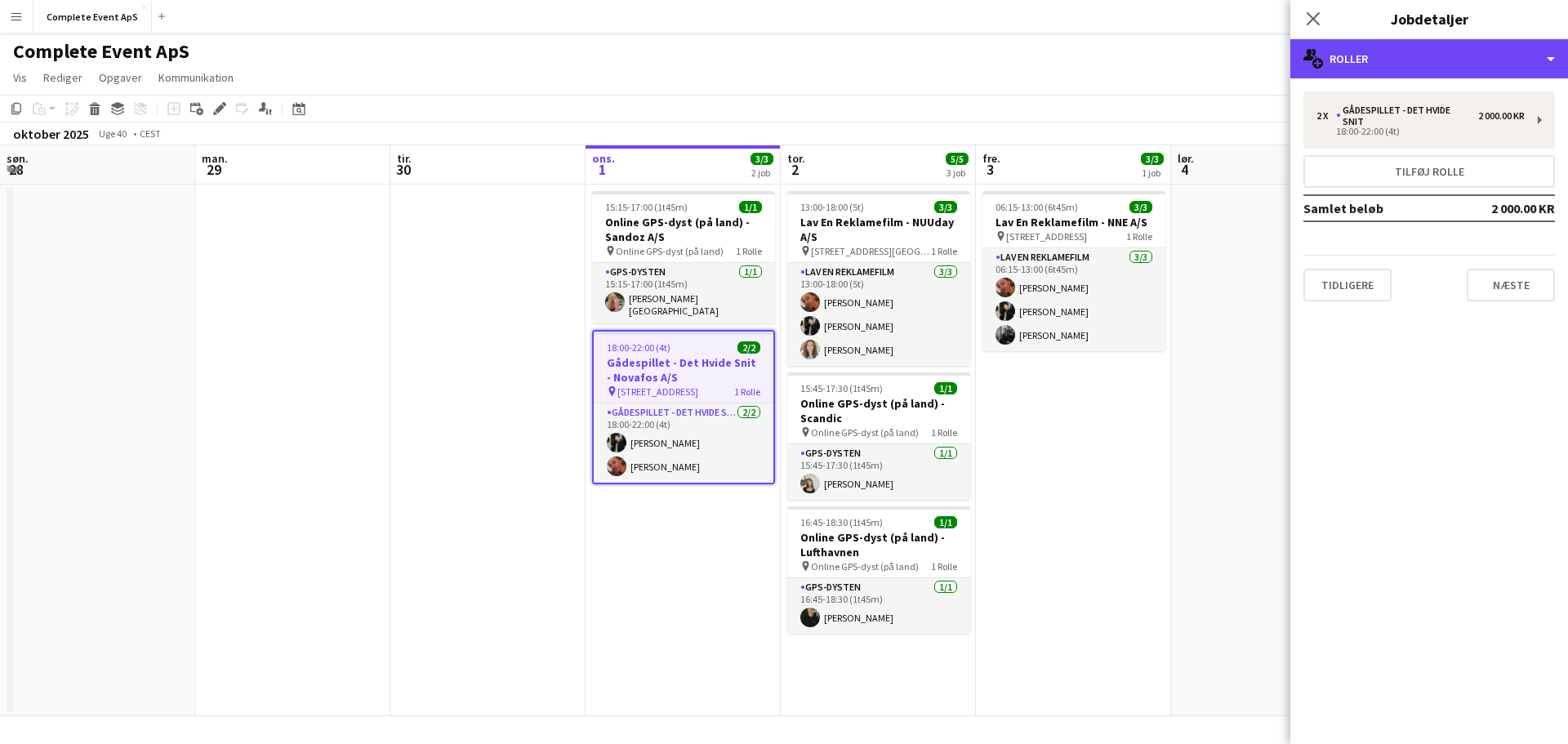
drag, startPoint x: 1360, startPoint y: 61, endPoint x: 1388, endPoint y: 102, distance: 49.6
click at [1361, 61] on div "multiple-users-add Roller" at bounding box center [1429, 58] width 278 height 39
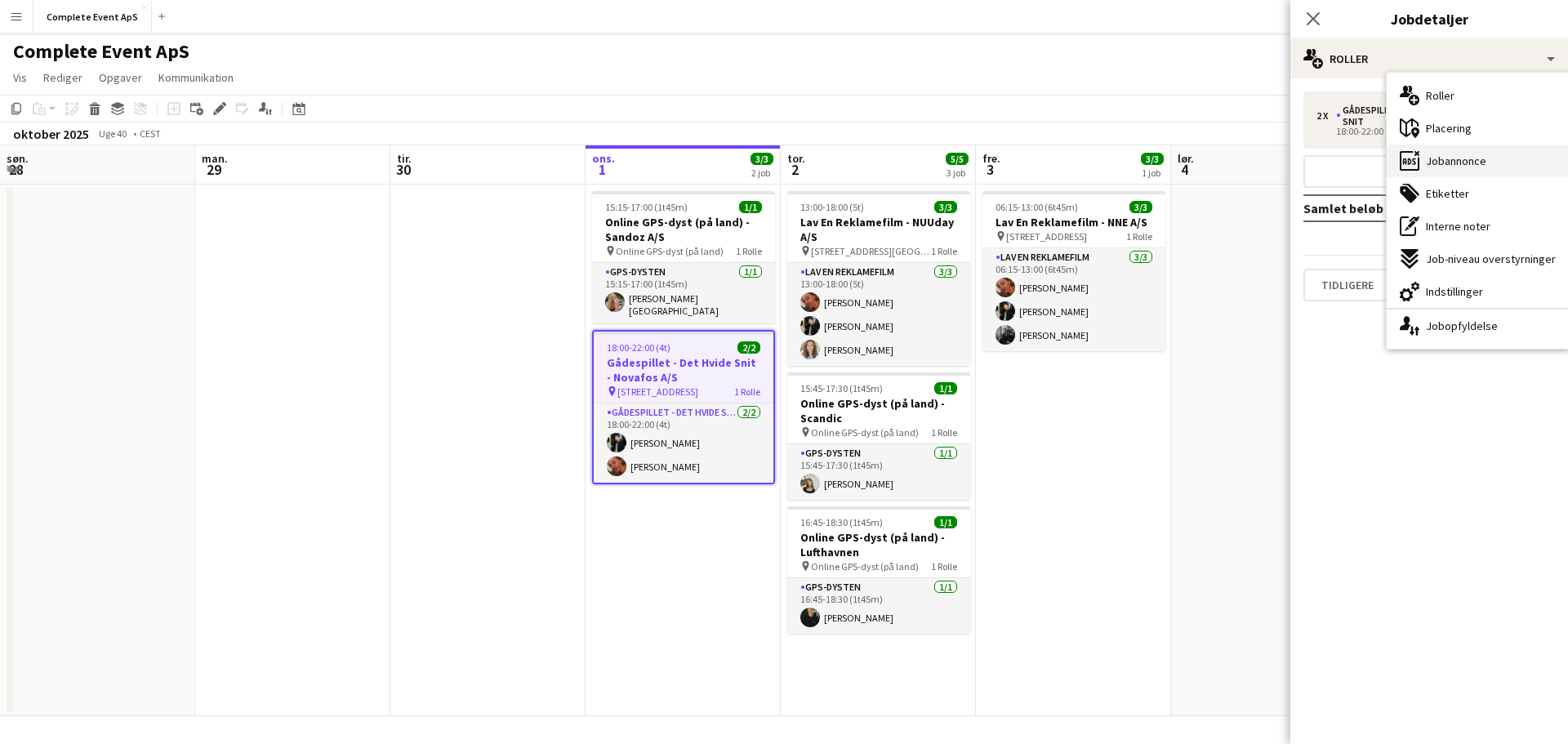
click at [1462, 166] on span "Jobannonce" at bounding box center [1457, 160] width 61 height 14
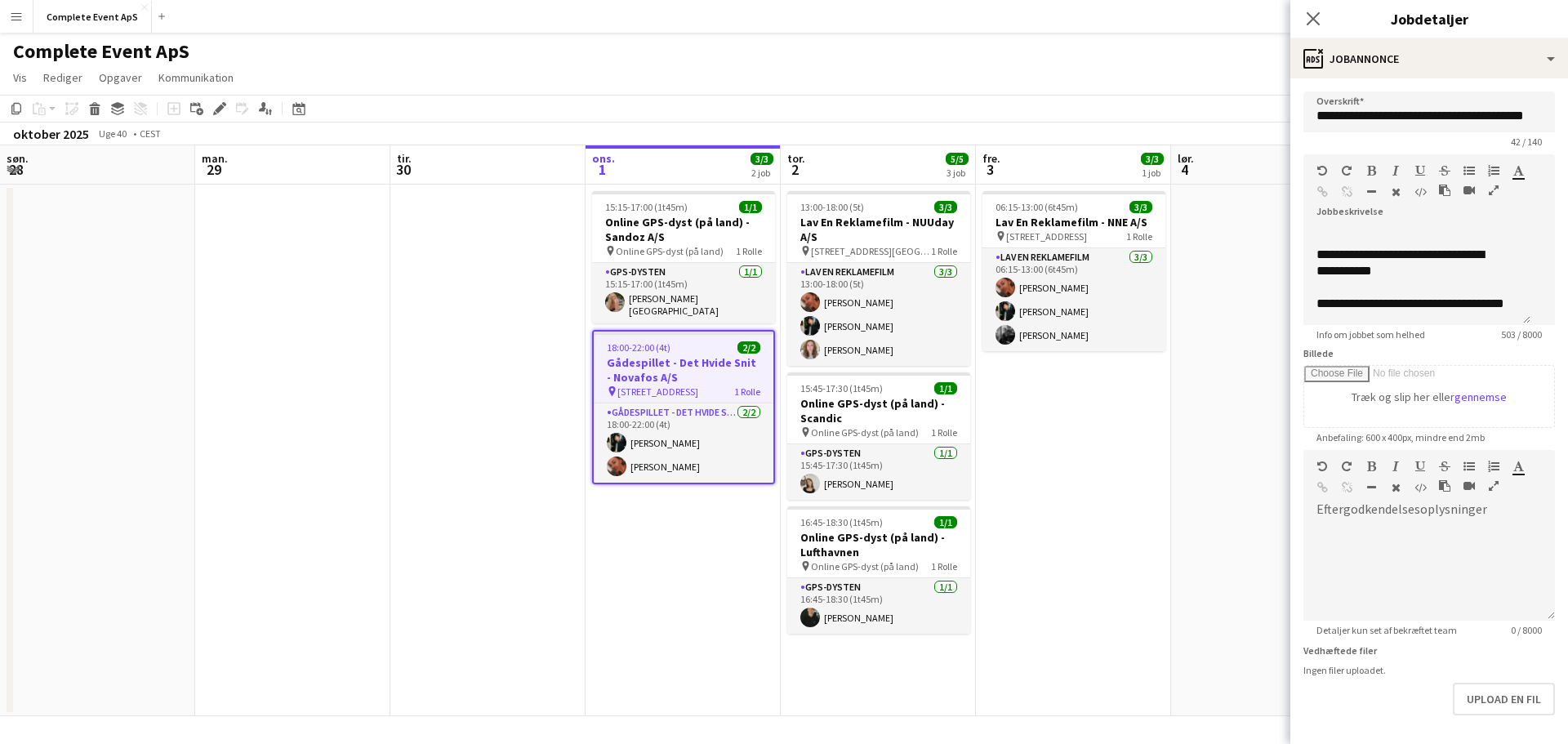
scroll to position [82, 0]
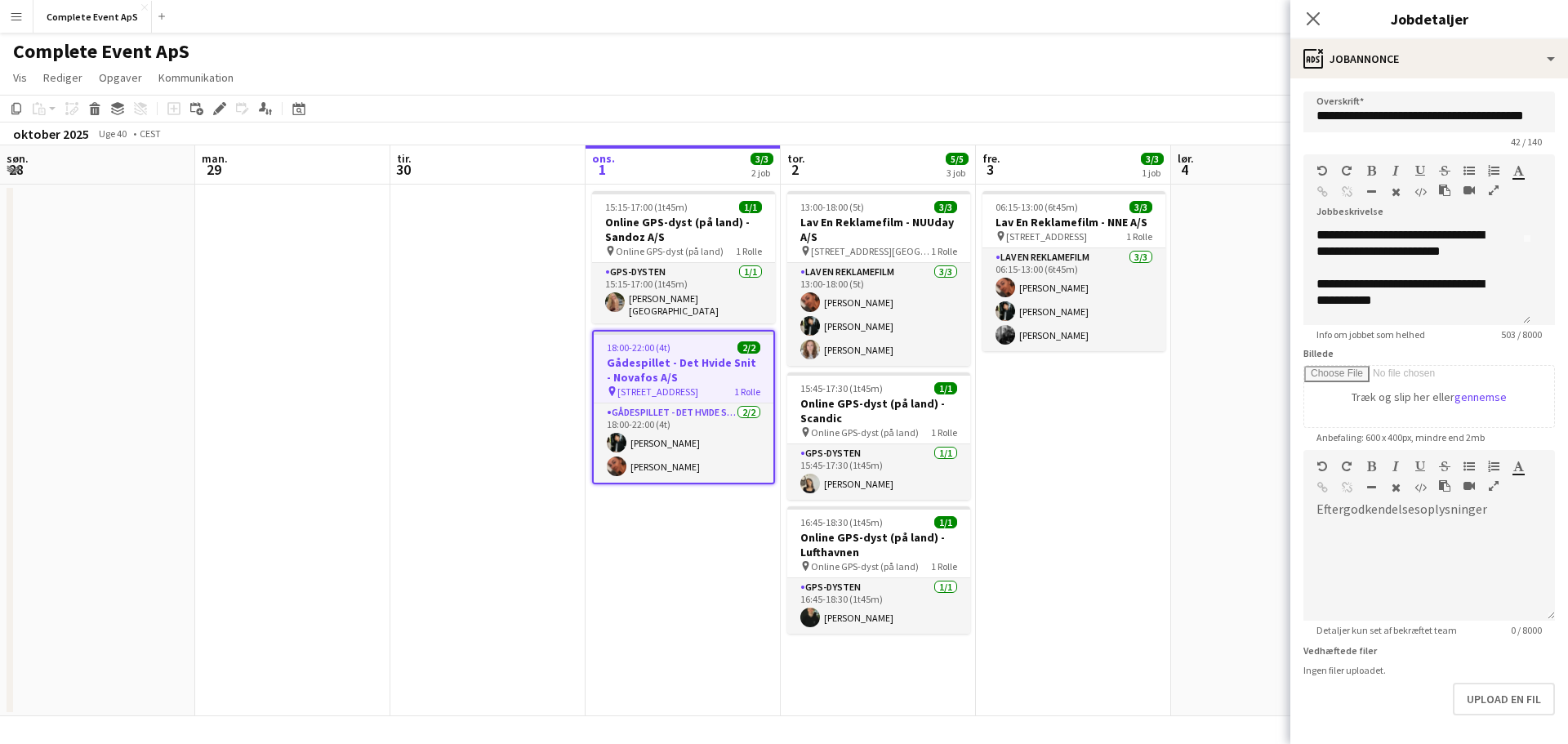
click at [1149, 566] on app-date-cell "06:15-13:00 (6t45m) 3/3 Lav En Reklamefilm - NNE A/S pin [STREET_ADDRESS] Rolle…" at bounding box center [1073, 450] width 195 height 532
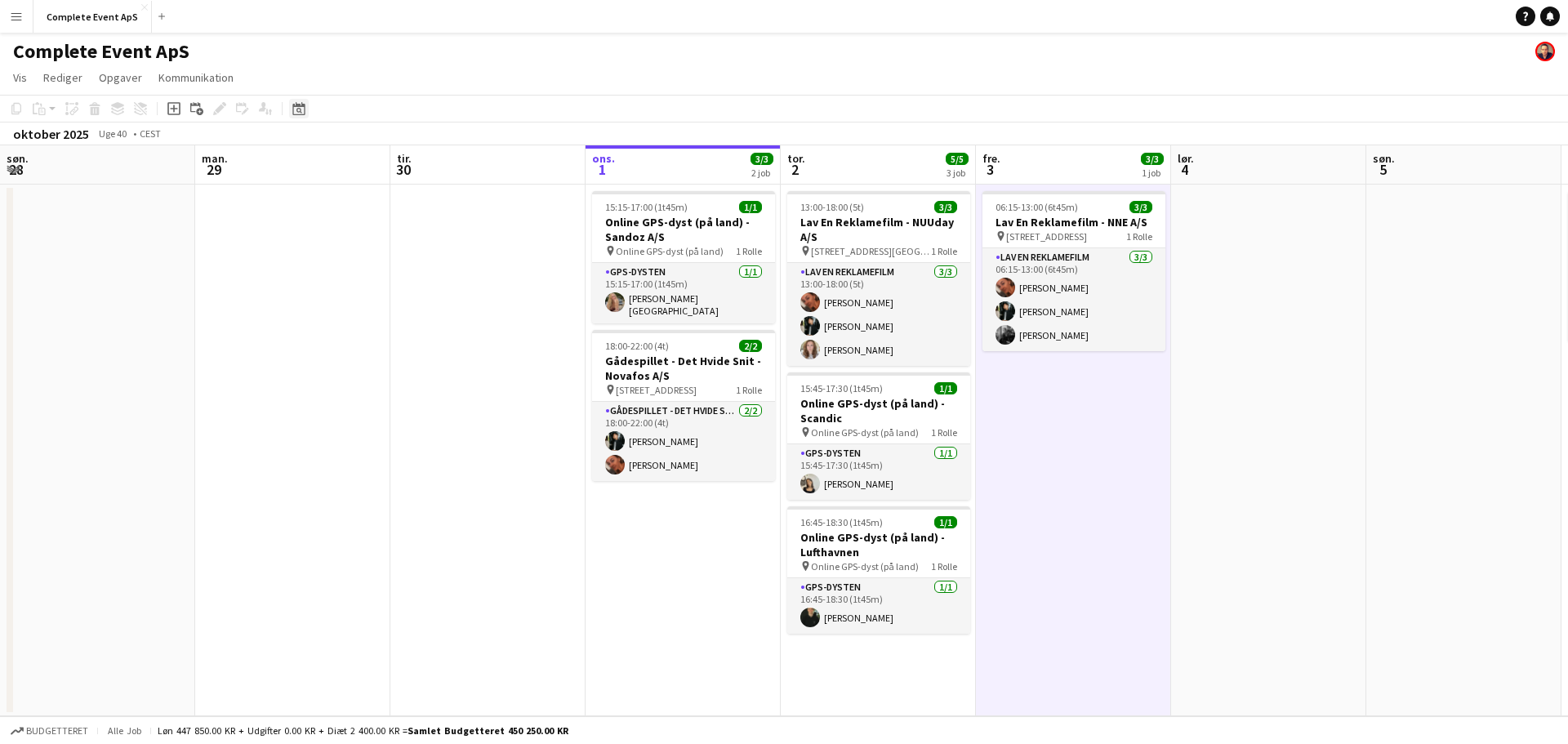
click at [298, 106] on icon at bounding box center [298, 108] width 12 height 13
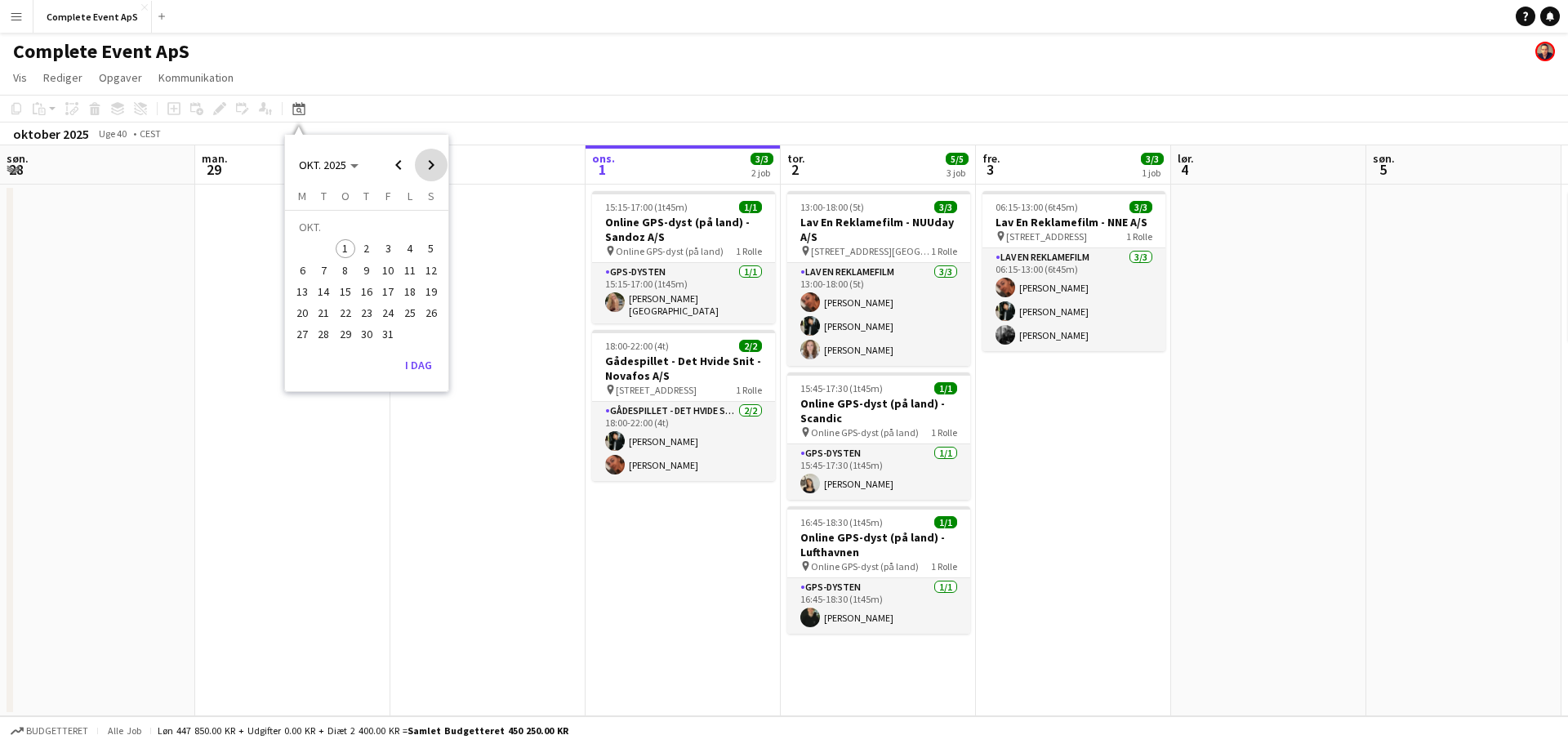
click at [428, 168] on span "Next month" at bounding box center [431, 165] width 32 height 32
click at [436, 167] on span "Next month" at bounding box center [431, 165] width 32 height 32
click at [390, 246] on span "5" at bounding box center [388, 249] width 20 height 20
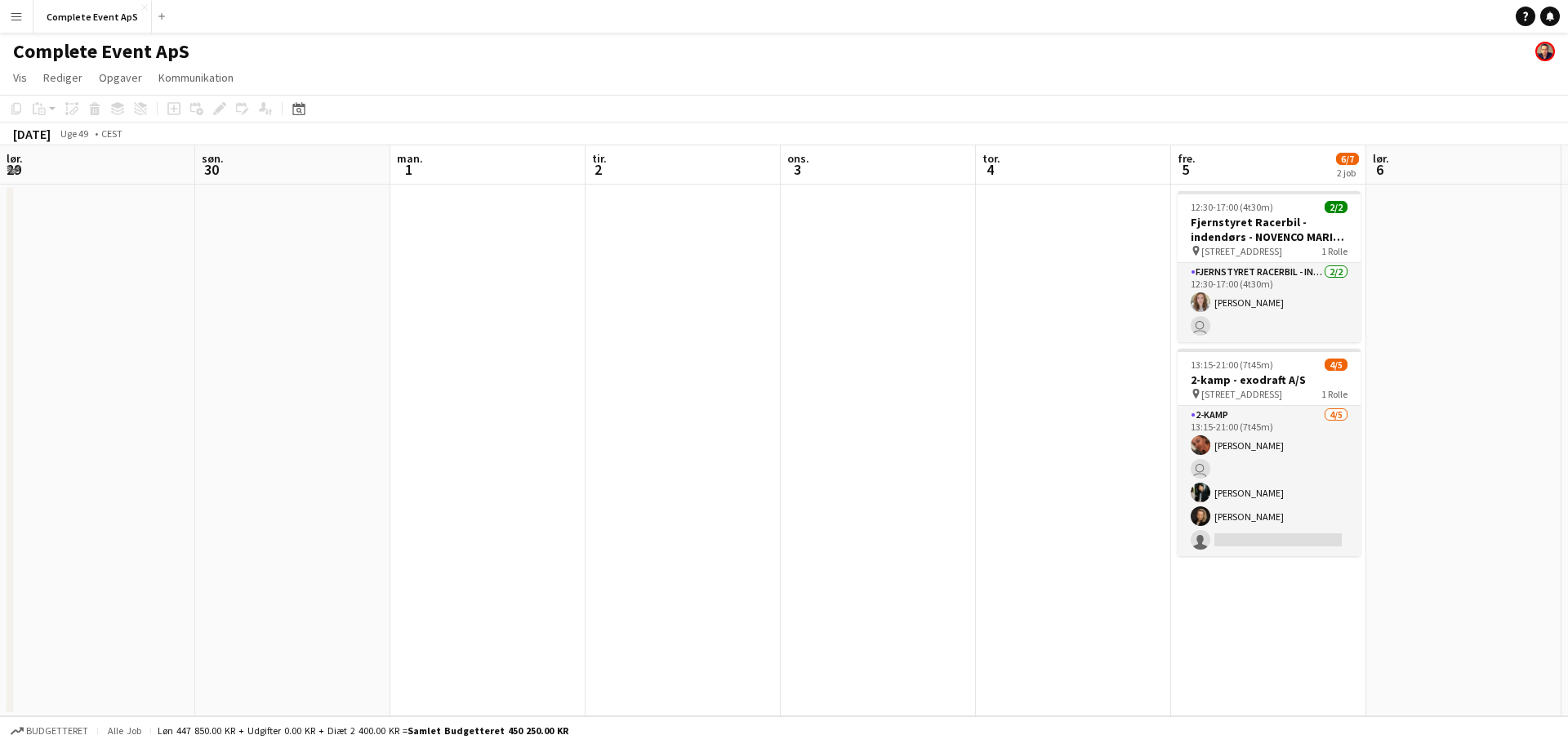
scroll to position [0, 562]
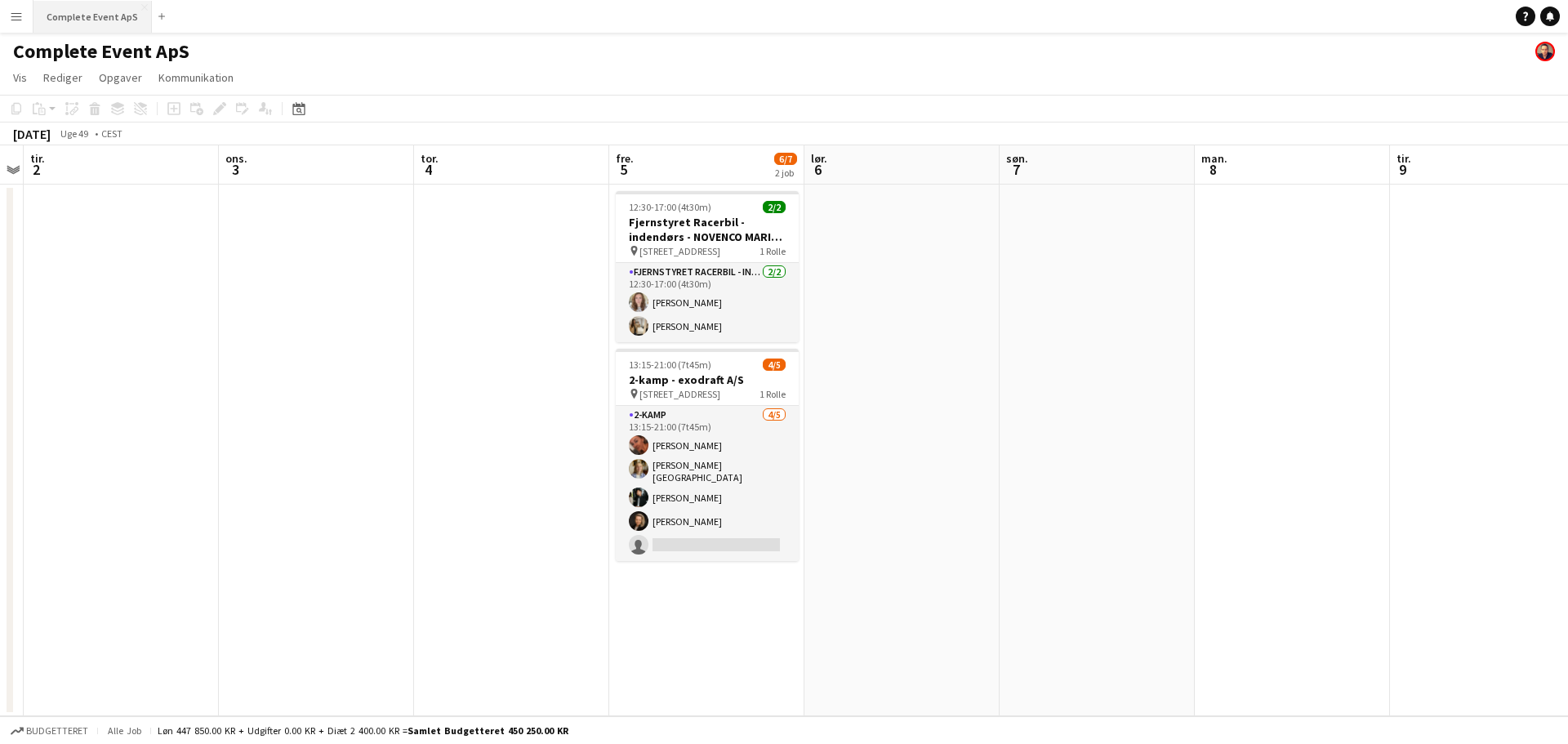
click at [84, 10] on button "Complete Event ApS Luk" at bounding box center [92, 16] width 119 height 31
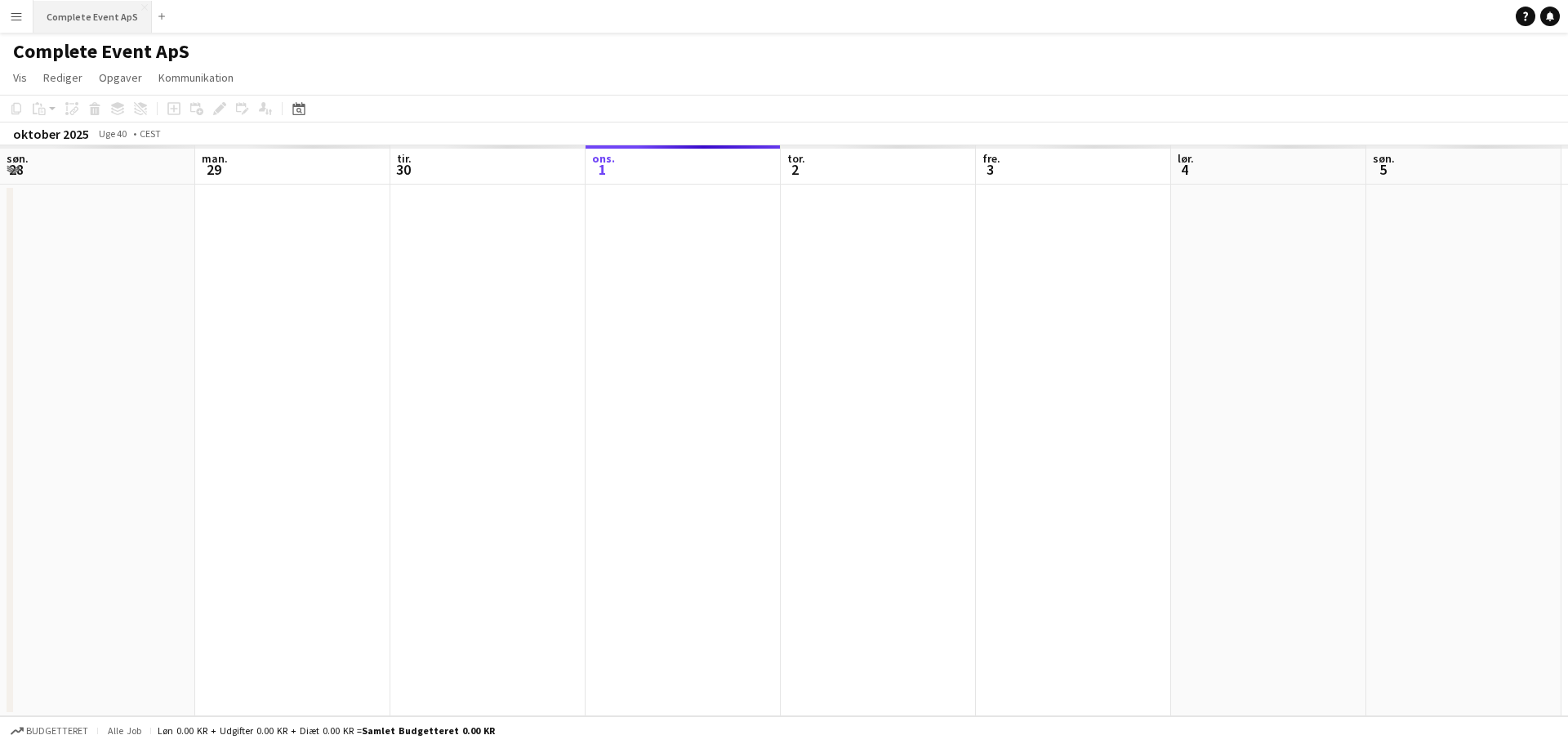
scroll to position [0, 391]
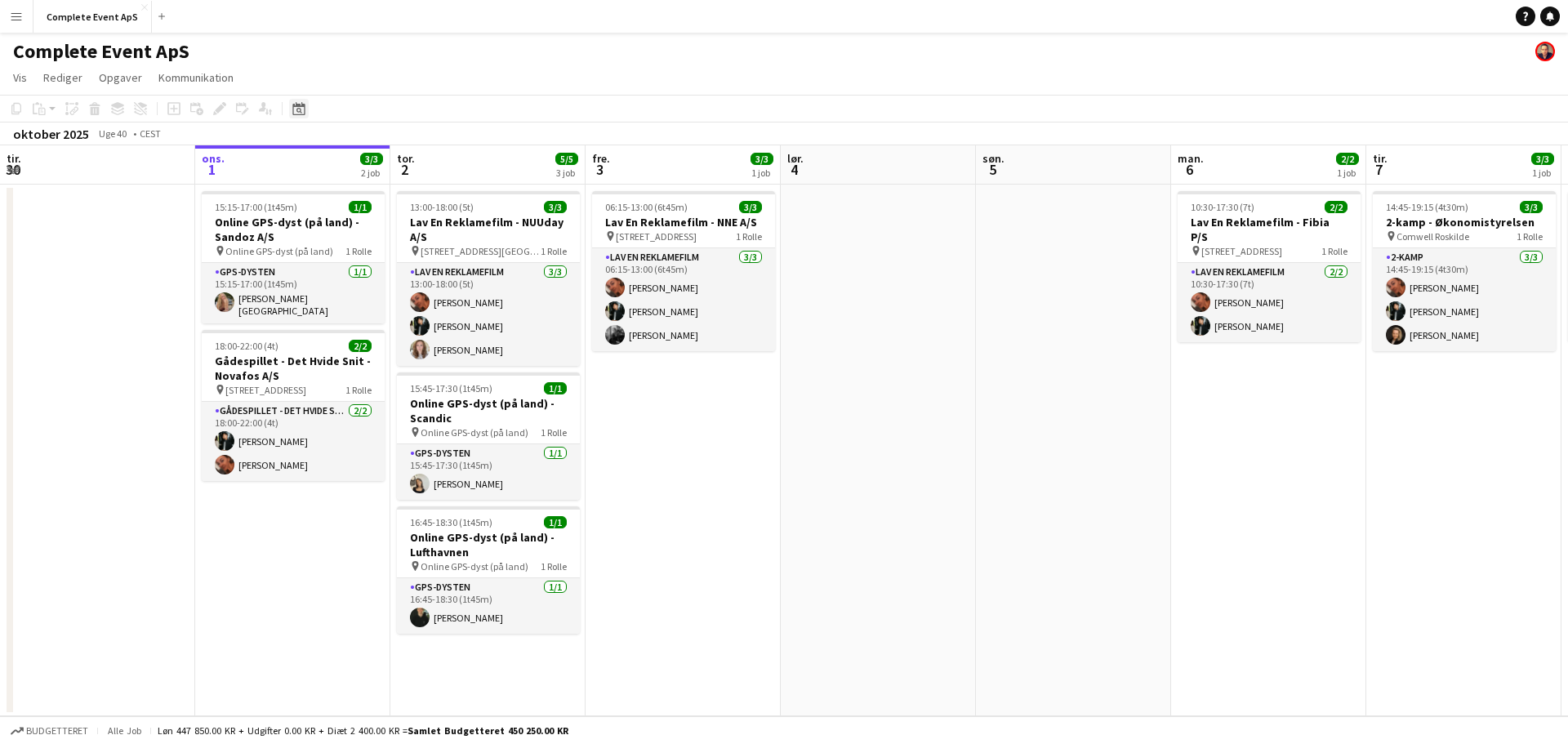
click at [299, 101] on div "Datovælger" at bounding box center [299, 108] width 20 height 20
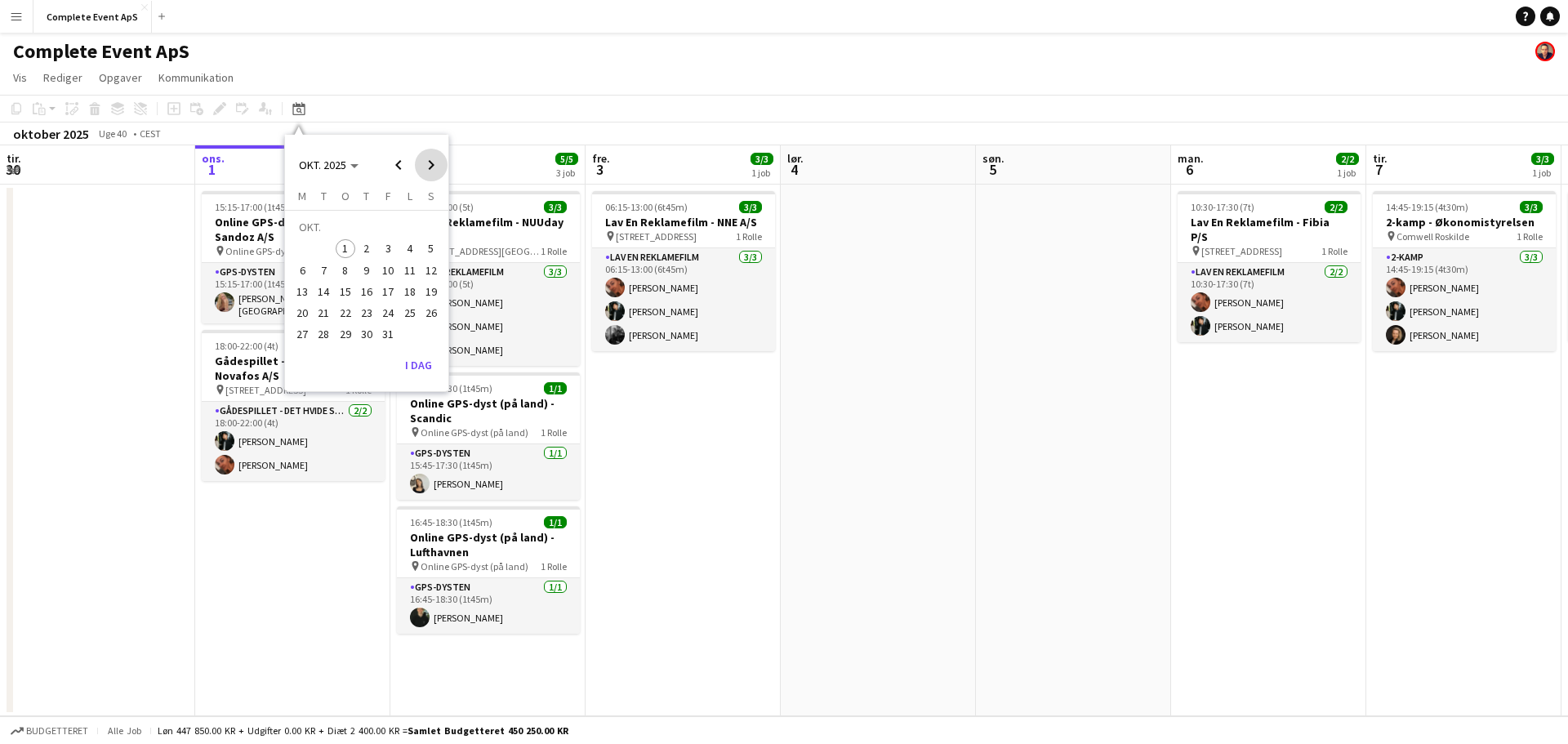
click at [426, 165] on span "Next month" at bounding box center [431, 165] width 32 height 32
click at [425, 169] on span "Next month" at bounding box center [431, 165] width 32 height 32
click at [383, 246] on span "5" at bounding box center [388, 249] width 20 height 20
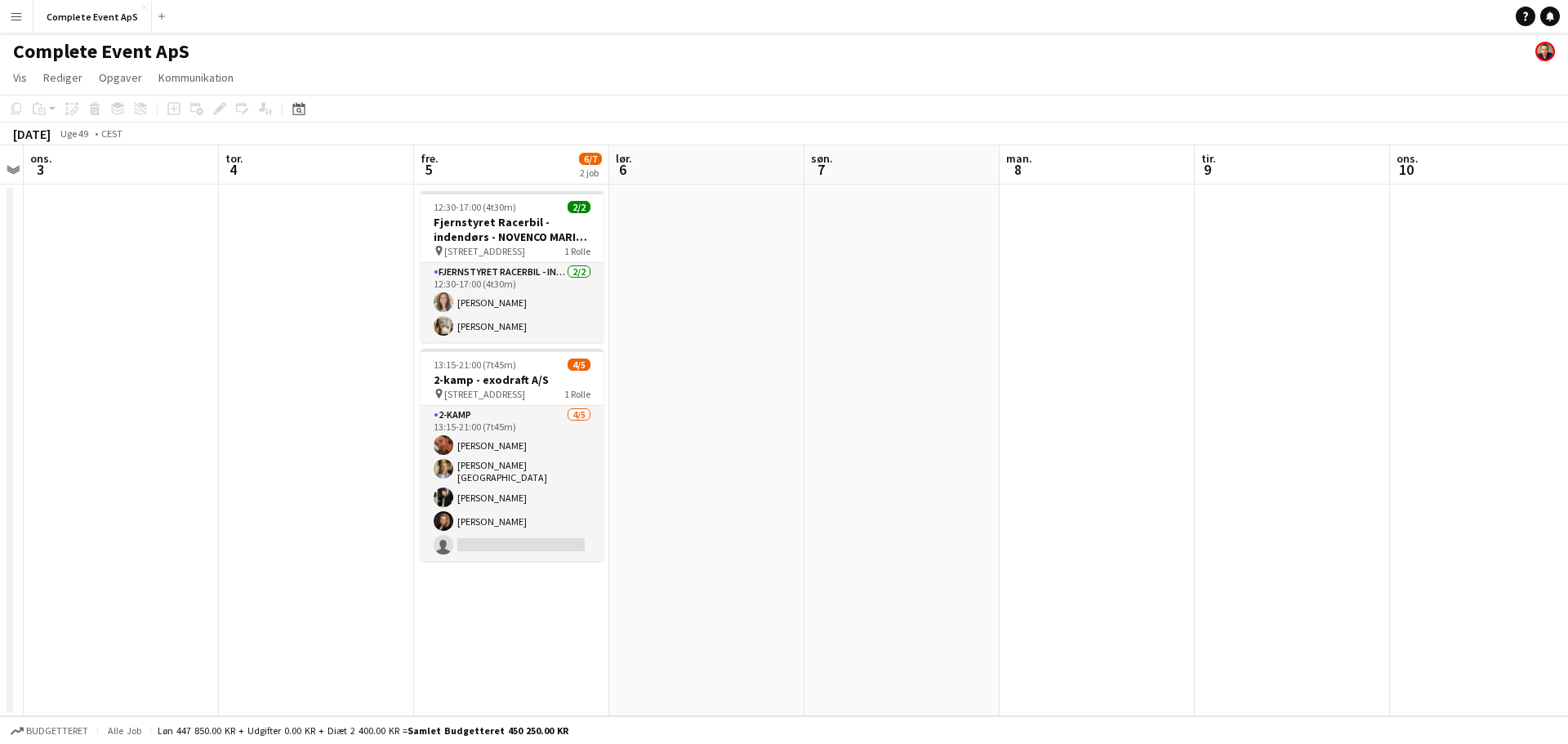
click at [689, 506] on app-date-cell at bounding box center [707, 450] width 195 height 532
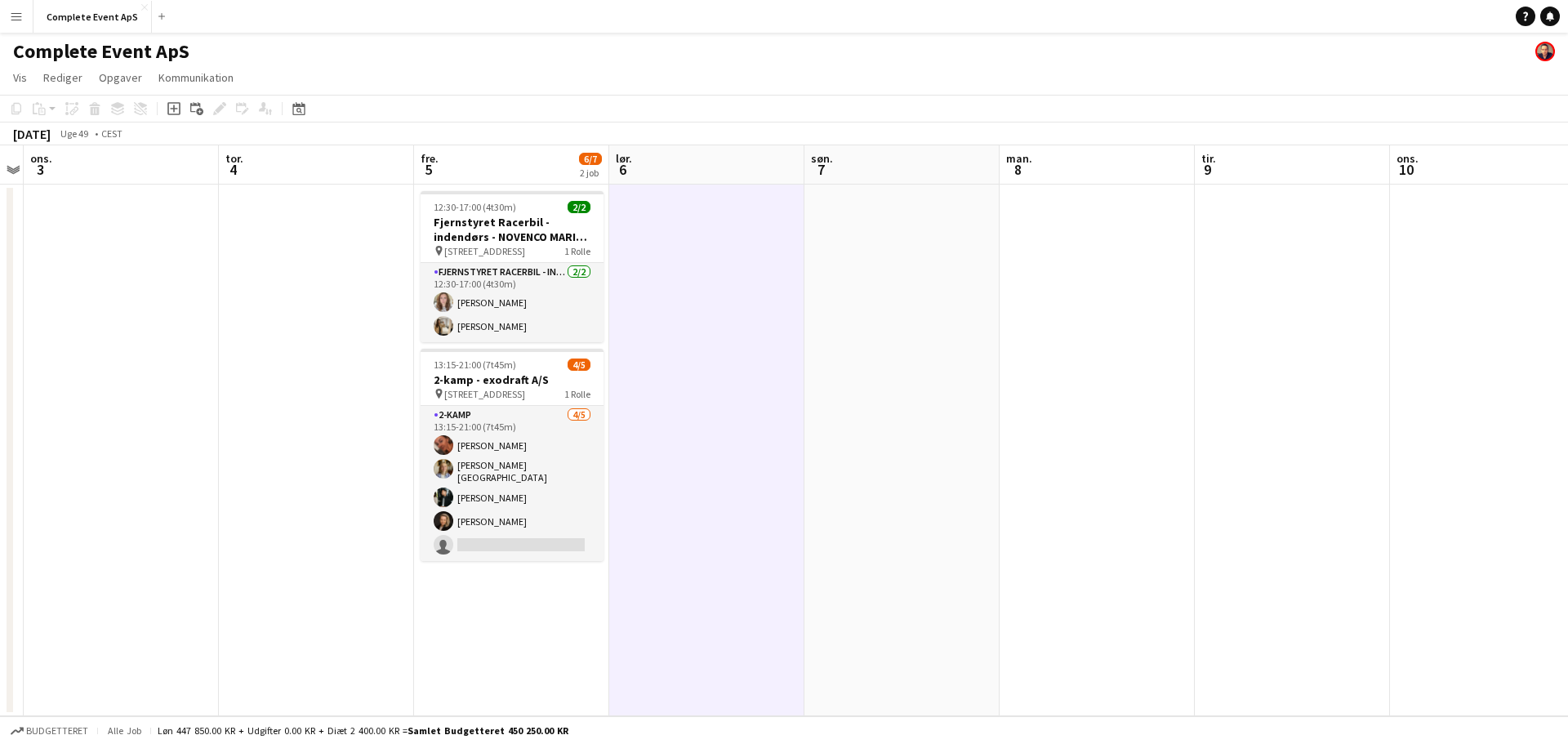
click at [525, 630] on app-date-cell "12:30-17:00 (4t30m) 2/2 Fjernstyret Racerbil - indendørs - NOVENCO MARINE & OFF…" at bounding box center [511, 450] width 195 height 532
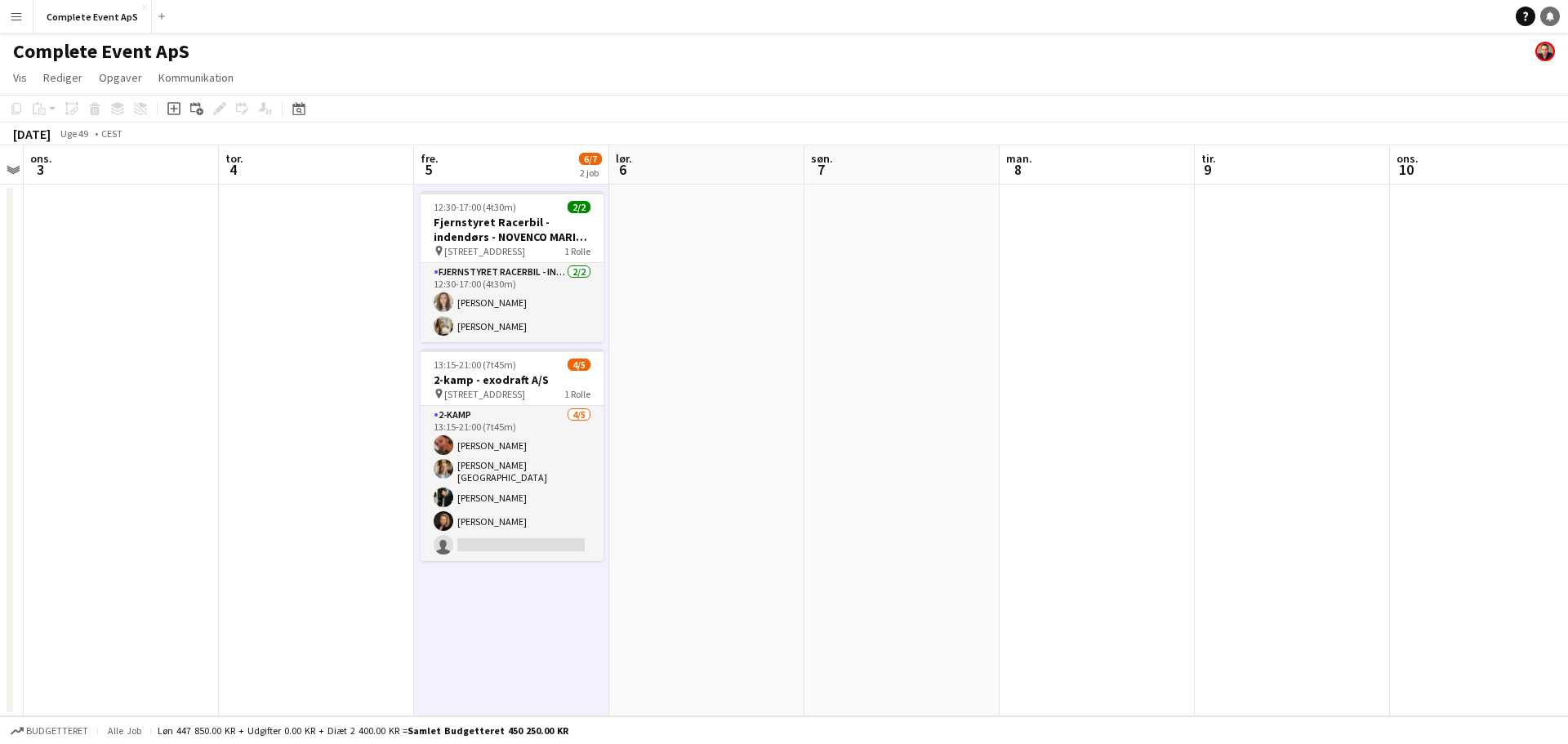
click at [1544, 22] on link "Notifikationer" at bounding box center [1550, 16] width 20 height 20
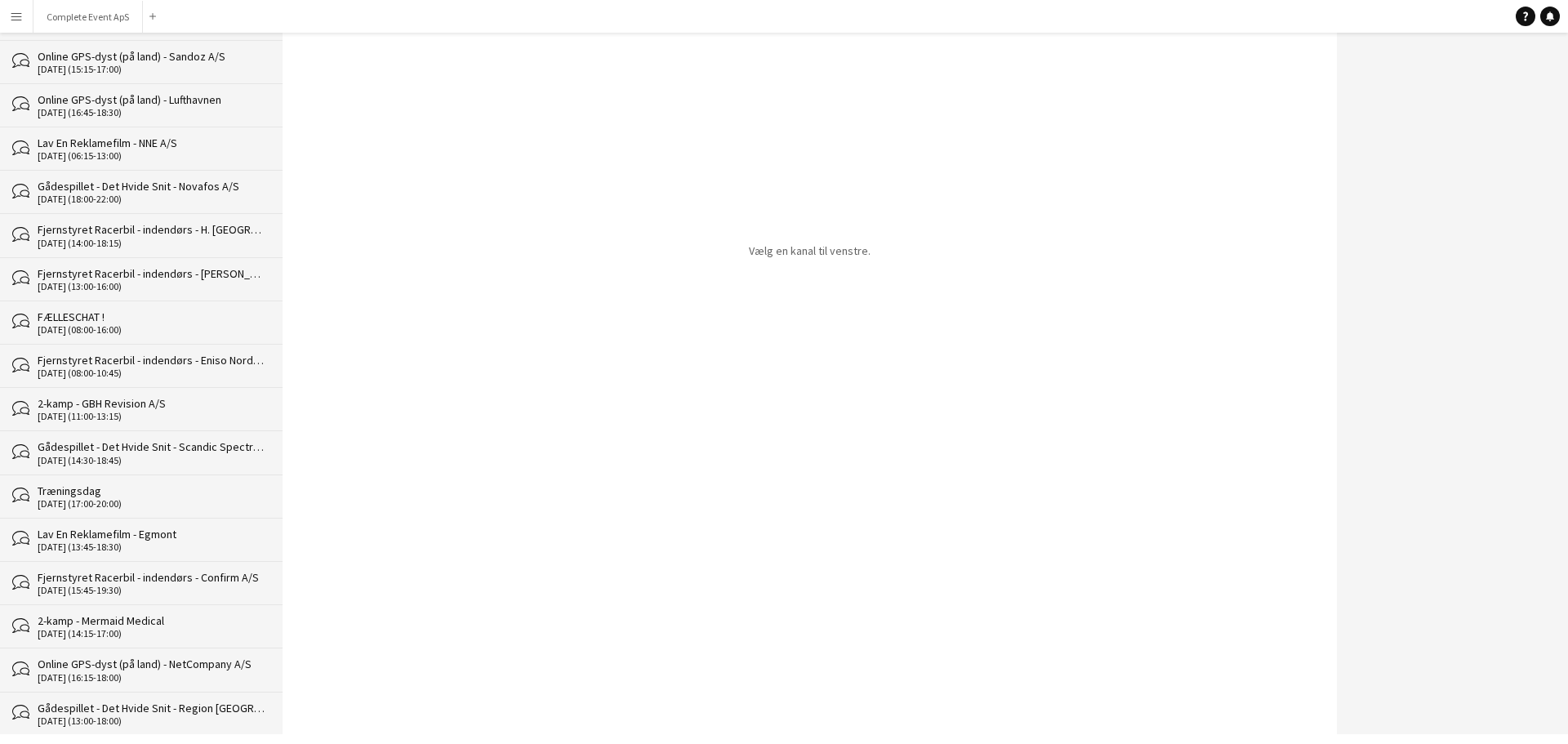
scroll to position [327, 0]
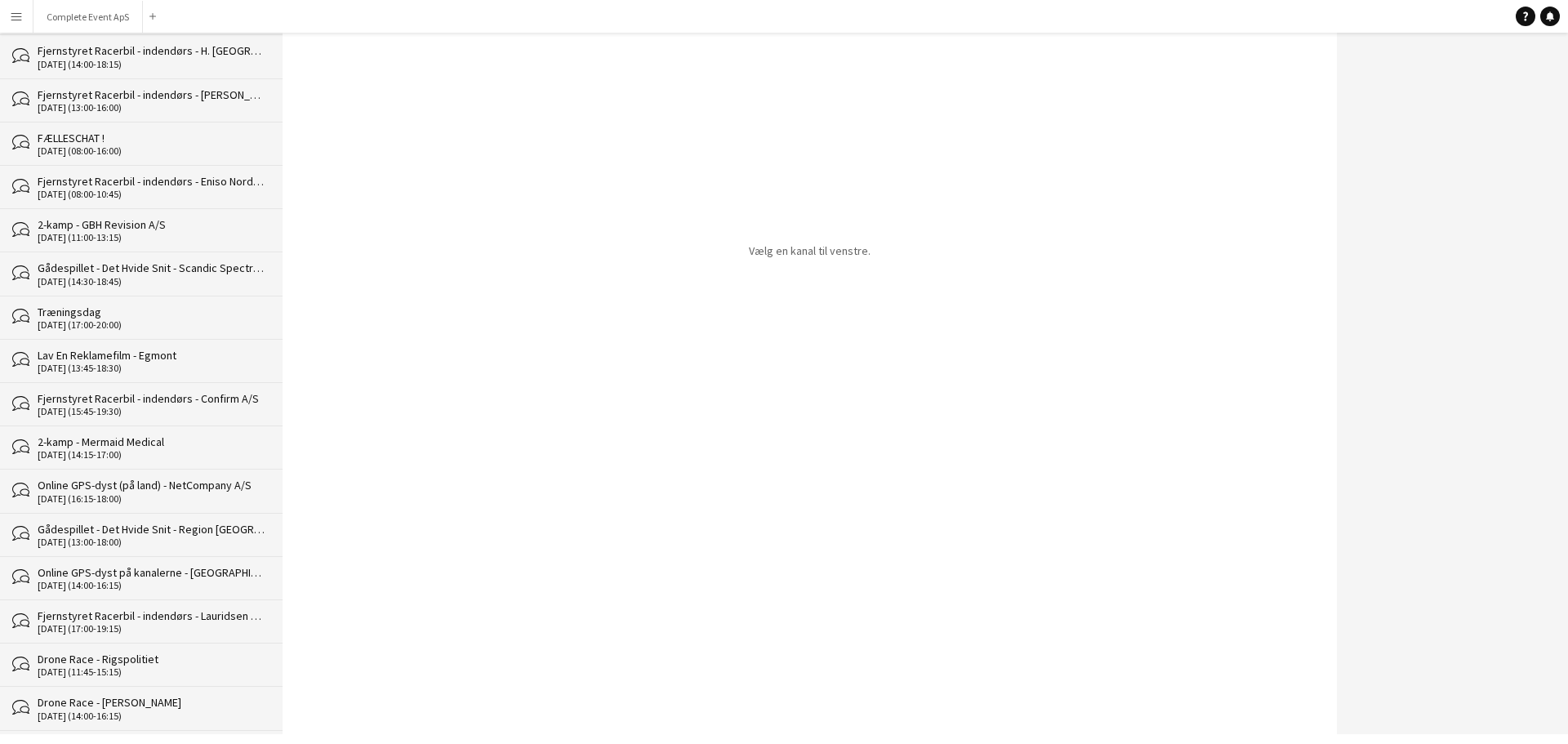
click at [158, 315] on div "Træningsdag" at bounding box center [152, 311] width 228 height 14
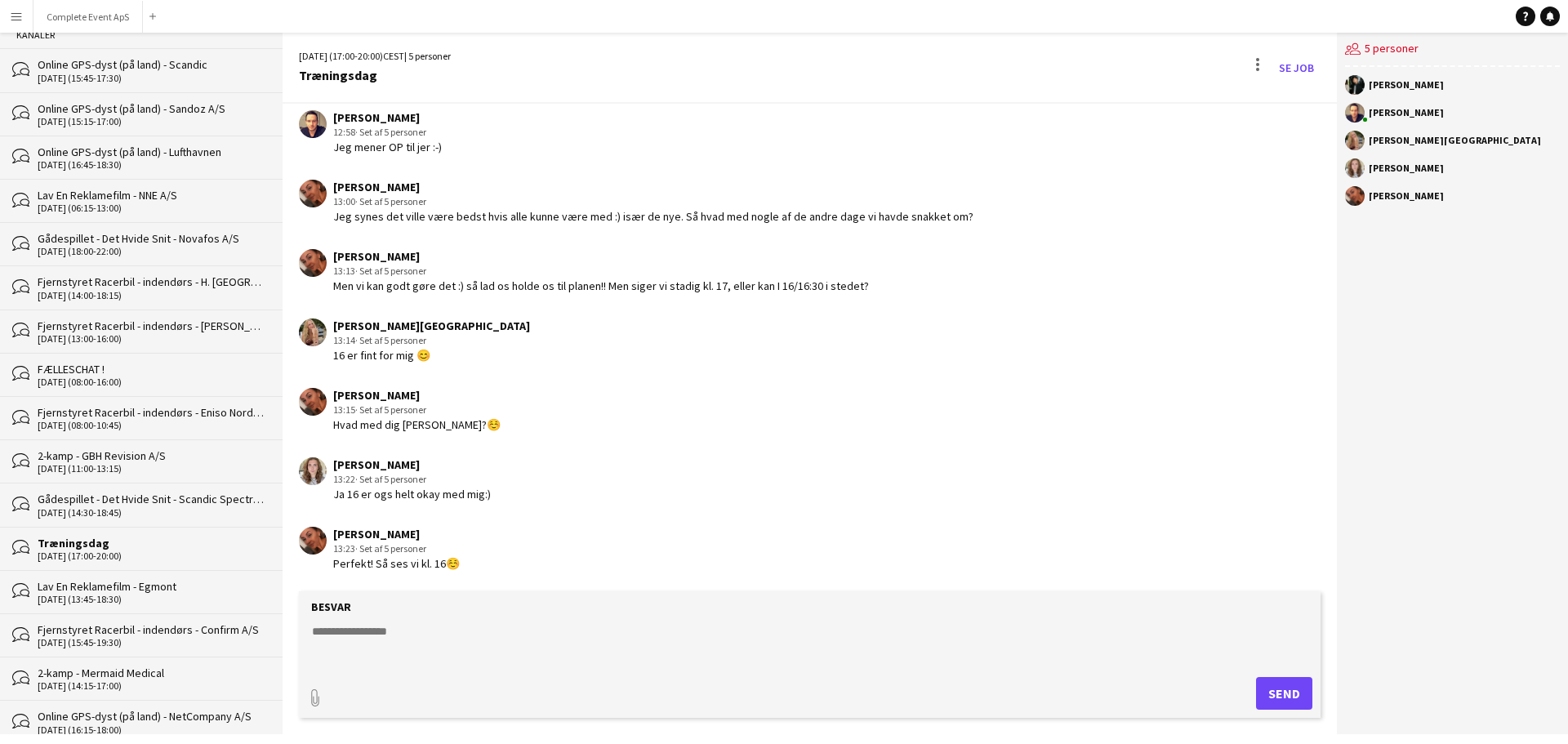
scroll to position [245, 0]
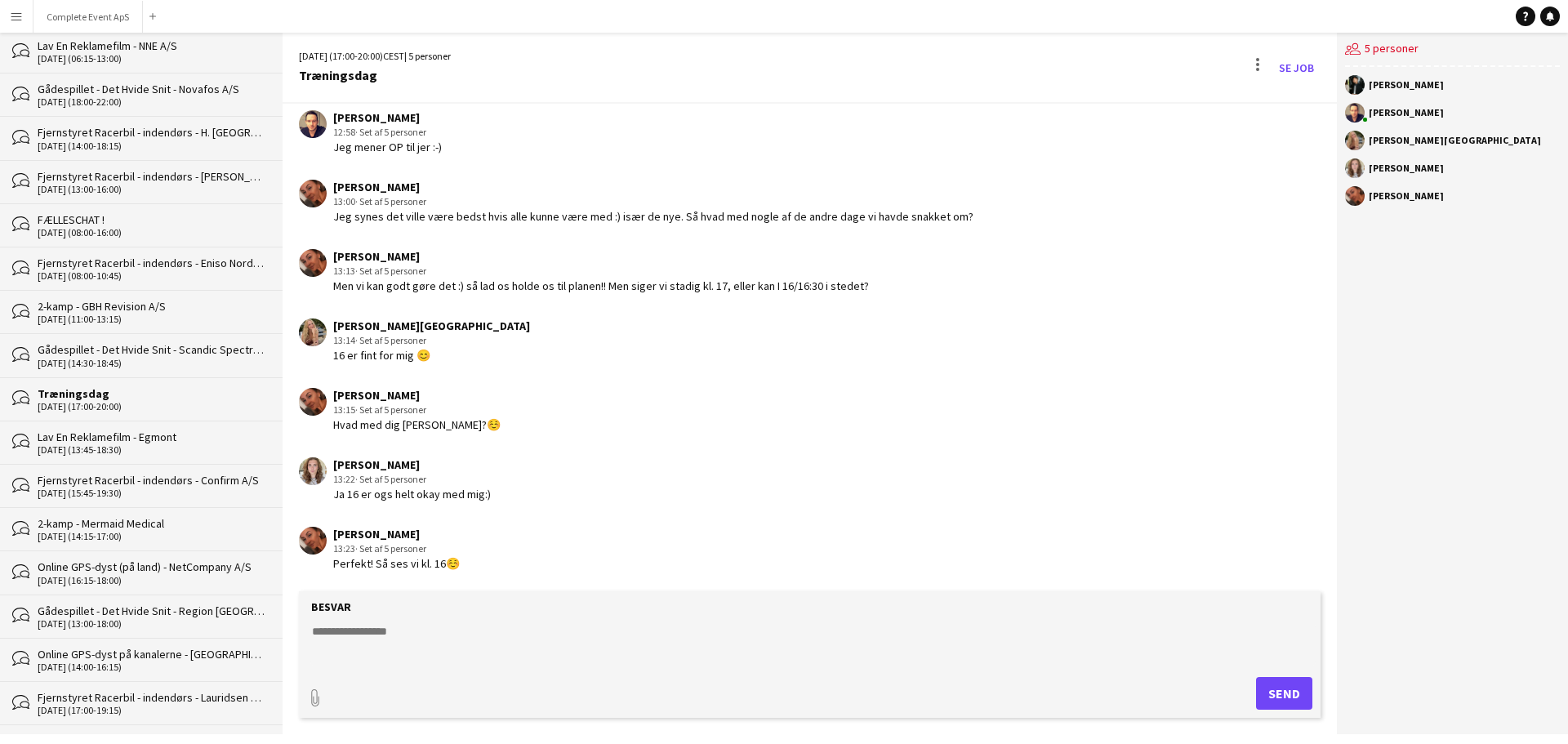
click at [147, 200] on div "bubbles Fjernstyret Racerbil - indendørs - [PERSON_NAME] [DATE] (13:00-16:00)" at bounding box center [141, 182] width 282 height 44
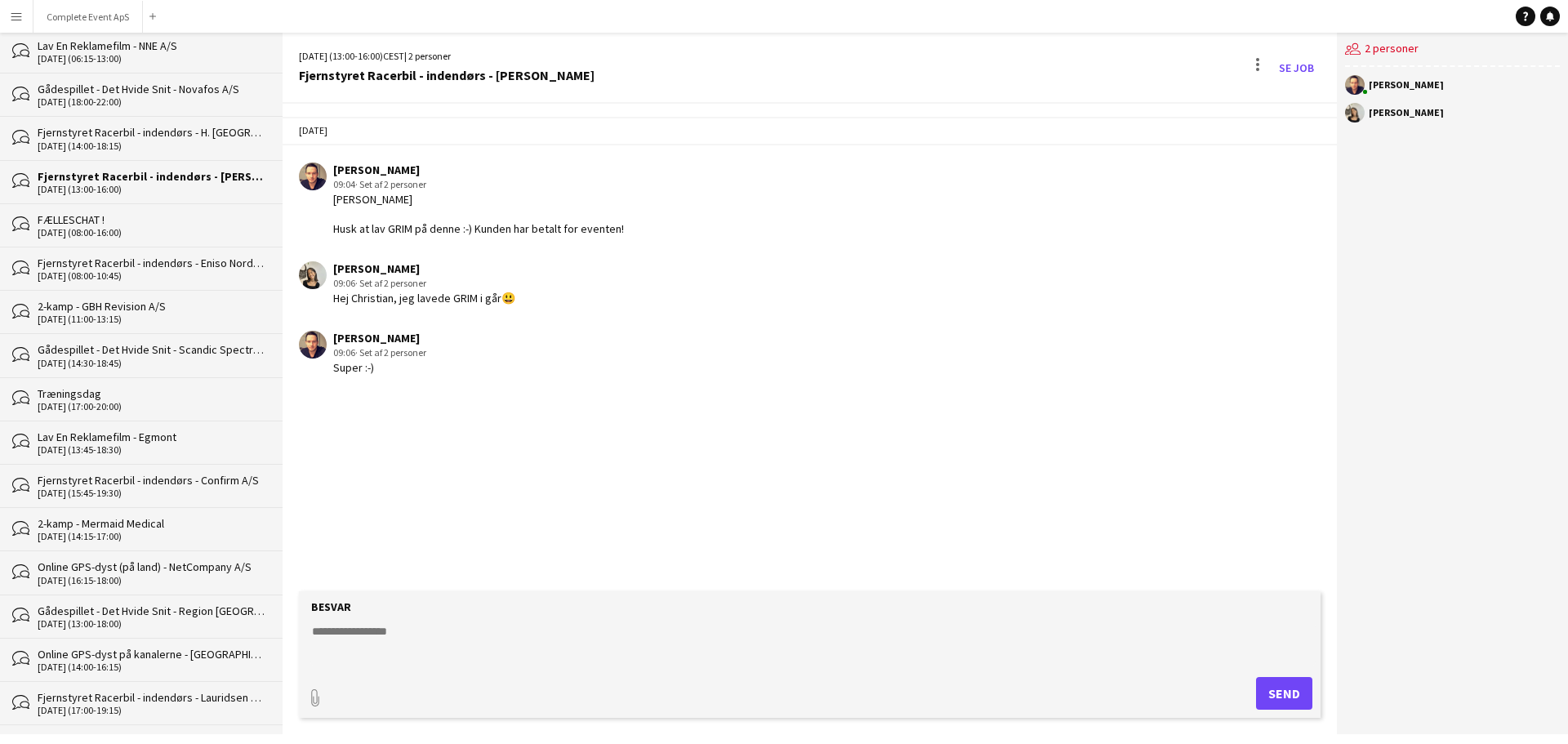
click at [186, 227] on div "[DATE] (08:00-16:00)" at bounding box center [152, 233] width 228 height 11
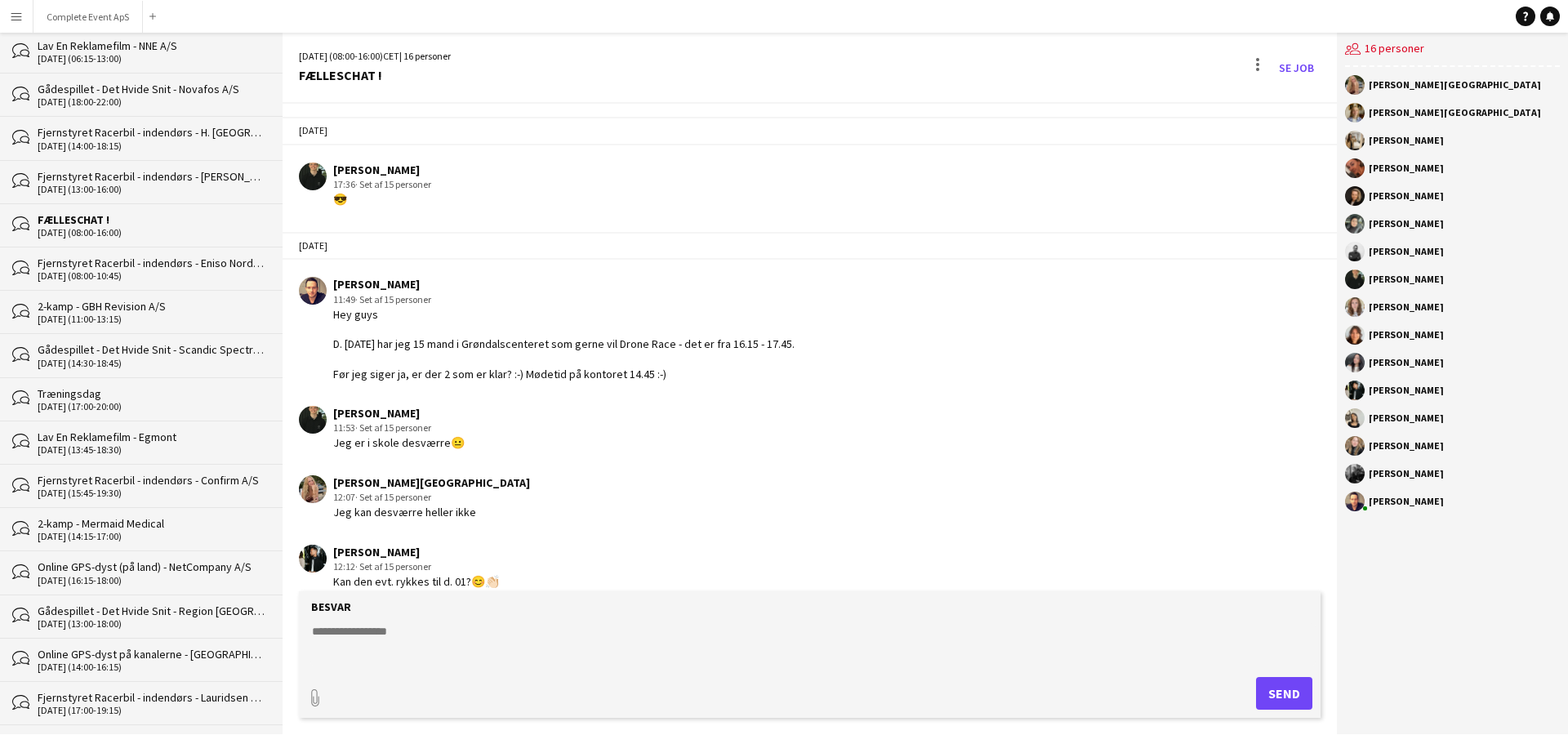
scroll to position [2490, 0]
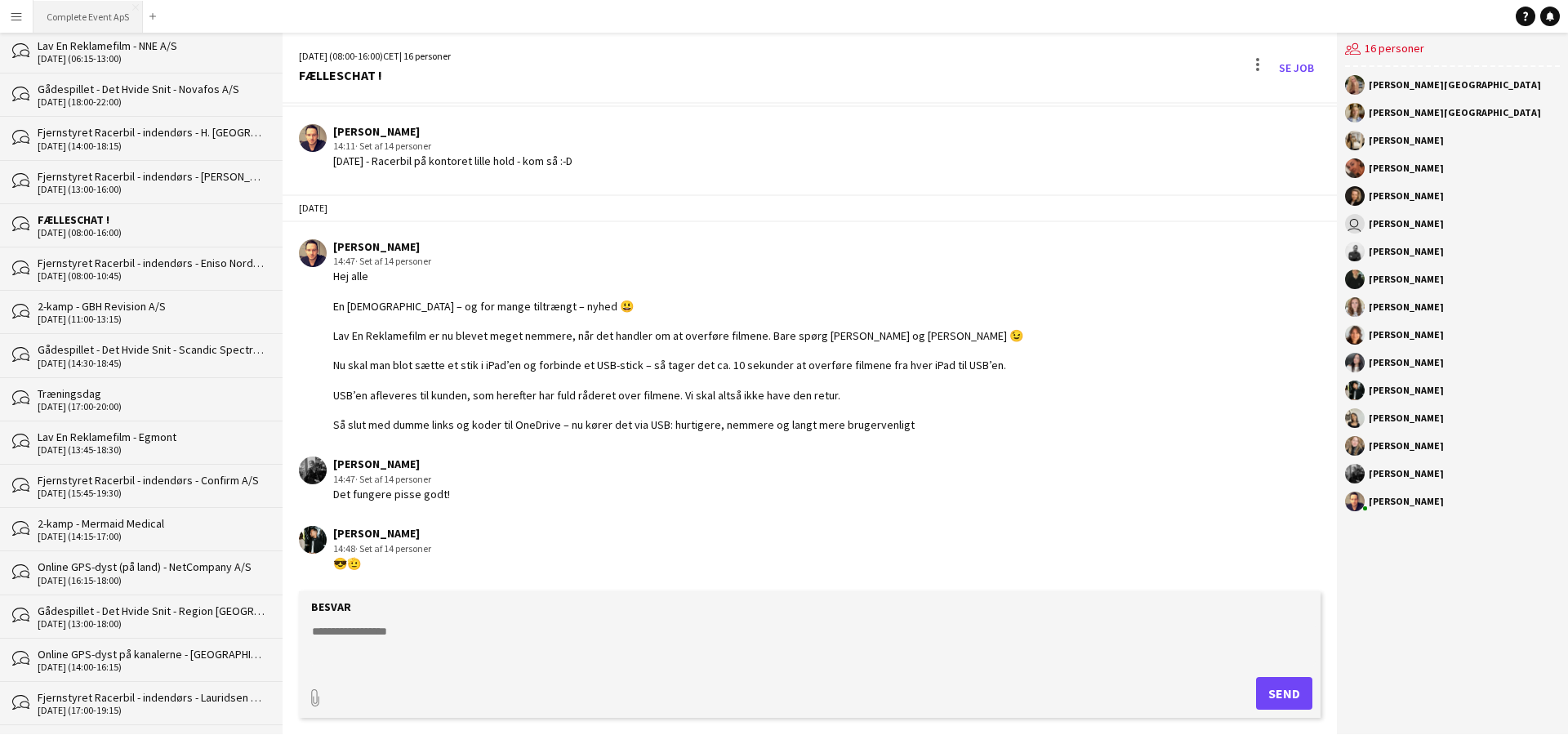
click at [106, 20] on button "Complete Event ApS Luk" at bounding box center [87, 16] width 109 height 31
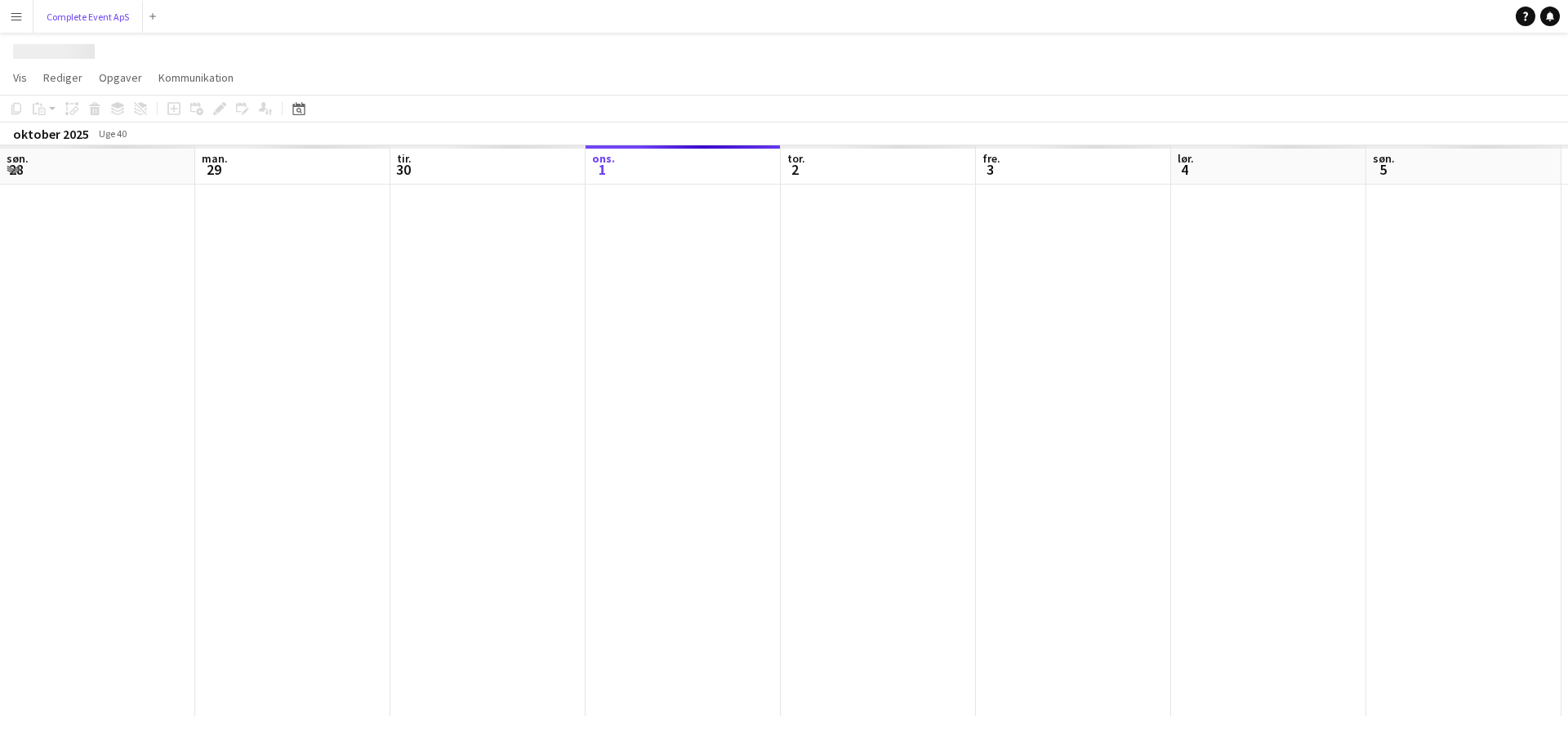
scroll to position [0, 391]
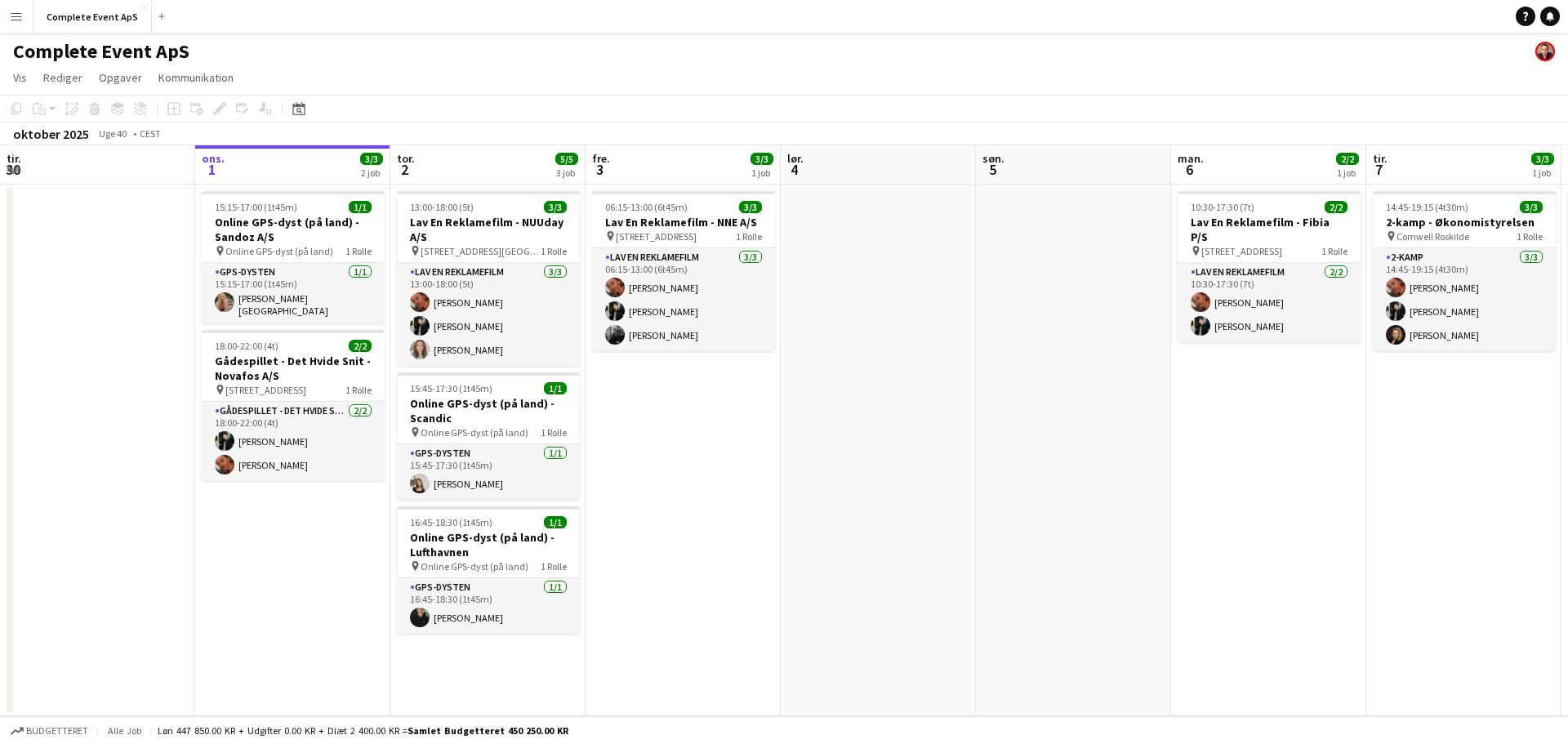
drag, startPoint x: 302, startPoint y: 108, endPoint x: 379, endPoint y: 139, distance: 83.0
click at [301, 108] on icon "Datovælger" at bounding box center [299, 108] width 13 height 13
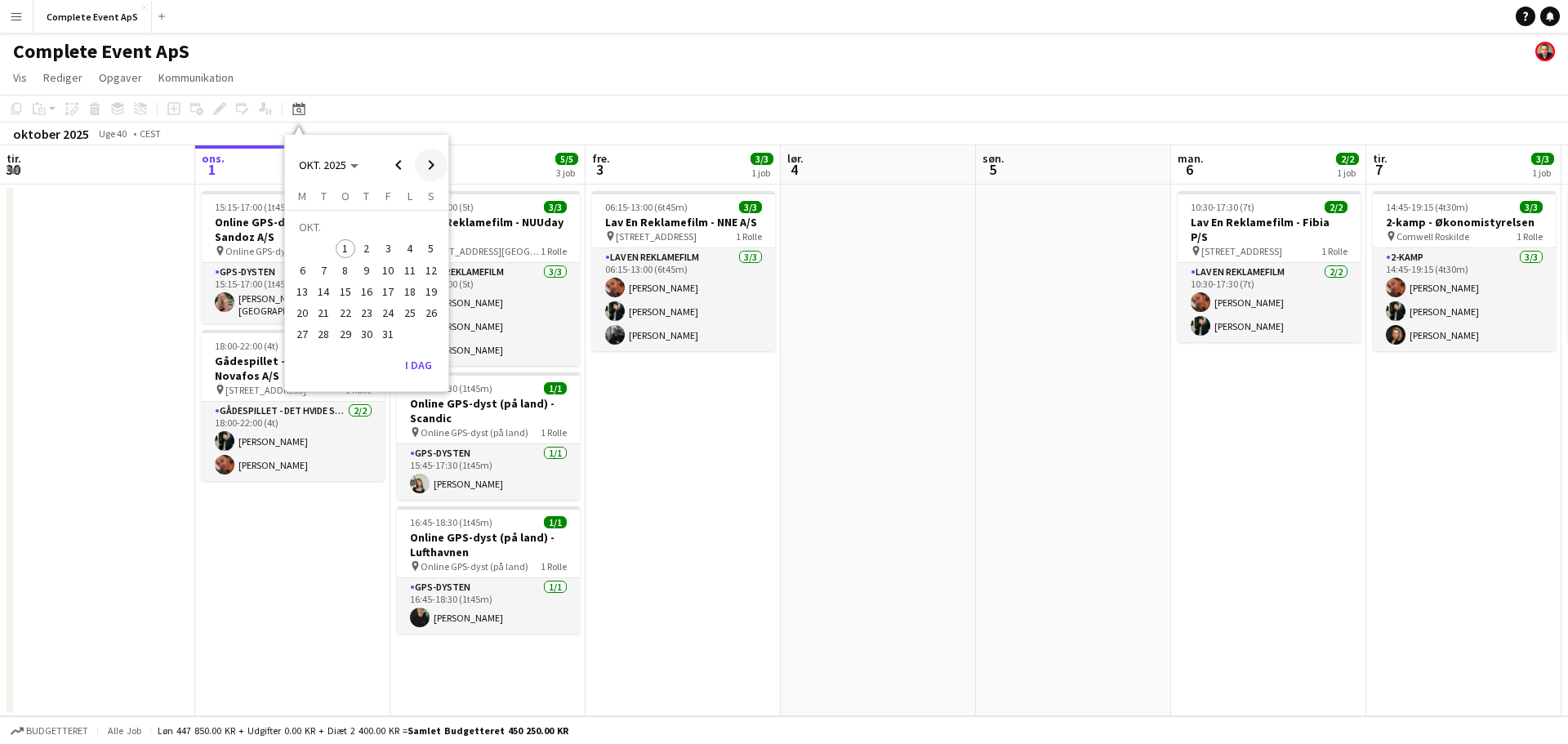
click at [426, 155] on span "Next month" at bounding box center [431, 165] width 32 height 32
click at [427, 158] on span "Next month" at bounding box center [431, 165] width 32 height 32
click at [397, 158] on span "Previous month" at bounding box center [398, 165] width 32 height 32
click at [443, 167] on span "Next month" at bounding box center [431, 165] width 32 height 32
click at [388, 242] on span "5" at bounding box center [388, 249] width 20 height 20
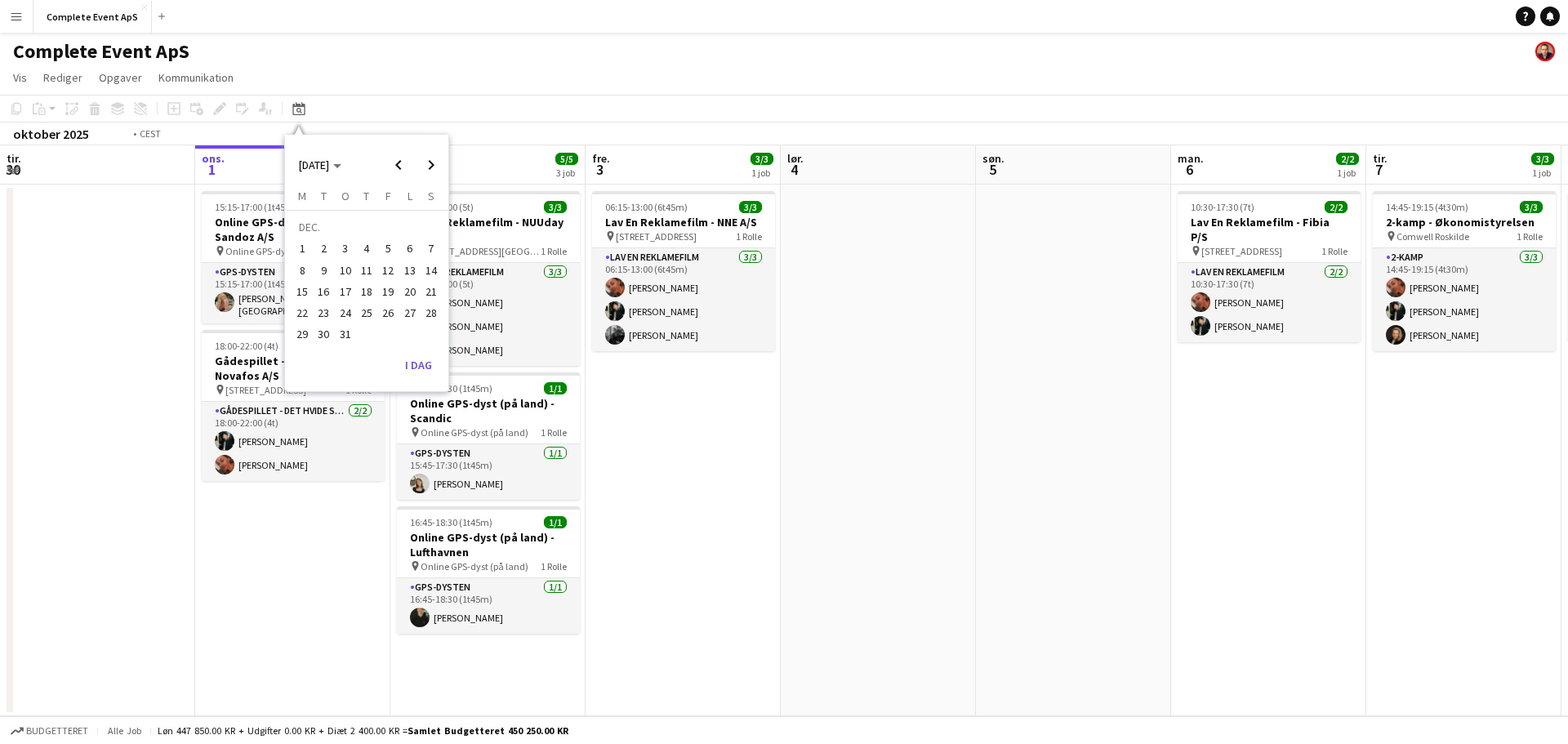
scroll to position [0, 562]
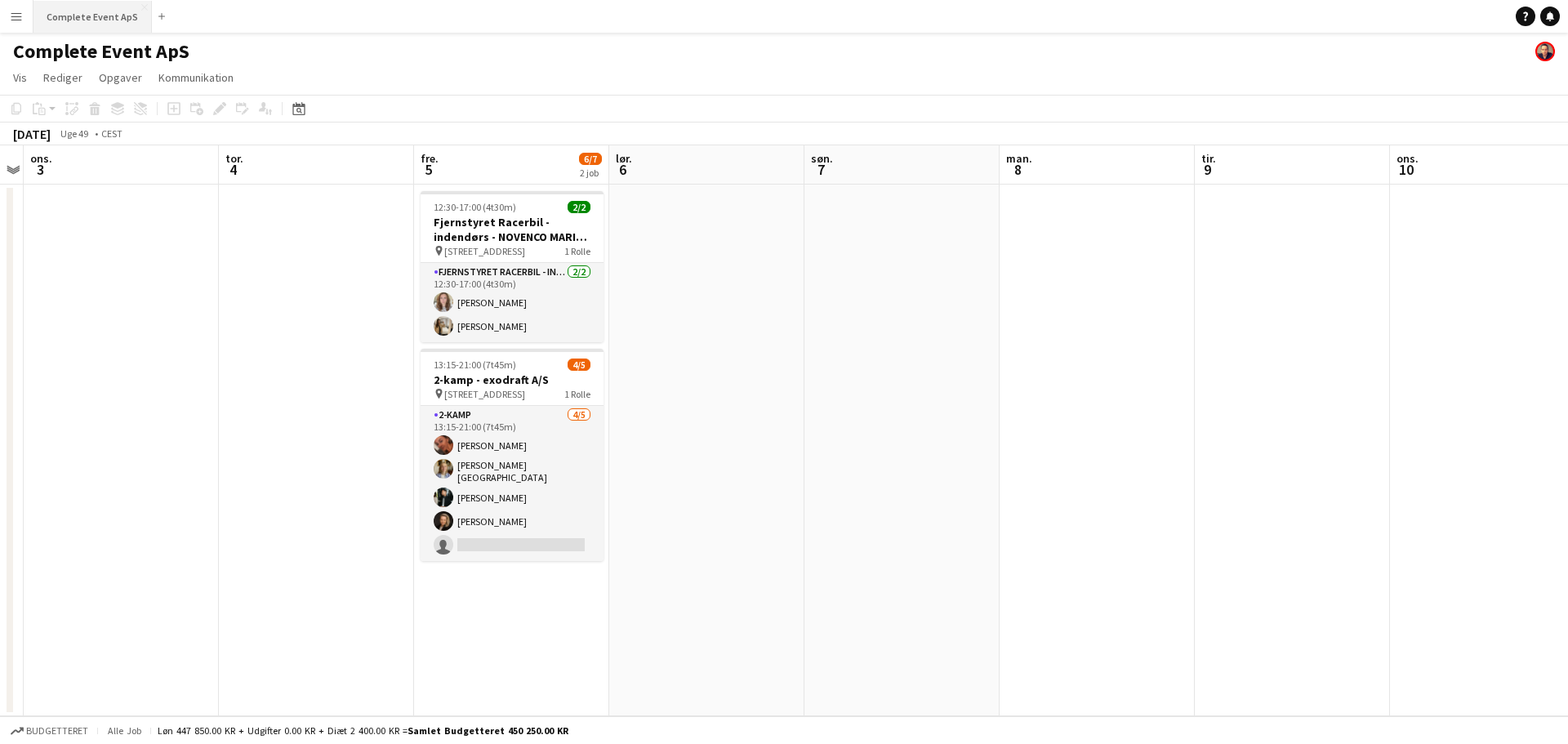
click at [107, 20] on button "Complete Event ApS Luk" at bounding box center [92, 16] width 119 height 31
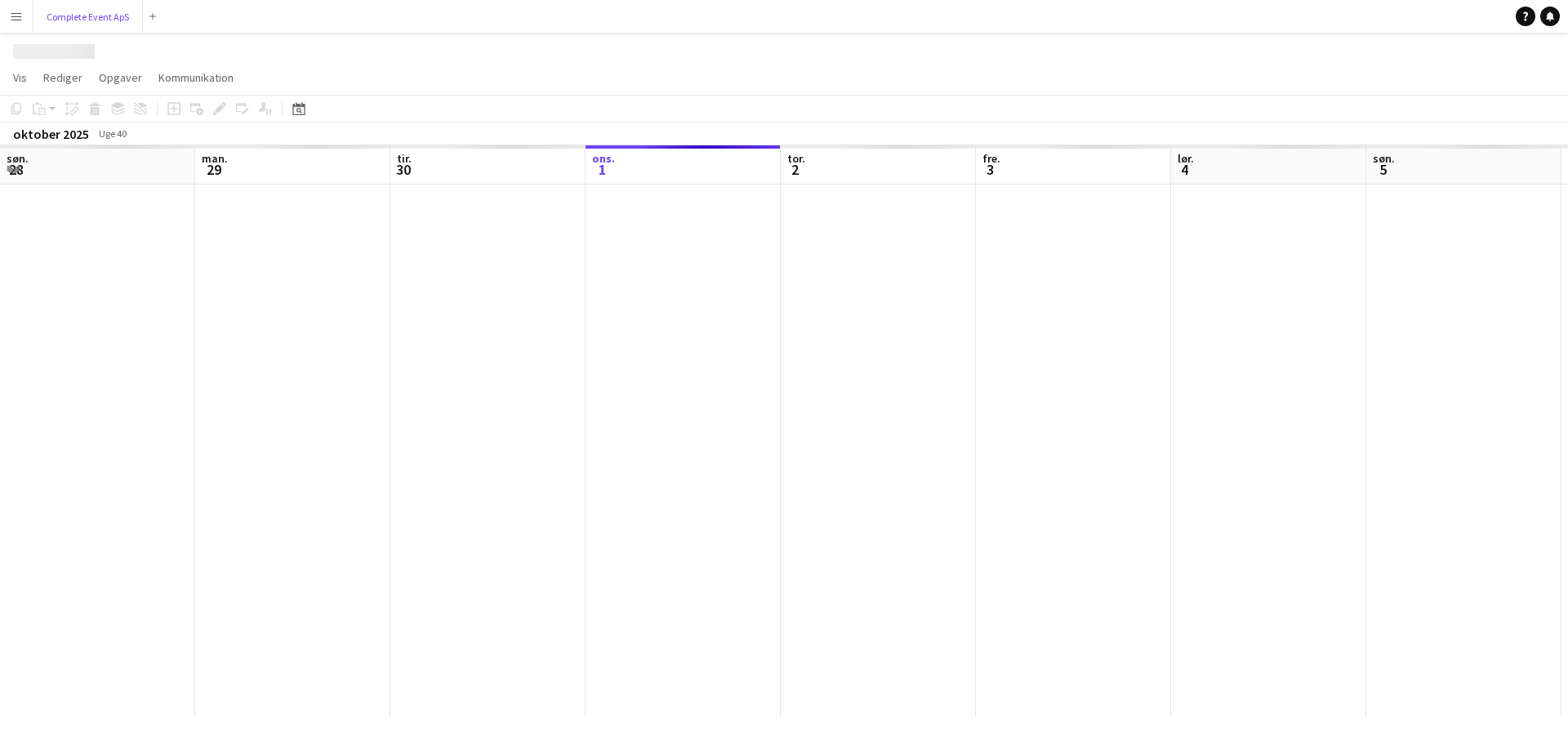
scroll to position [0, 391]
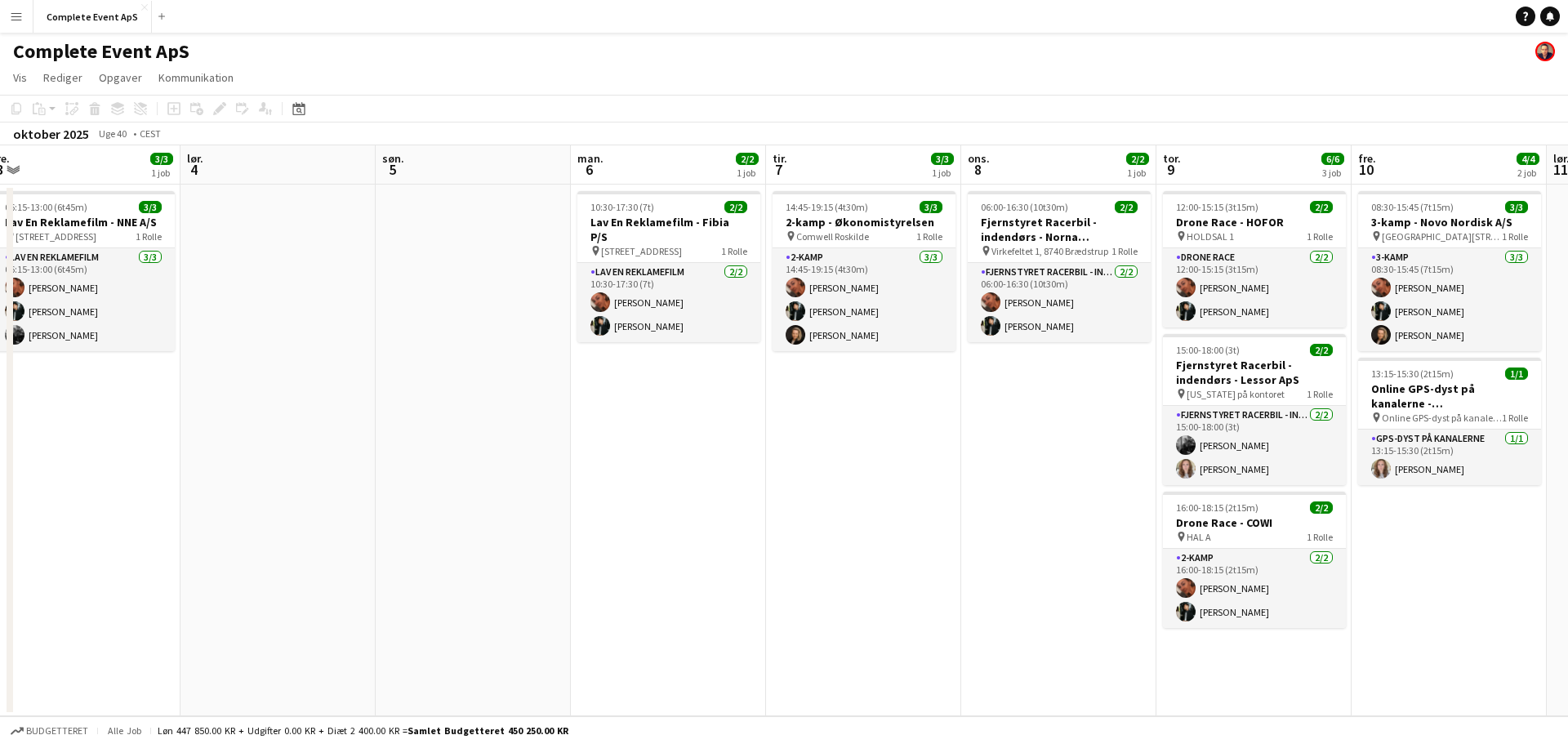
drag, startPoint x: 1070, startPoint y: 446, endPoint x: 364, endPoint y: 441, distance: 706.0
click at [368, 443] on app-calendar-viewport "tir. 30 ons. 1 3/3 2 job tor. 2 5/5 3 job fre. 3 3/3 1 job lør. 4 søn. 5 man. 6…" at bounding box center [784, 431] width 1568 height 571
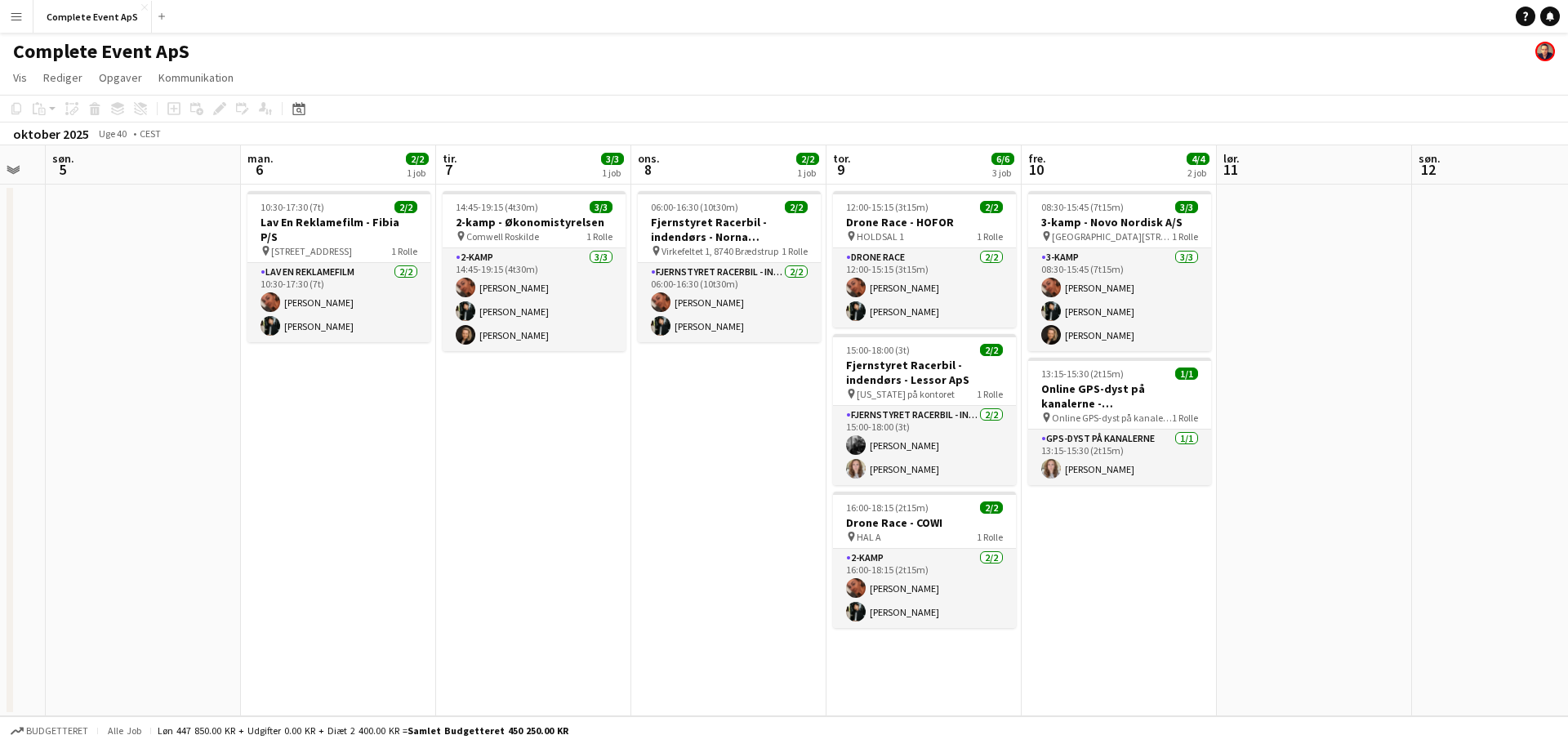
scroll to position [0, 541]
drag, startPoint x: 839, startPoint y: 519, endPoint x: 610, endPoint y: 499, distance: 229.9
click at [610, 499] on app-calendar-viewport "tor. 2 5/5 3 job fre. 3 3/3 1 job lør. 4 søn. 5 man. 6 2/2 1 job tir. 7 3/3 1 j…" at bounding box center [784, 431] width 1568 height 571
click at [69, 4] on button "Complete Event ApS Luk" at bounding box center [92, 16] width 119 height 31
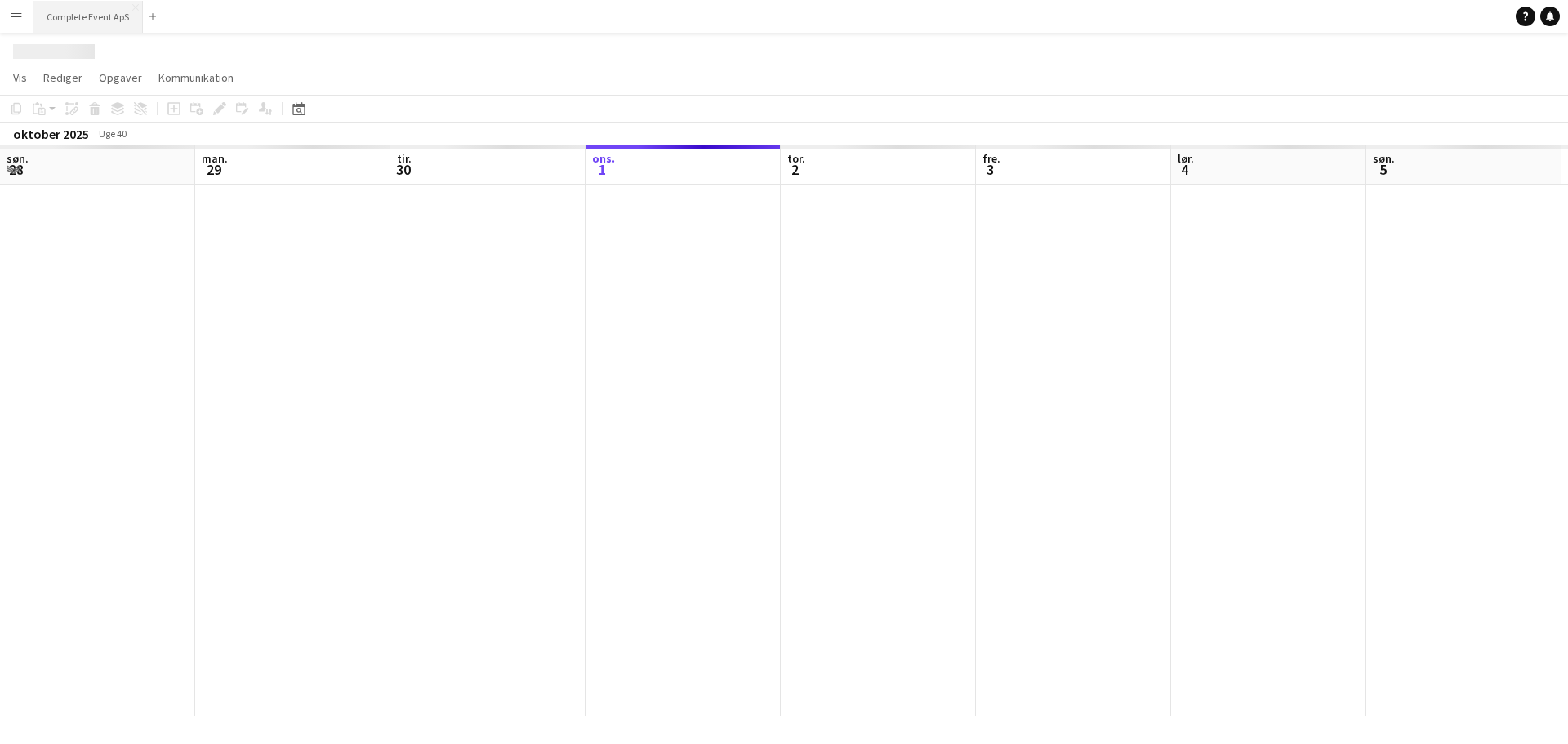
scroll to position [0, 391]
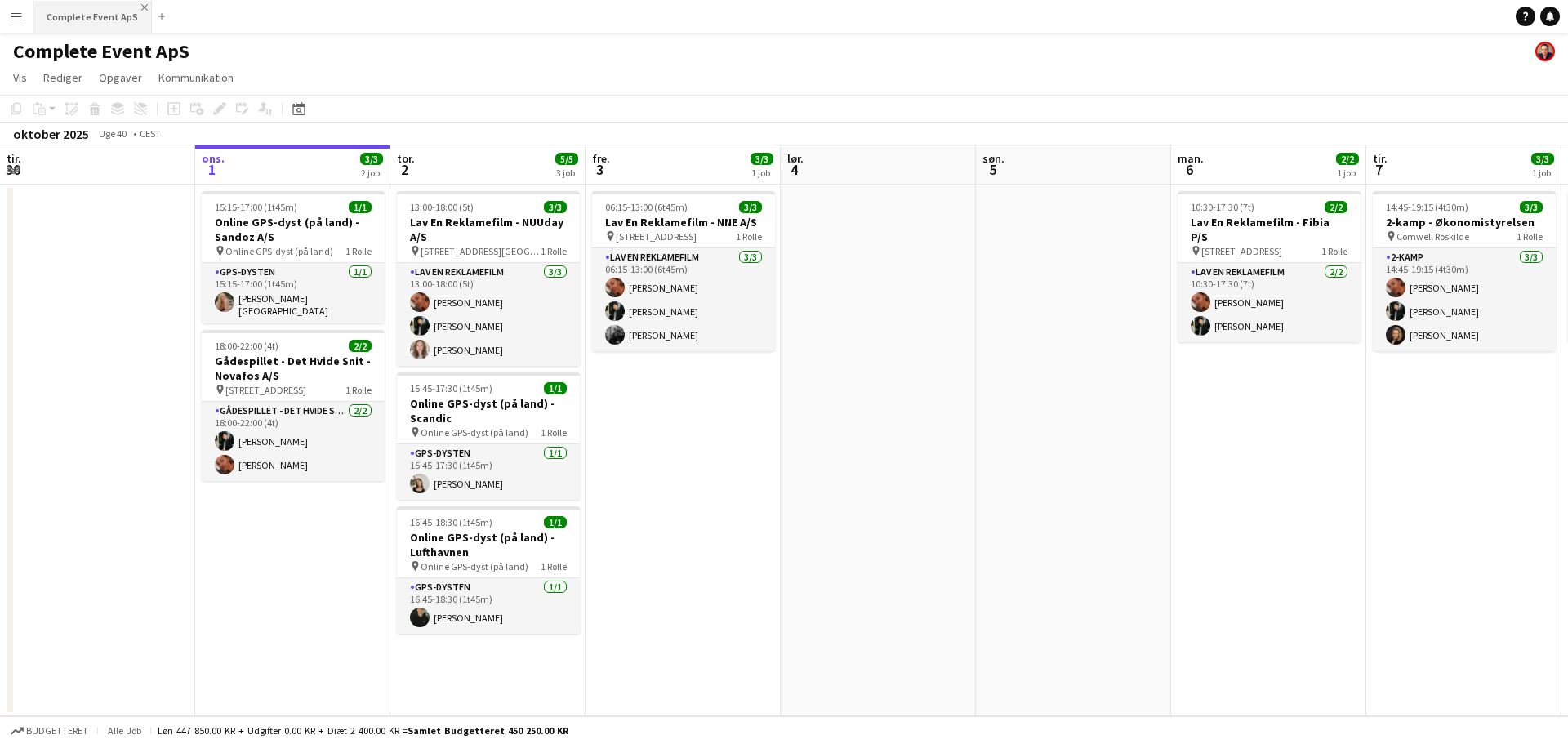
click at [142, 8] on app-icon "Luk" at bounding box center [145, 7] width 7 height 7
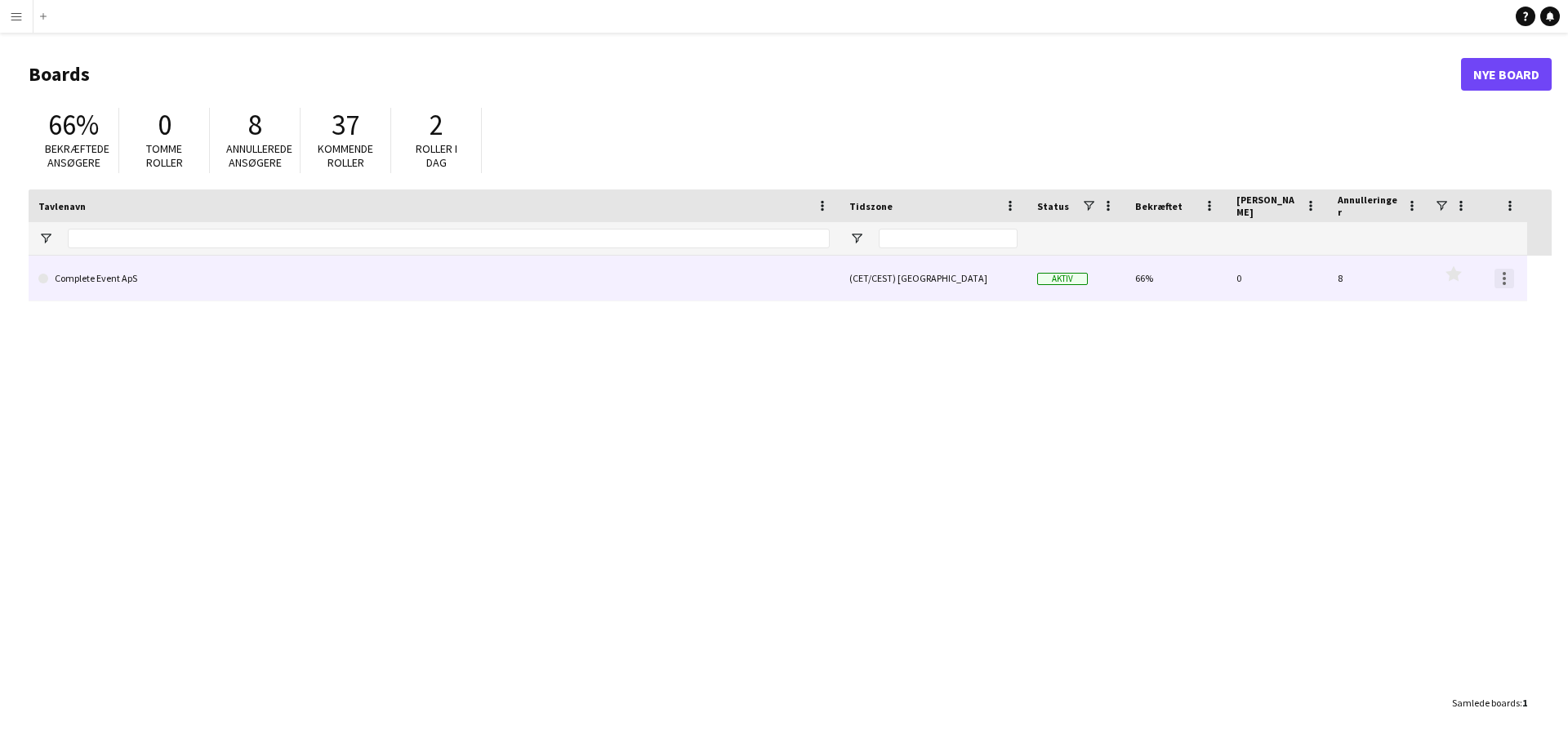
click at [1504, 280] on div at bounding box center [1504, 279] width 20 height 20
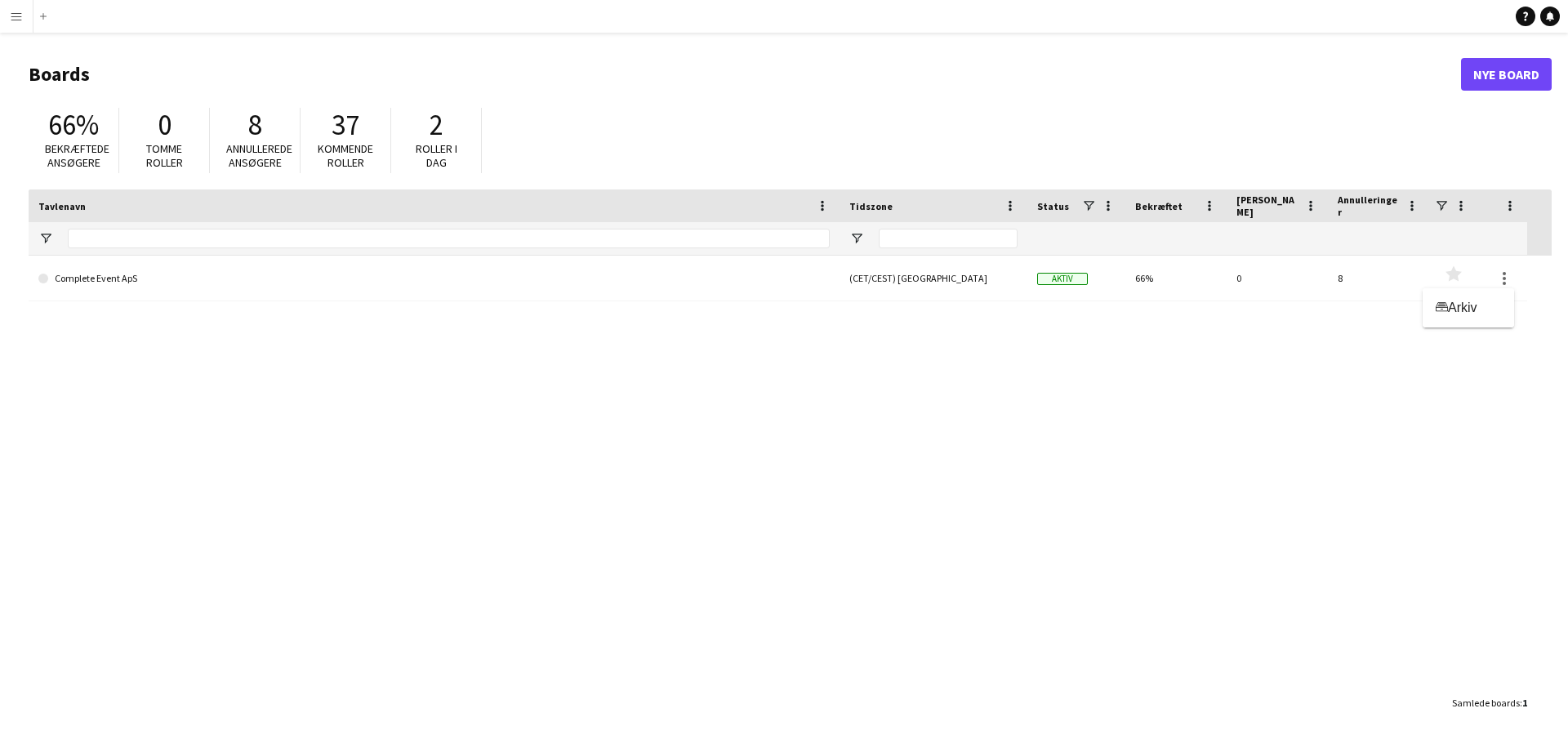
click at [182, 282] on div at bounding box center [784, 372] width 1568 height 744
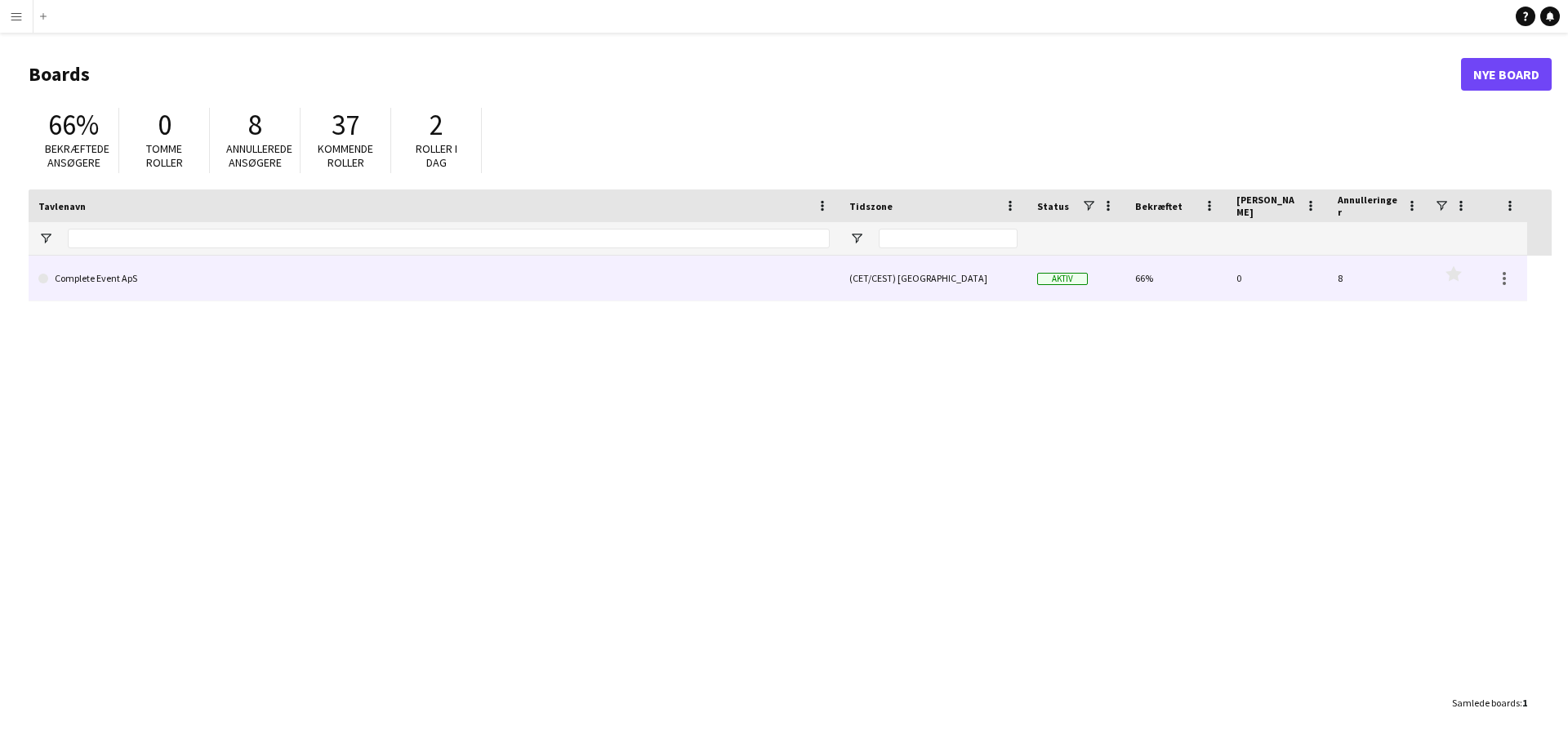
click at [137, 274] on link "Complete Event ApS" at bounding box center [434, 279] width 791 height 46
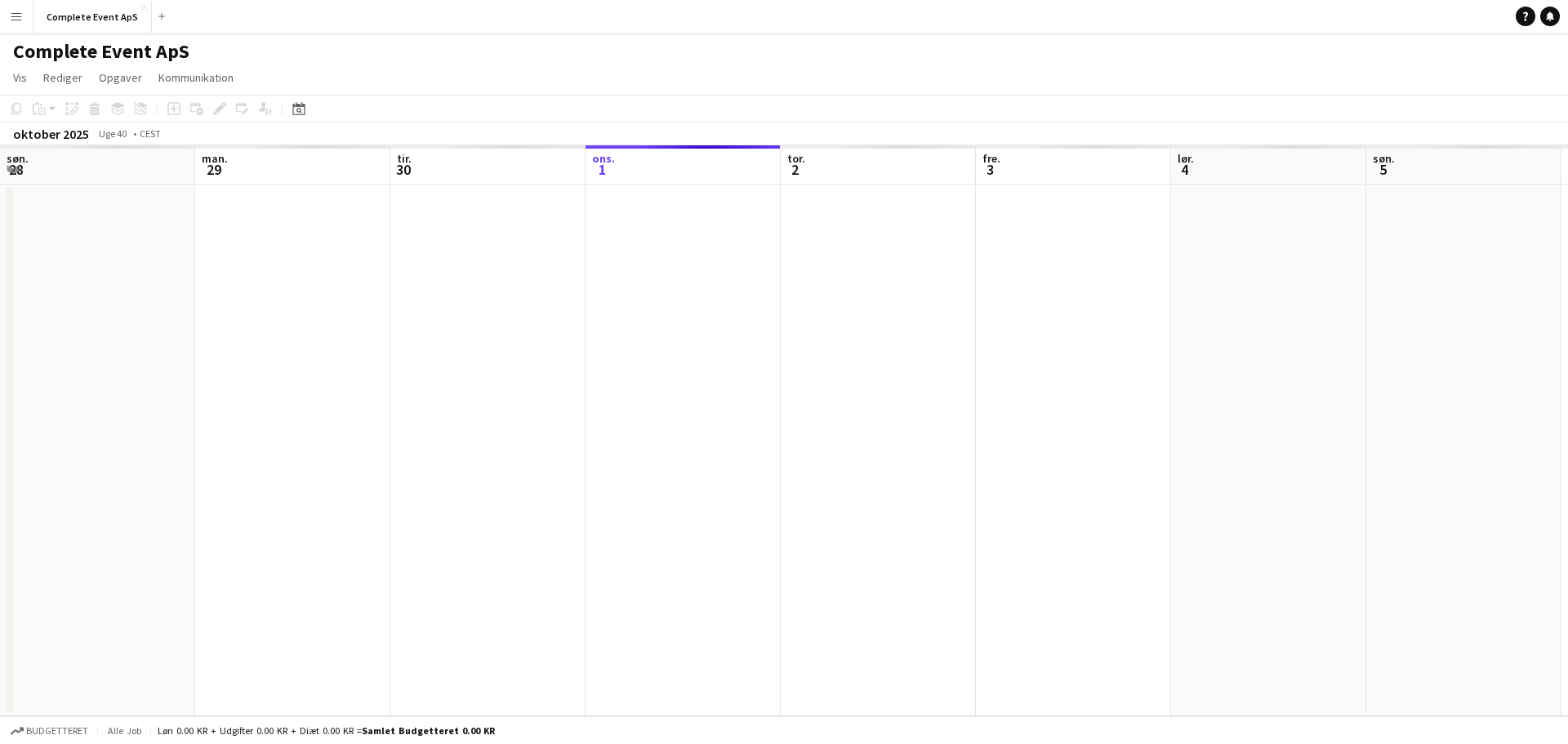
scroll to position [0, 391]
